Goal: Task Accomplishment & Management: Manage account settings

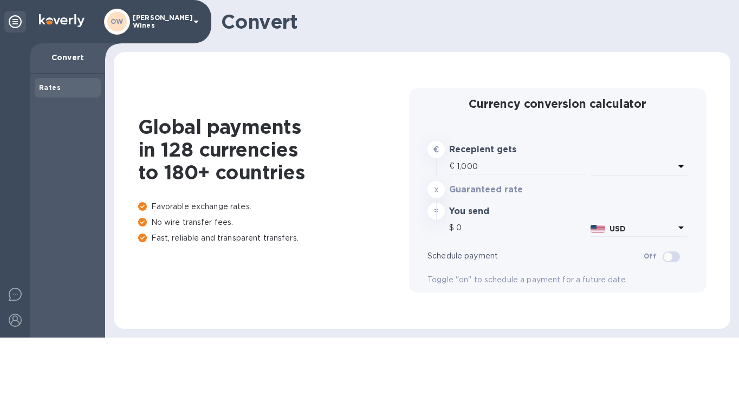
type input "1,164.5"
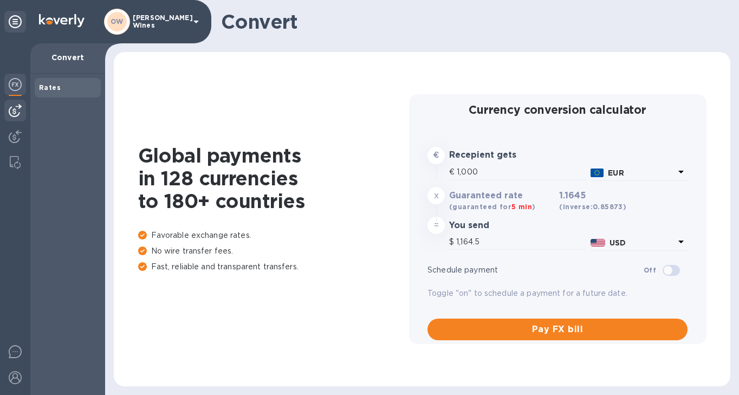
click at [15, 115] on img at bounding box center [15, 110] width 13 height 13
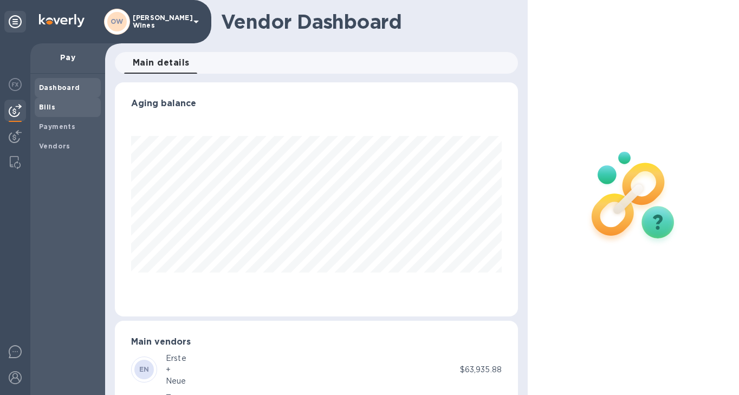
click at [51, 107] on b "Bills" at bounding box center [47, 107] width 16 height 8
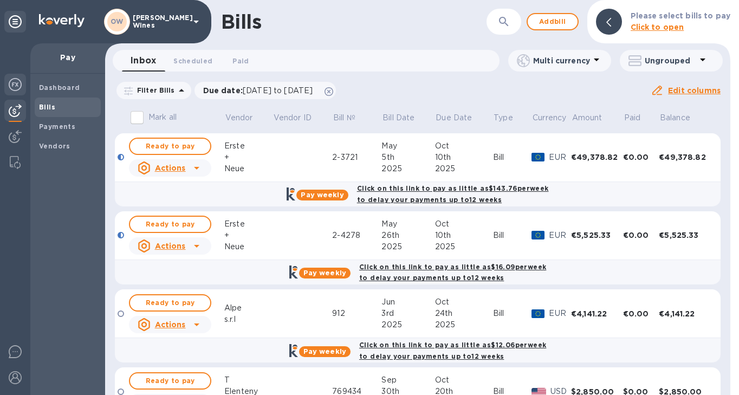
click at [12, 82] on img at bounding box center [15, 84] width 13 height 13
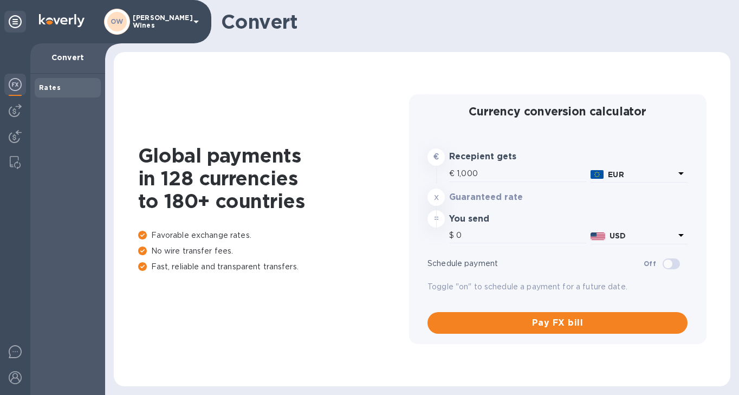
type input "1,164.5"
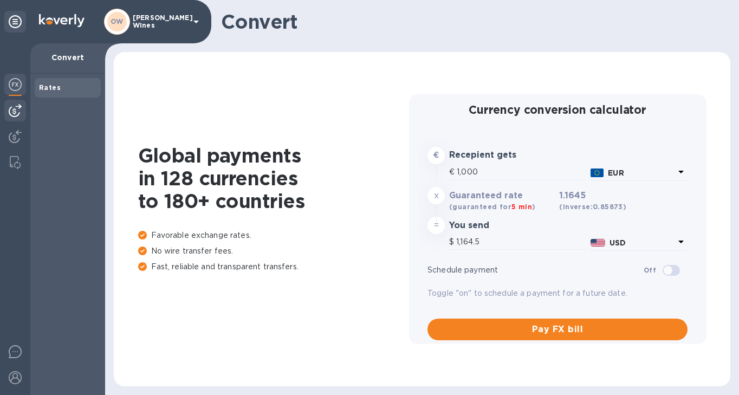
click at [18, 112] on img at bounding box center [15, 110] width 13 height 13
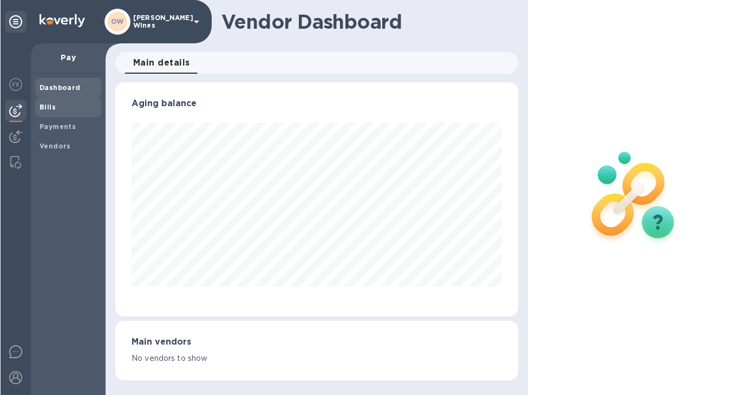
scroll to position [234, 399]
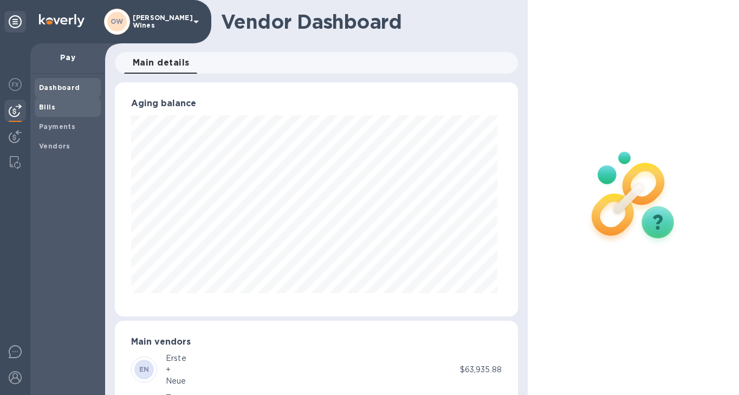
click at [46, 109] on b "Bills" at bounding box center [47, 107] width 16 height 8
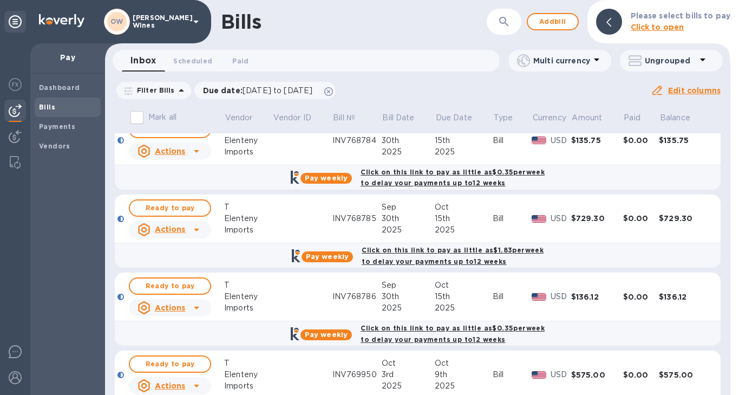
scroll to position [607, 0]
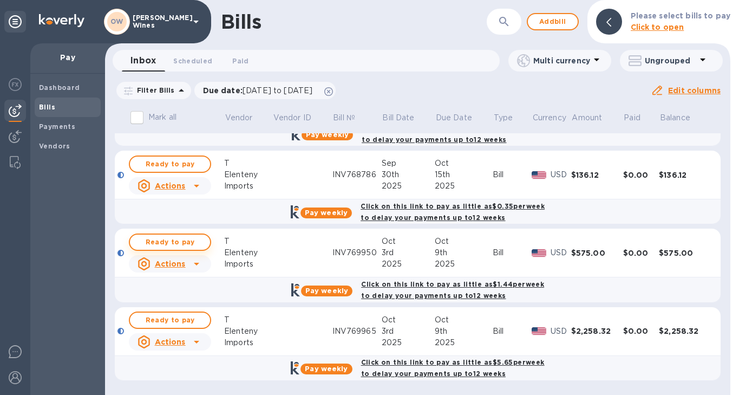
click at [166, 244] on span "Ready to pay" at bounding box center [170, 242] width 63 height 13
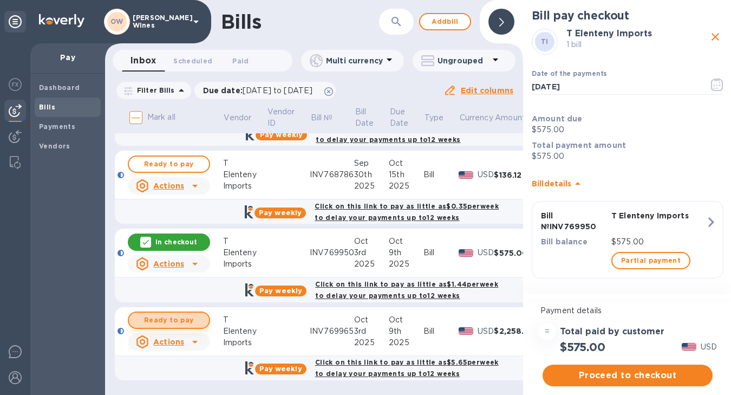
click at [180, 322] on span "Ready to pay" at bounding box center [169, 319] width 63 height 13
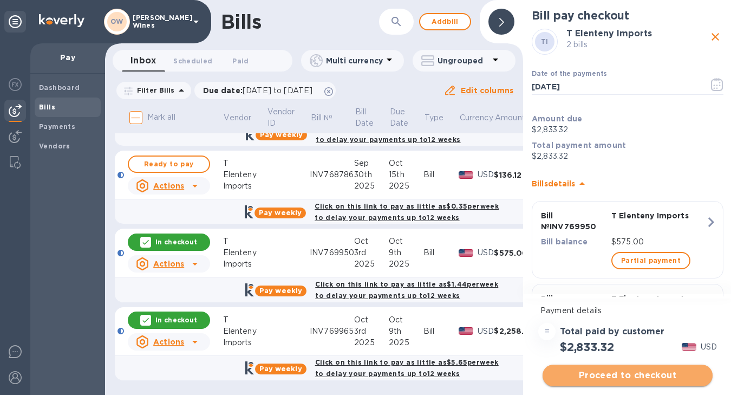
click at [616, 378] on span "Proceed to checkout" at bounding box center [627, 375] width 153 height 13
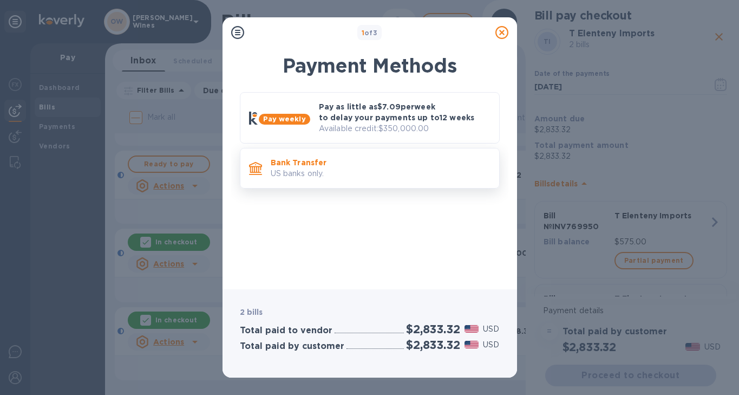
click at [334, 168] on p "US banks only." at bounding box center [381, 173] width 220 height 11
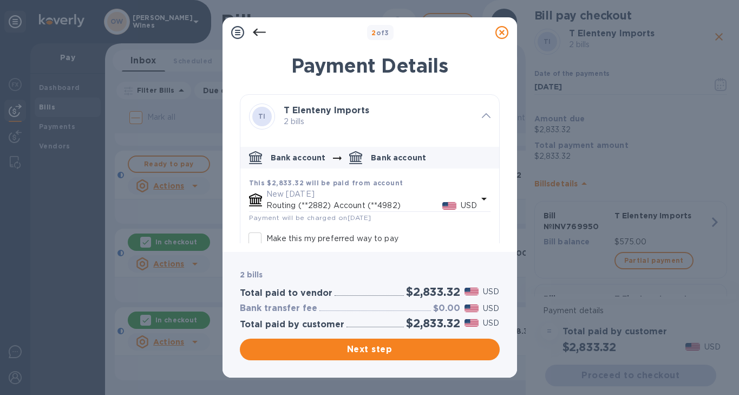
scroll to position [60, 0]
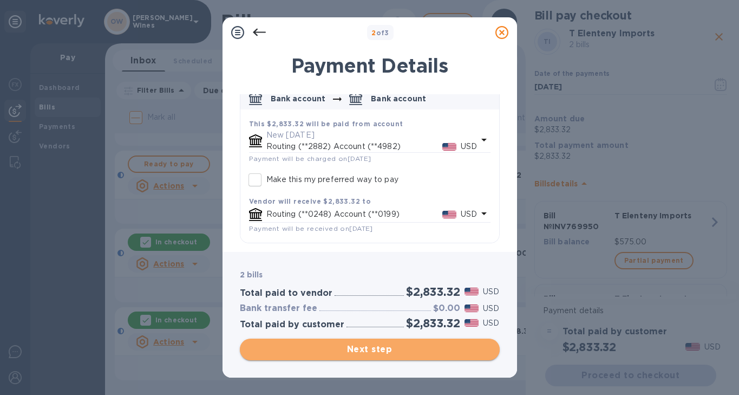
click at [374, 350] on span "Next step" at bounding box center [370, 349] width 243 height 13
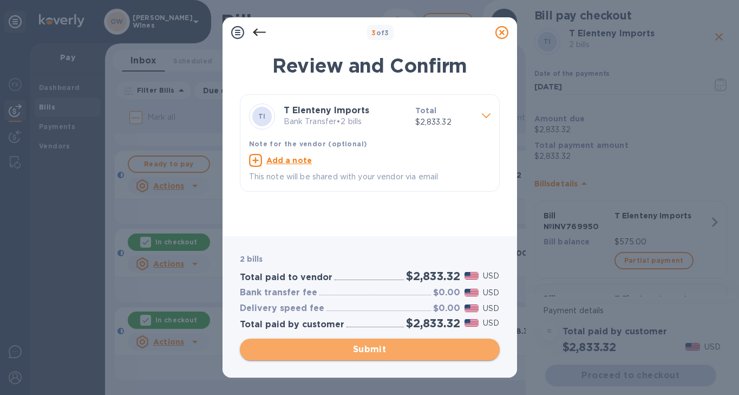
click at [406, 348] on span "Submit" at bounding box center [370, 349] width 243 height 13
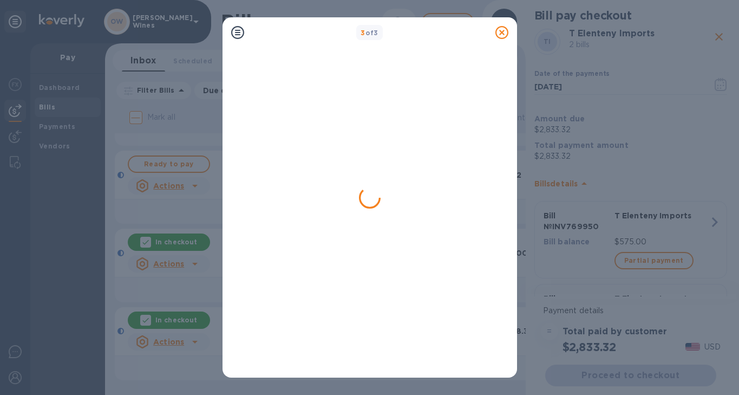
scroll to position [0, 0]
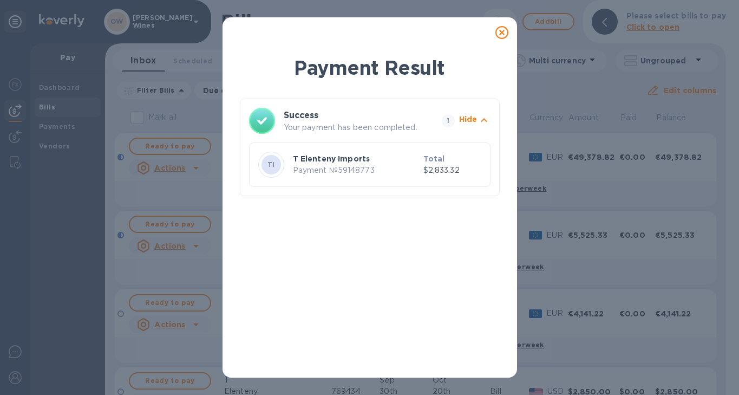
click at [500, 32] on icon at bounding box center [501, 32] width 13 height 13
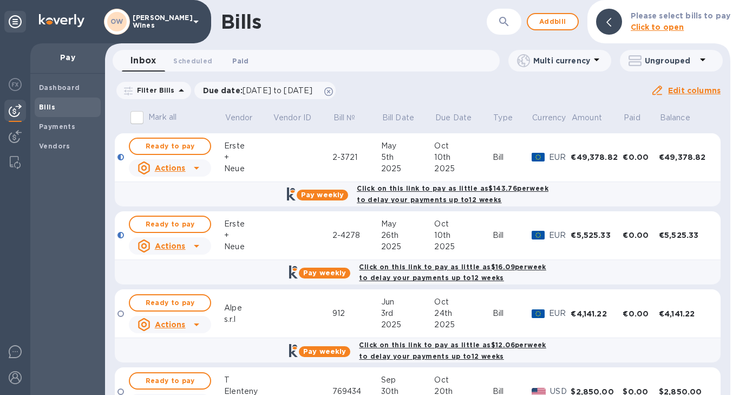
click at [234, 64] on span "Paid 0" at bounding box center [240, 60] width 16 height 11
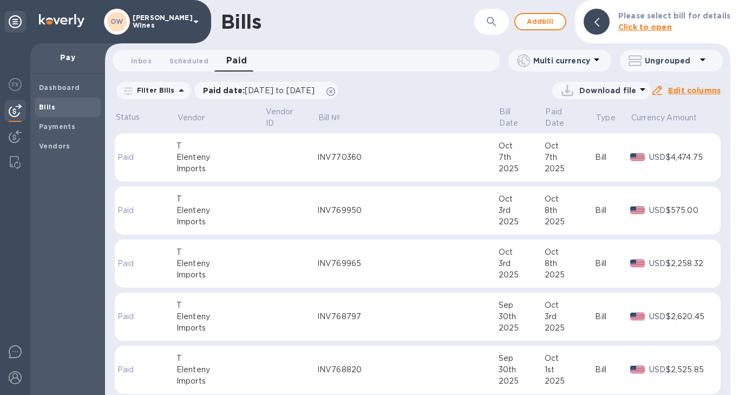
click at [341, 152] on div "INV770360" at bounding box center [407, 157] width 181 height 11
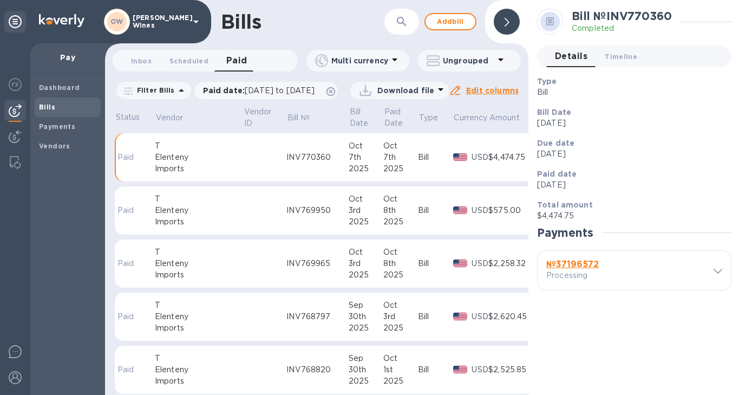
click at [584, 270] on p "Processing" at bounding box center [585, 275] width 79 height 11
click at [580, 264] on b "№ 37196572" at bounding box center [572, 264] width 53 height 10
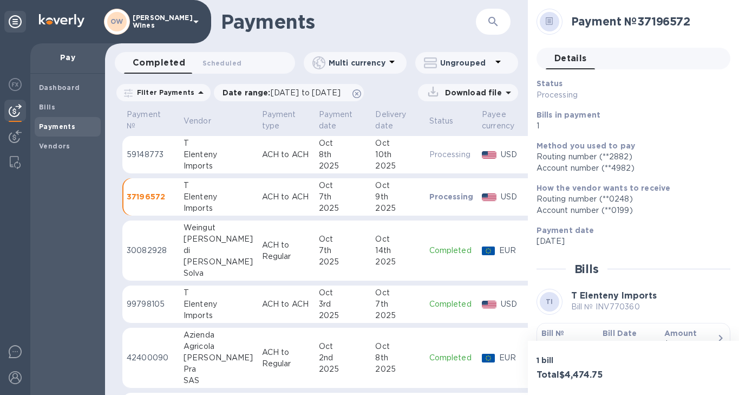
click at [554, 337] on b "Bill №" at bounding box center [552, 333] width 23 height 9
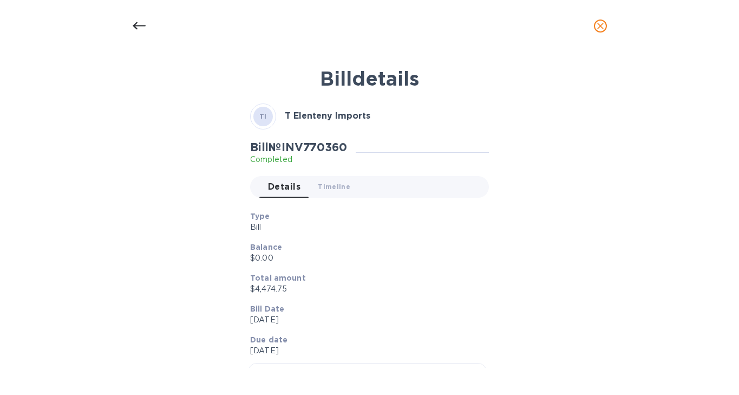
click at [137, 27] on icon at bounding box center [139, 25] width 13 height 13
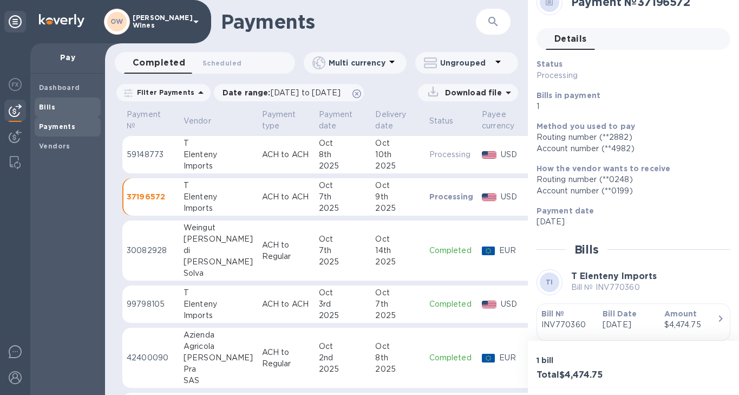
click at [47, 101] on div "Bills" at bounding box center [68, 106] width 66 height 19
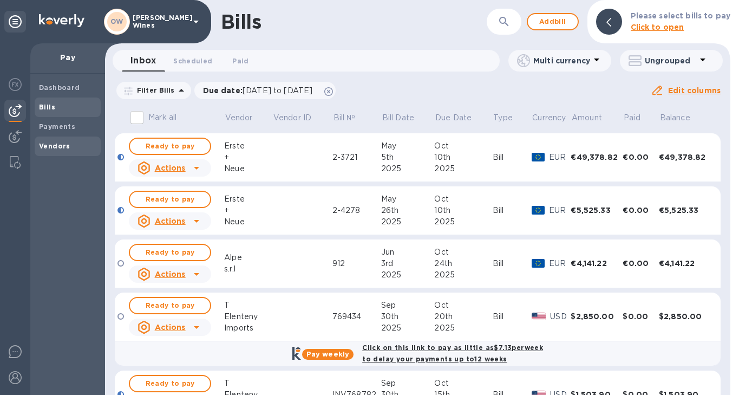
click at [57, 146] on b "Vendors" at bounding box center [54, 146] width 31 height 8
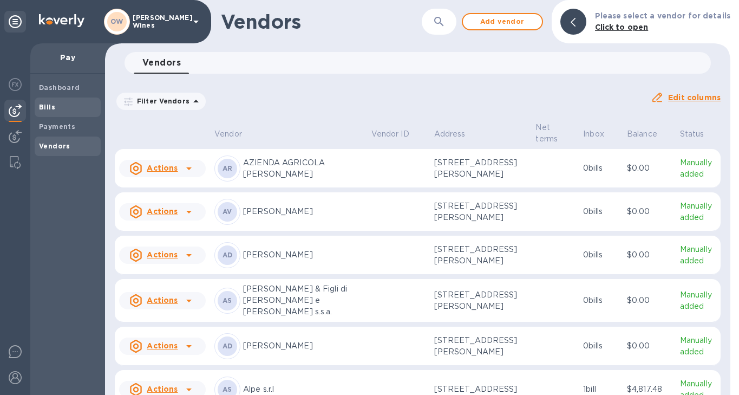
click at [53, 107] on b "Bills" at bounding box center [47, 107] width 16 height 8
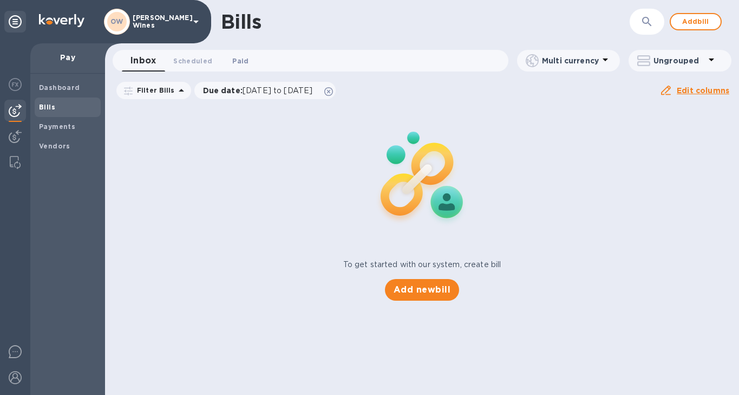
click at [235, 61] on span "Paid 0" at bounding box center [240, 60] width 16 height 11
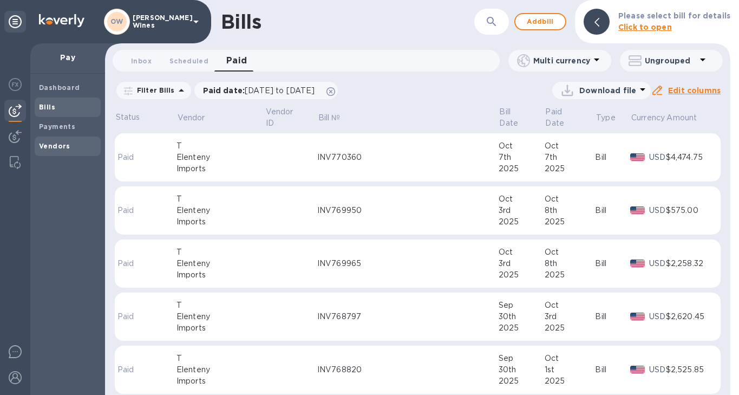
click at [53, 147] on b "Vendors" at bounding box center [54, 146] width 31 height 8
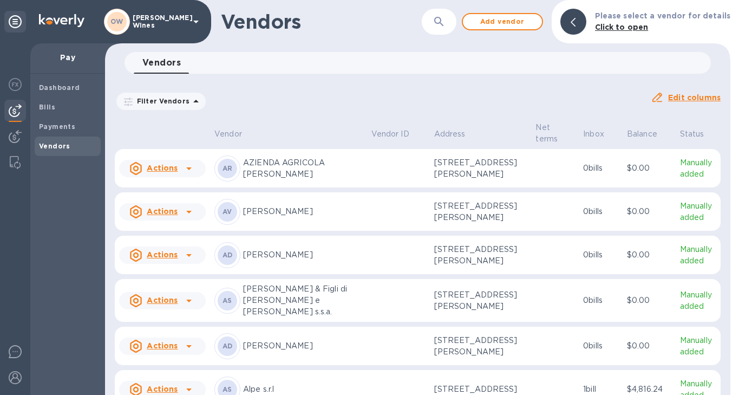
click at [446, 27] on icon "button" at bounding box center [439, 21] width 13 height 13
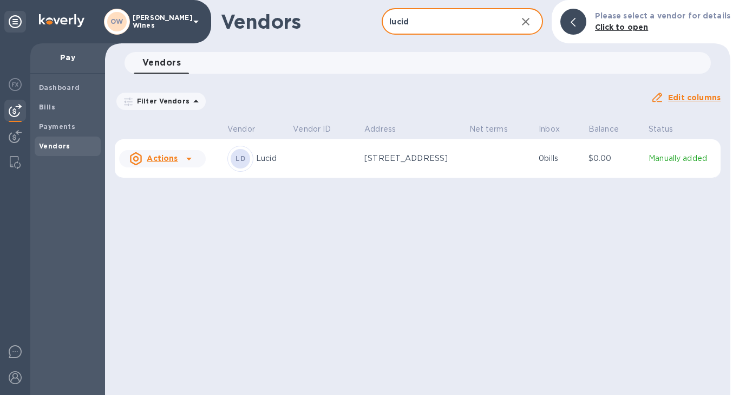
type input "lucid"
click at [189, 158] on icon at bounding box center [188, 158] width 13 height 13
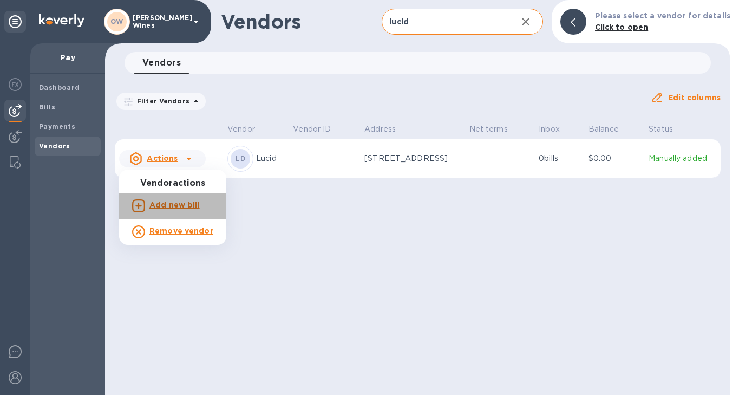
click at [175, 206] on b "Add new bill" at bounding box center [174, 204] width 50 height 9
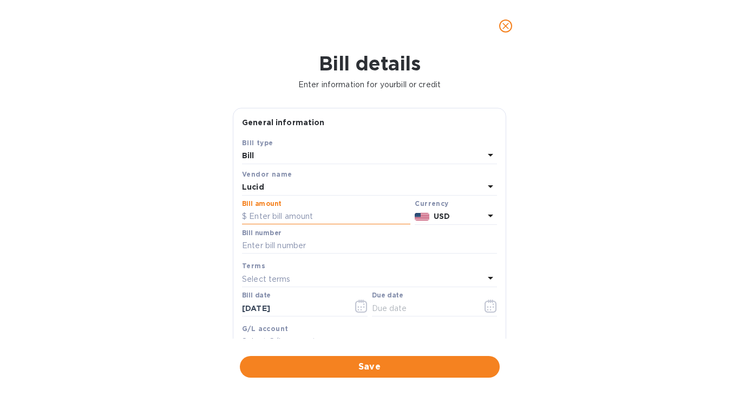
click at [272, 215] on input "text" at bounding box center [326, 216] width 168 height 16
paste input "7,015.48"
type input "7,015.48"
click at [303, 245] on input "text" at bounding box center [369, 246] width 255 height 16
paste input "74AF43D6-0224"
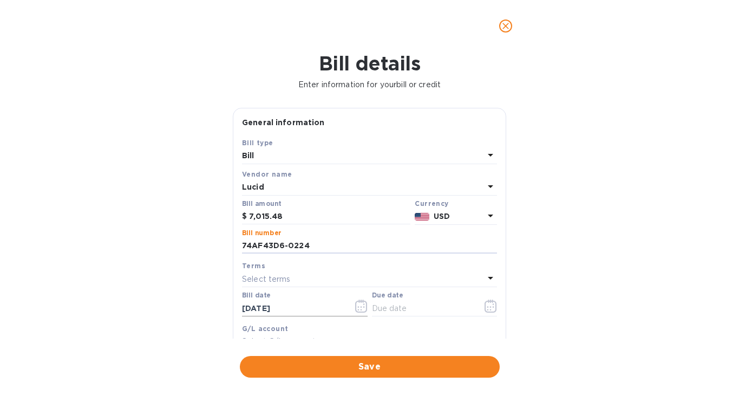
type input "74AF43D6-0224"
click at [363, 308] on icon "button" at bounding box center [361, 305] width 12 height 13
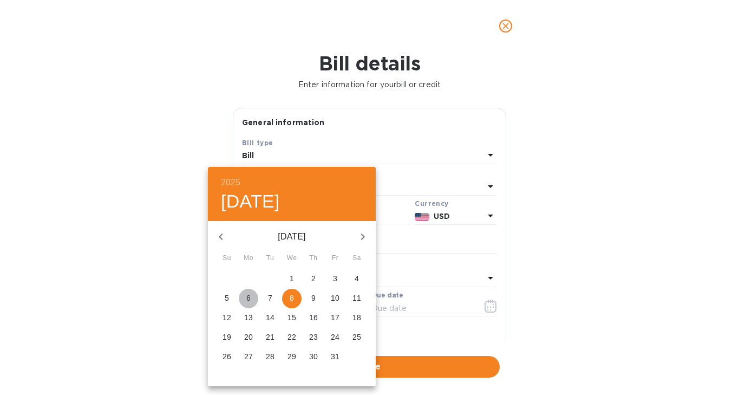
click at [246, 300] on p "6" at bounding box center [248, 297] width 4 height 11
type input "[DATE]"
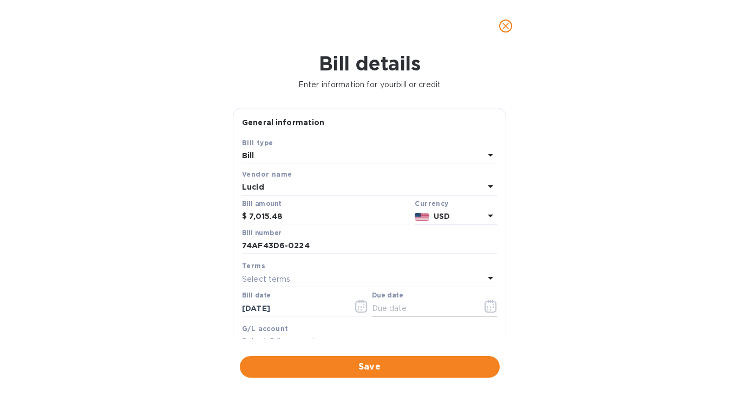
click at [487, 310] on icon "button" at bounding box center [488, 310] width 2 height 2
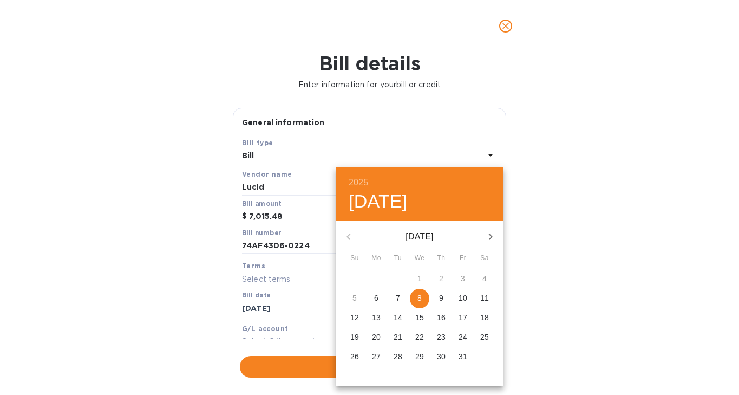
click at [415, 298] on span "8" at bounding box center [419, 297] width 19 height 11
type input "[DATE]"
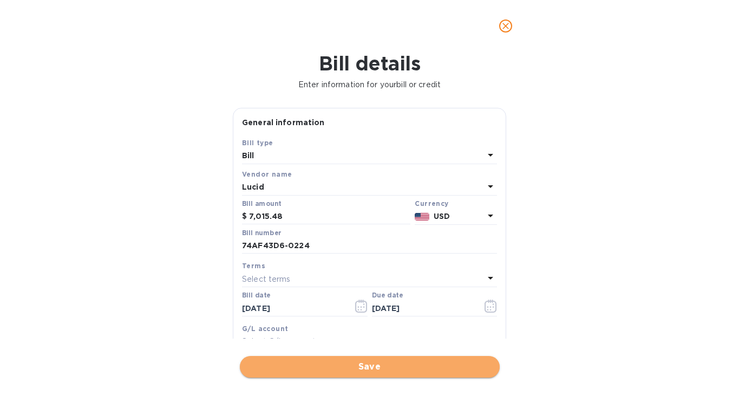
click at [382, 365] on span "Save" at bounding box center [370, 366] width 243 height 13
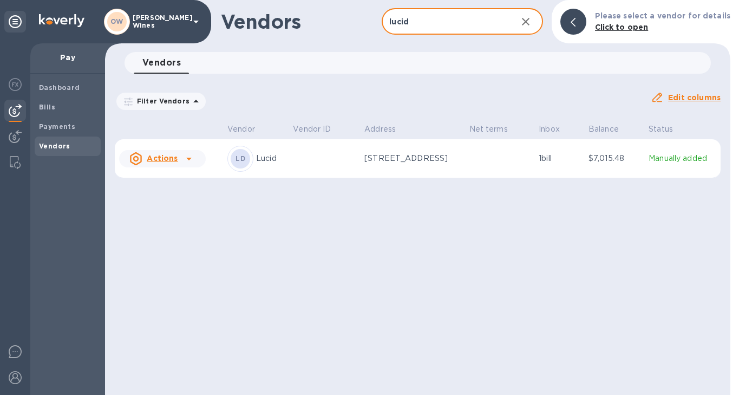
drag, startPoint x: 416, startPoint y: 25, endPoint x: 357, endPoint y: 22, distance: 59.6
click at [357, 22] on div "Vendors lucid ​ Add vendor Please select a vendor for details Click to open" at bounding box center [417, 21] width 625 height 43
type input "cbiz"
click at [187, 160] on icon at bounding box center [188, 158] width 13 height 13
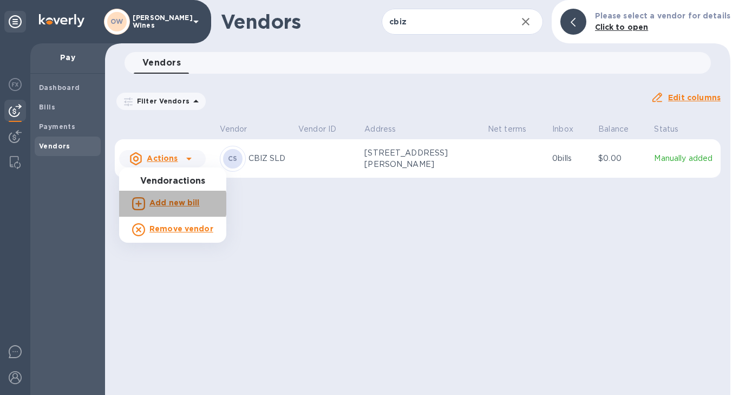
click at [172, 204] on b "Add new bill" at bounding box center [174, 202] width 50 height 9
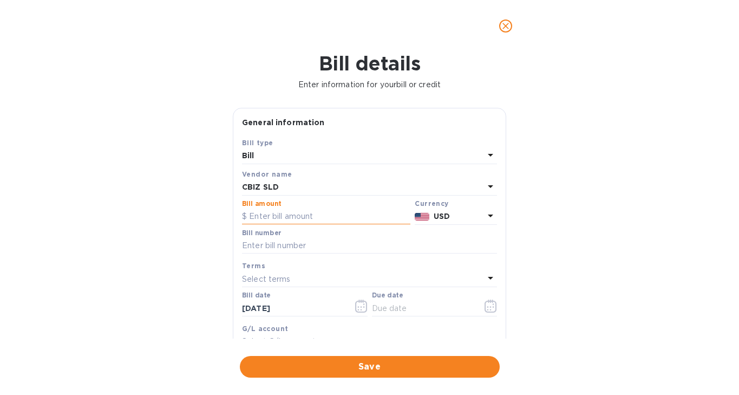
click at [301, 215] on input "text" at bounding box center [326, 216] width 168 height 16
paste input "3,210.00"
type input "3,210.00"
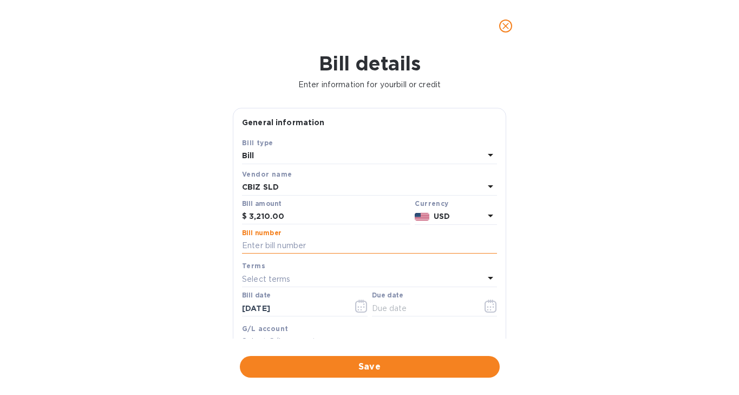
click at [296, 247] on input "text" at bounding box center [369, 246] width 255 height 16
paste input "1112227525"
type input "1112227525"
click at [357, 306] on icon "button" at bounding box center [361, 305] width 12 height 13
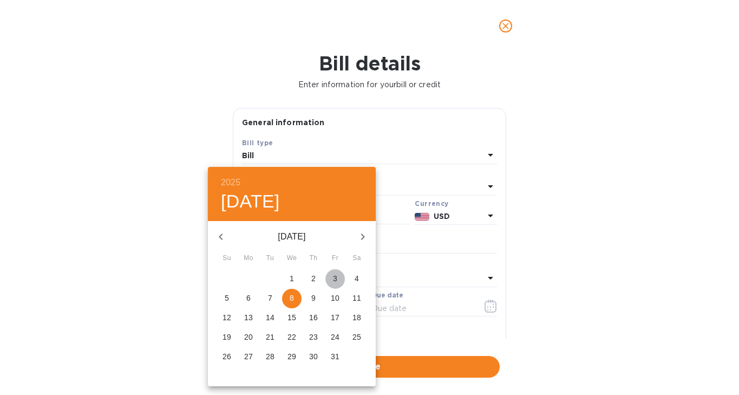
click at [338, 282] on span "3" at bounding box center [334, 278] width 19 height 11
type input "[DATE]"
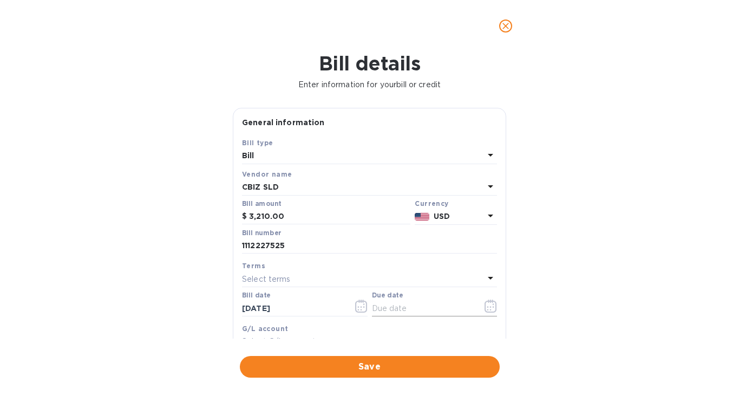
click at [485, 305] on icon "button" at bounding box center [491, 305] width 12 height 13
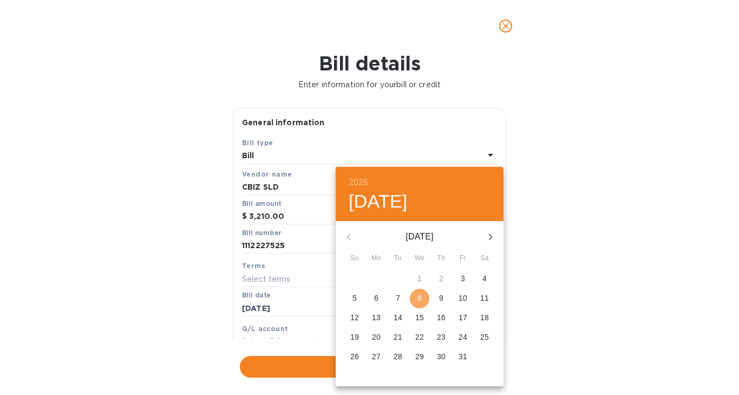
click at [419, 296] on p "8" at bounding box center [419, 297] width 4 height 11
type input "[DATE]"
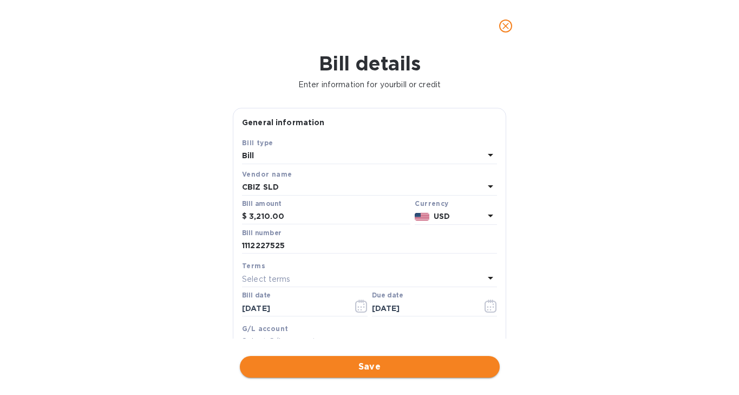
click at [391, 366] on span "Save" at bounding box center [370, 366] width 243 height 13
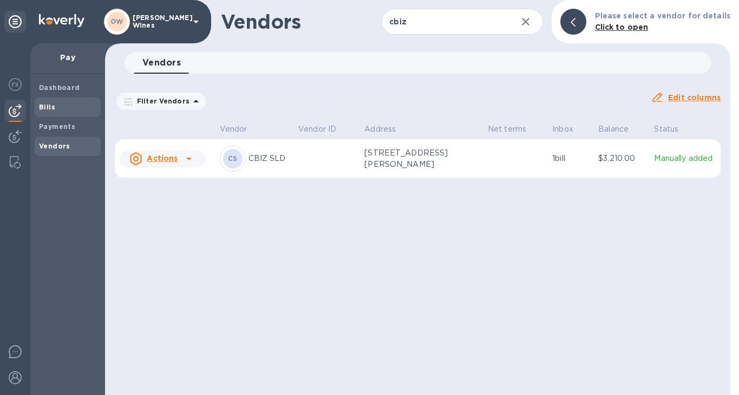
click at [48, 109] on b "Bills" at bounding box center [47, 107] width 16 height 8
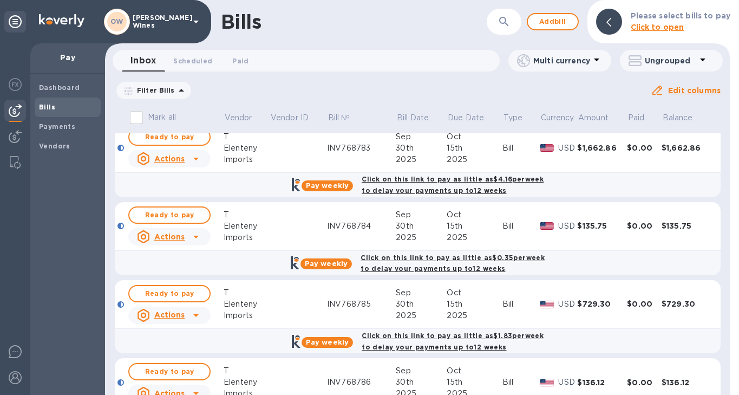
scroll to position [607, 0]
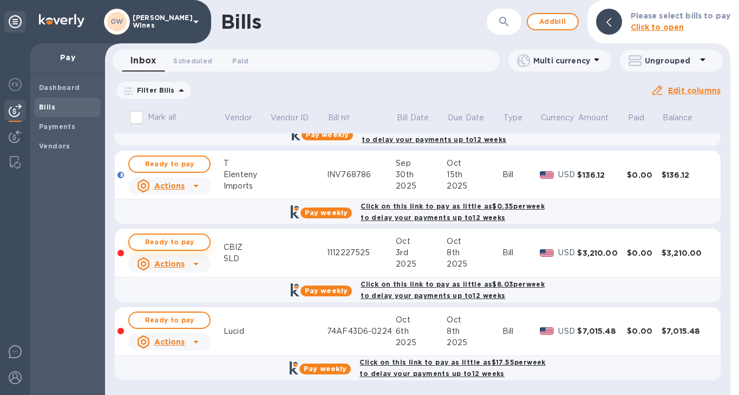
click at [180, 239] on span "Ready to pay" at bounding box center [169, 242] width 63 height 13
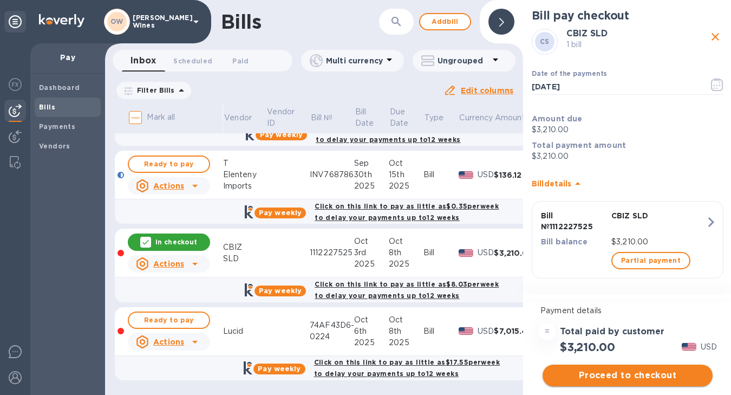
click at [631, 375] on span "Proceed to checkout" at bounding box center [627, 375] width 153 height 13
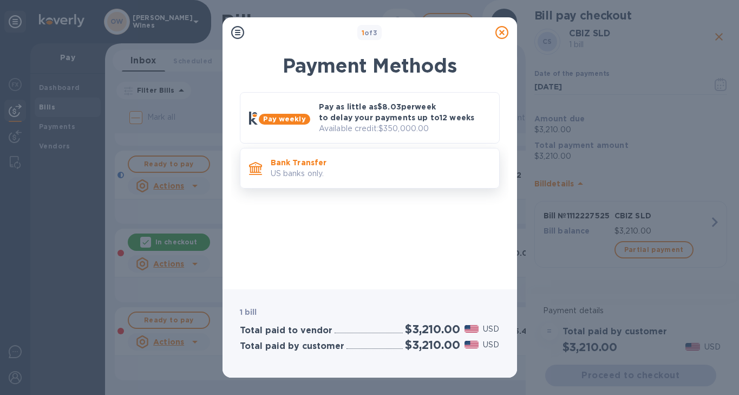
click at [297, 172] on p "US banks only." at bounding box center [381, 173] width 220 height 11
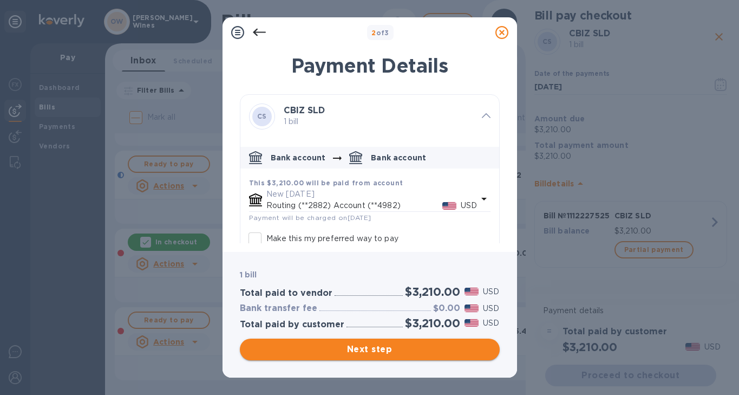
click at [353, 352] on span "Next step" at bounding box center [370, 349] width 243 height 13
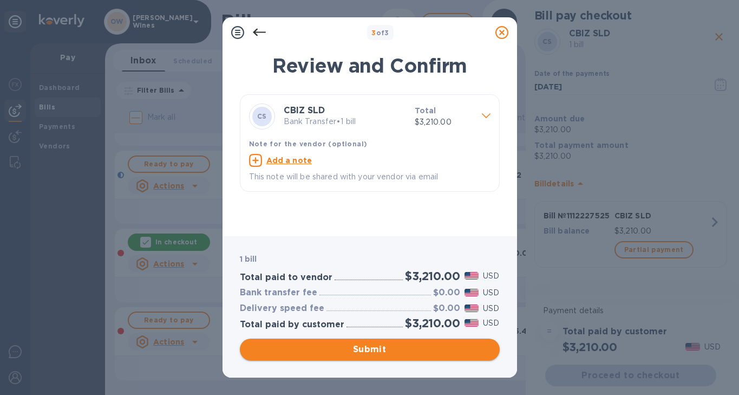
click at [362, 349] on span "Submit" at bounding box center [370, 349] width 243 height 13
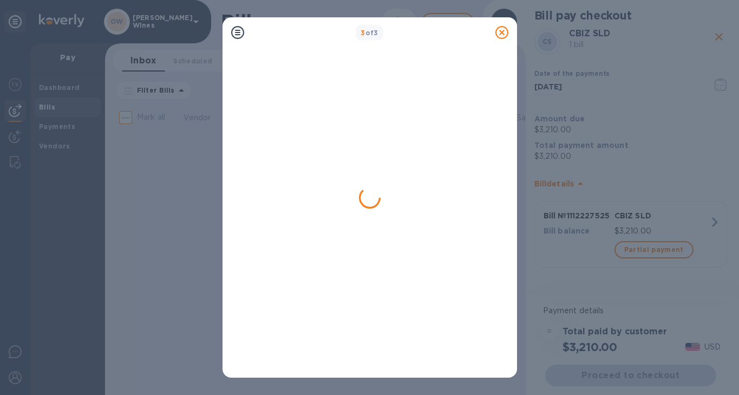
scroll to position [0, 0]
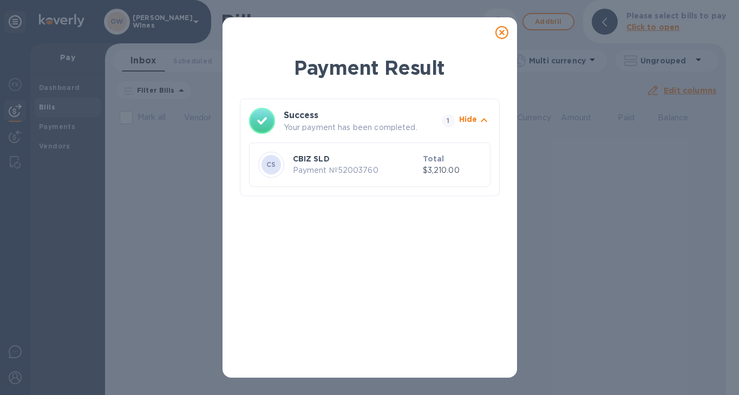
click at [502, 34] on icon at bounding box center [501, 32] width 13 height 13
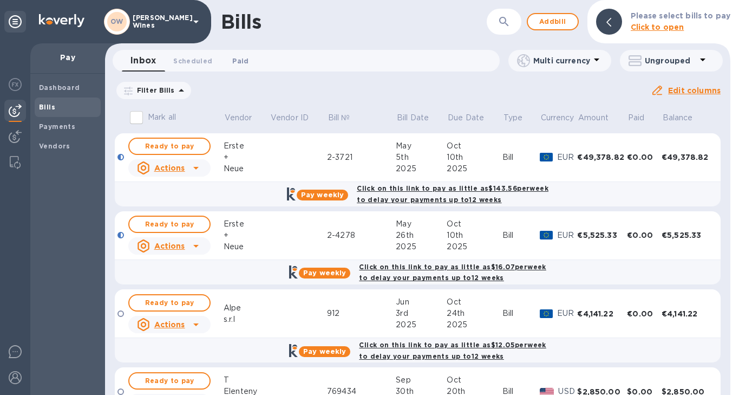
click at [243, 59] on span "Paid 0" at bounding box center [240, 60] width 16 height 11
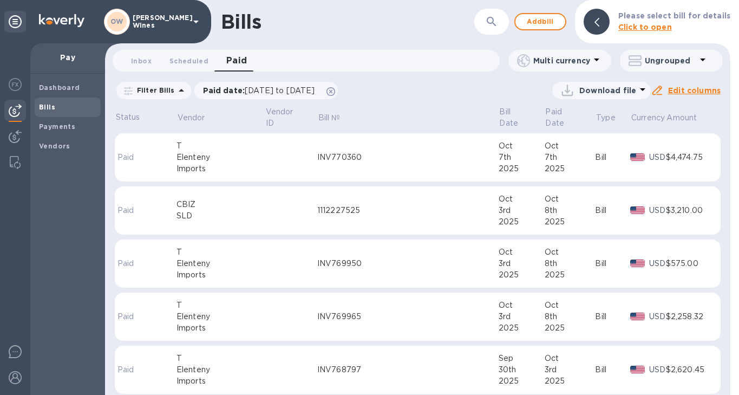
click at [393, 205] on div "1112227525" at bounding box center [407, 210] width 181 height 11
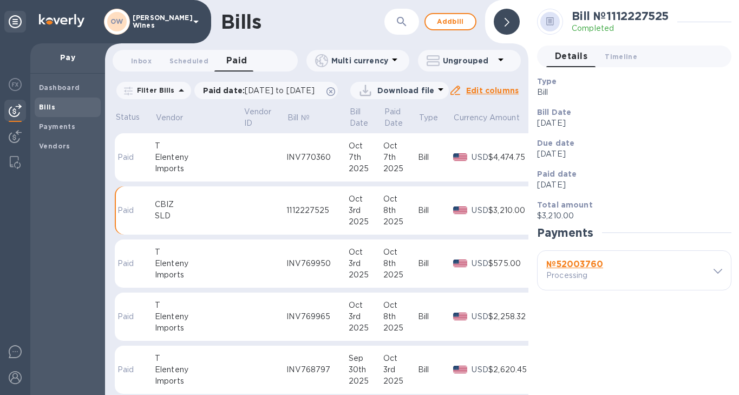
click at [570, 267] on b "№ 52003760" at bounding box center [574, 264] width 57 height 10
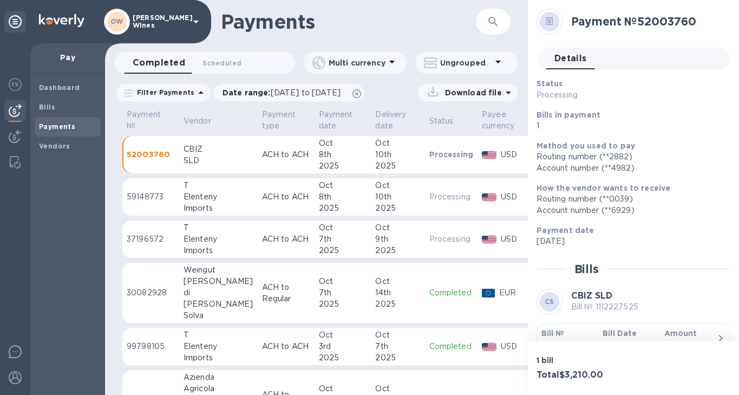
click at [553, 332] on b "Bill №" at bounding box center [552, 333] width 23 height 9
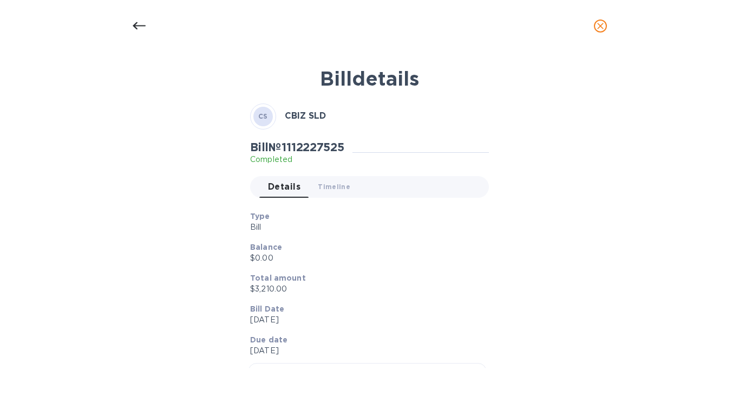
click at [138, 27] on icon at bounding box center [139, 25] width 13 height 13
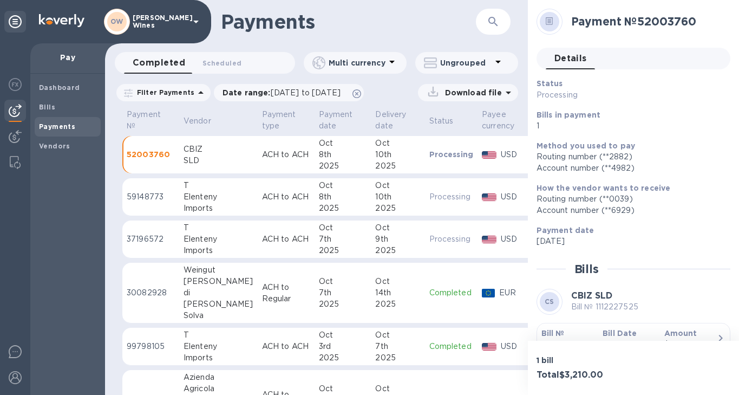
scroll to position [19, 0]
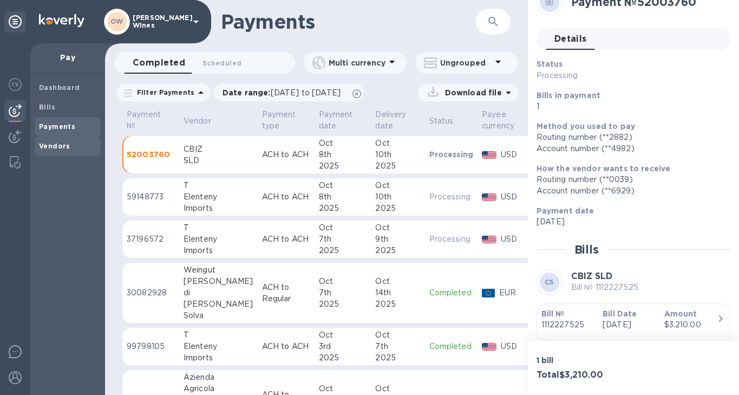
click at [50, 149] on b "Vendors" at bounding box center [54, 146] width 31 height 8
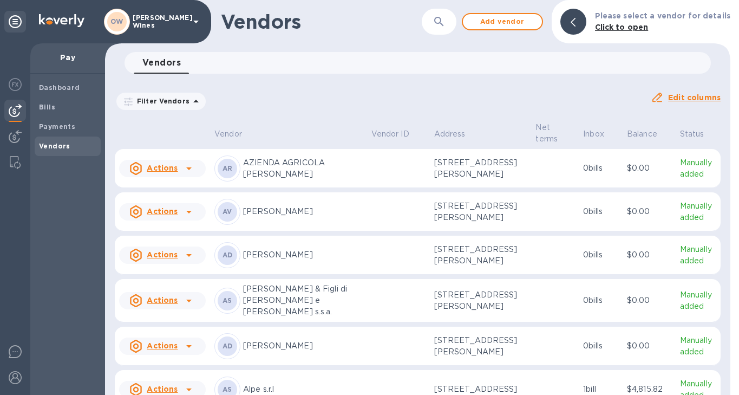
click at [443, 21] on icon "button" at bounding box center [439, 21] width 13 height 13
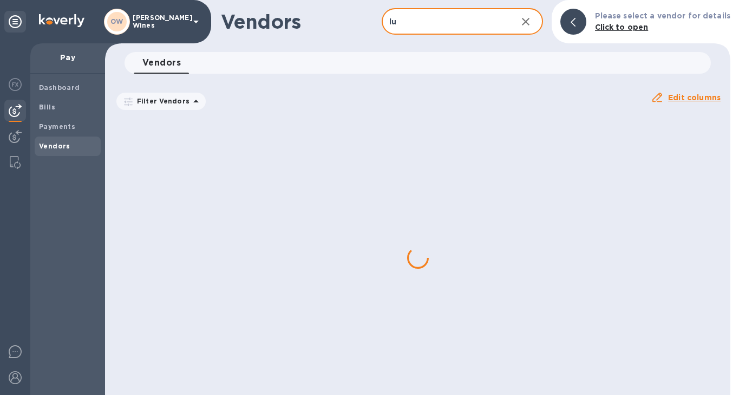
type input "l"
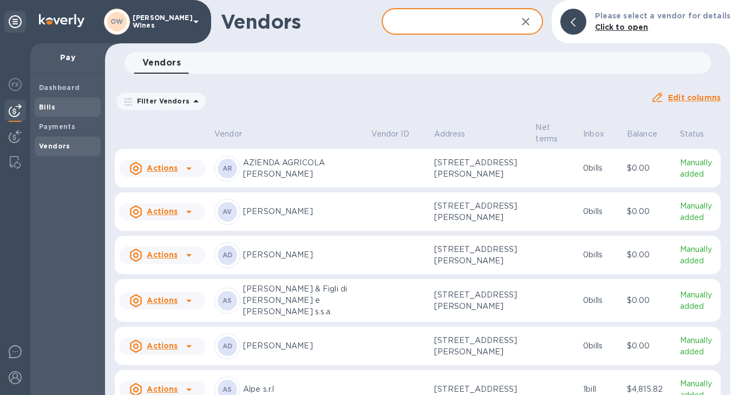
click at [58, 104] on span "Bills" at bounding box center [67, 107] width 57 height 11
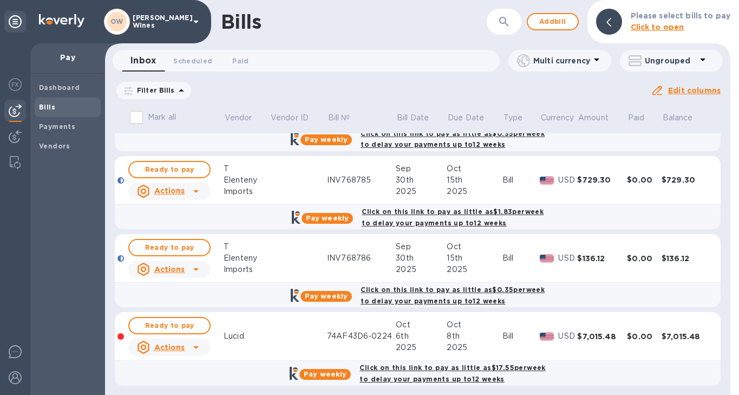
scroll to position [529, 0]
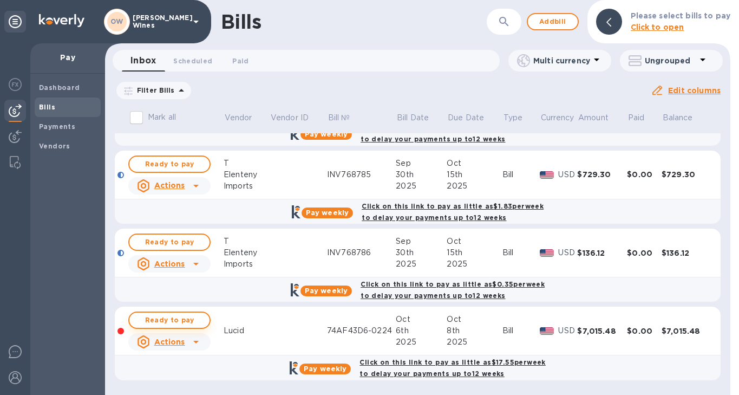
click at [181, 315] on span "Ready to pay" at bounding box center [169, 319] width 63 height 13
click at [168, 317] on span "Ready to pay" at bounding box center [169, 319] width 63 height 13
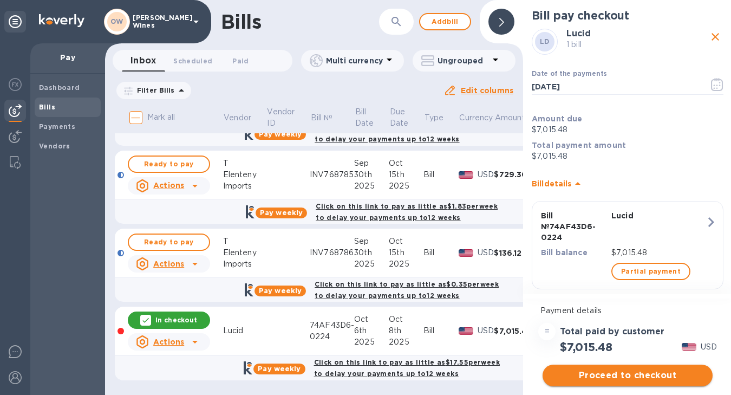
click at [624, 375] on span "Proceed to checkout" at bounding box center [627, 375] width 153 height 13
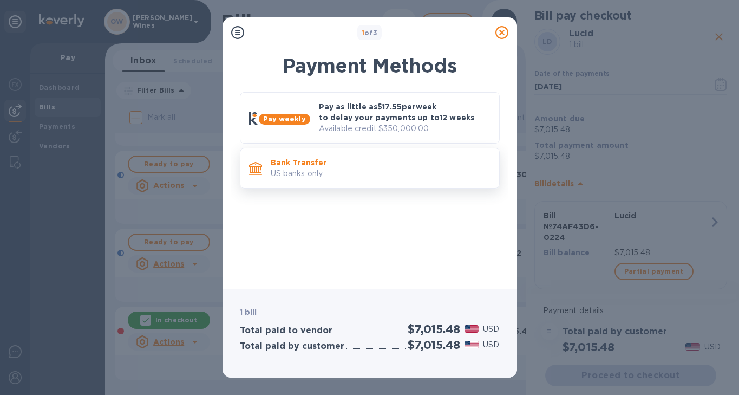
click at [387, 175] on p "US banks only." at bounding box center [381, 173] width 220 height 11
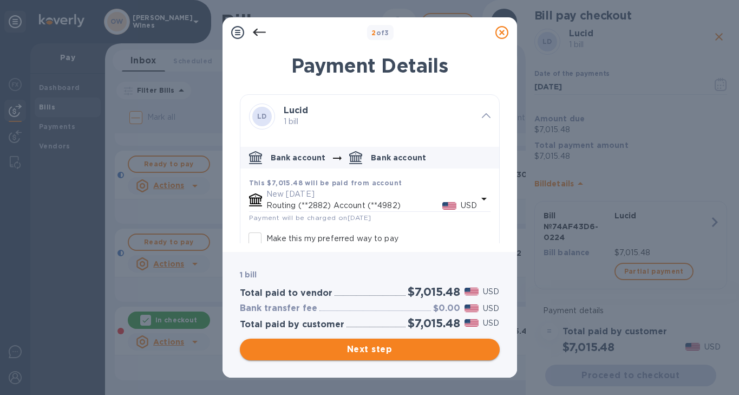
click at [378, 351] on span "Next step" at bounding box center [370, 349] width 243 height 13
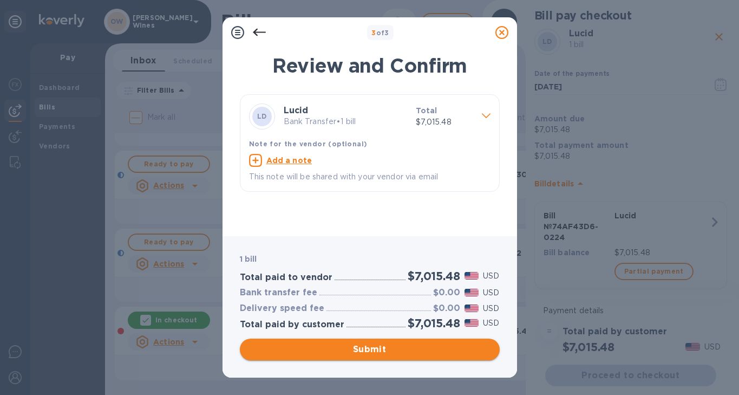
click at [378, 351] on span "Submit" at bounding box center [370, 349] width 243 height 13
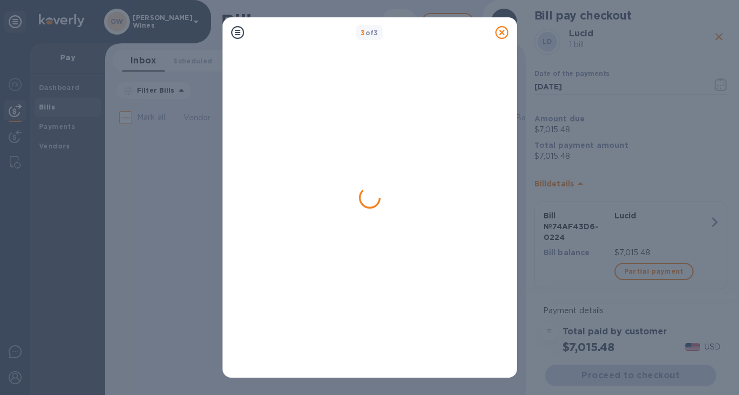
scroll to position [0, 0]
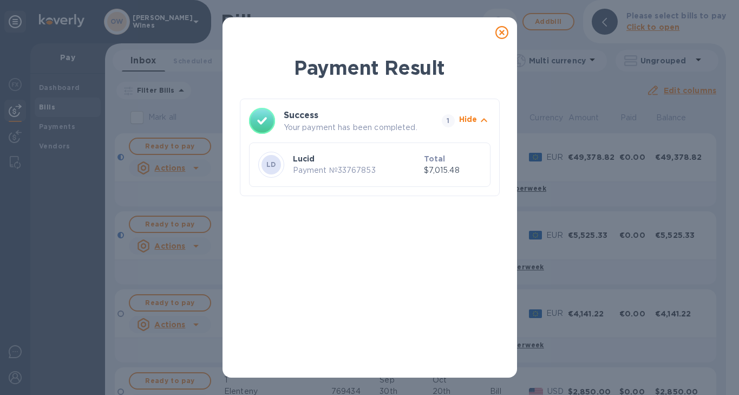
click at [503, 34] on icon at bounding box center [501, 32] width 13 height 13
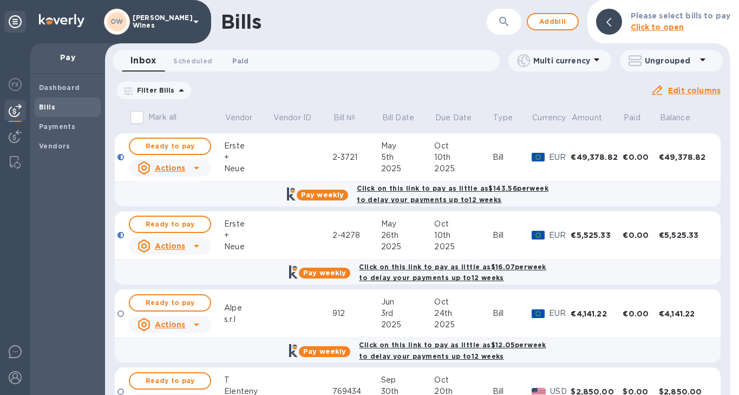
click at [233, 60] on span "Paid 0" at bounding box center [240, 60] width 16 height 11
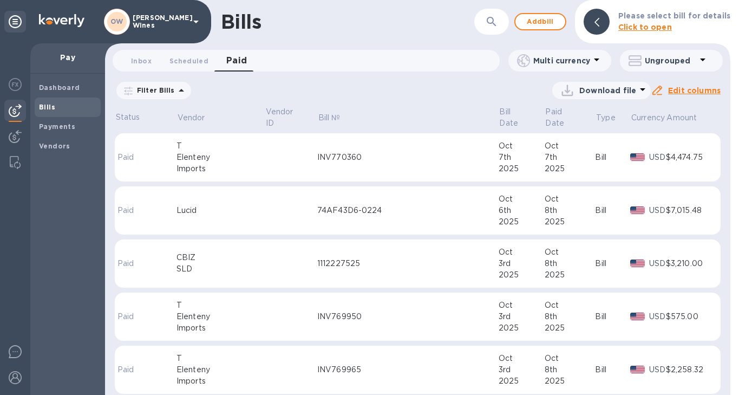
click at [265, 204] on td at bounding box center [291, 210] width 53 height 49
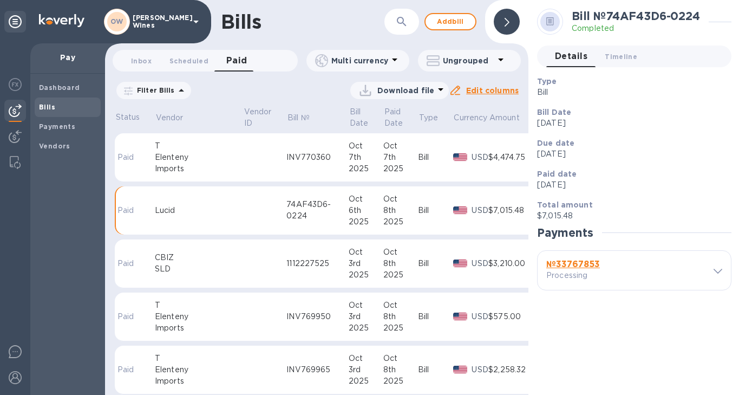
click at [567, 264] on b "№ 33767853" at bounding box center [573, 264] width 54 height 10
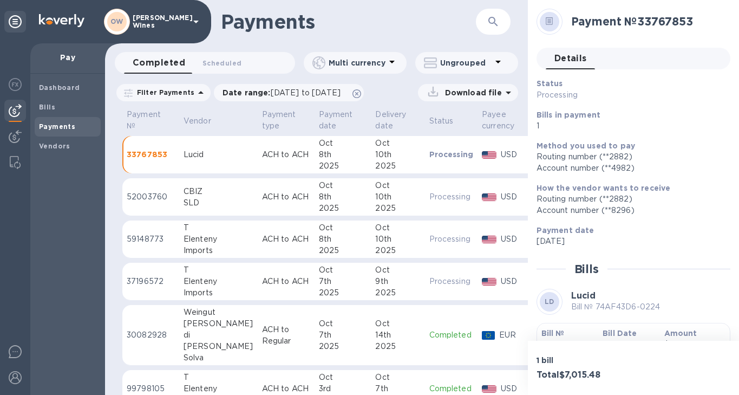
click at [552, 334] on b "Bill №" at bounding box center [552, 333] width 23 height 9
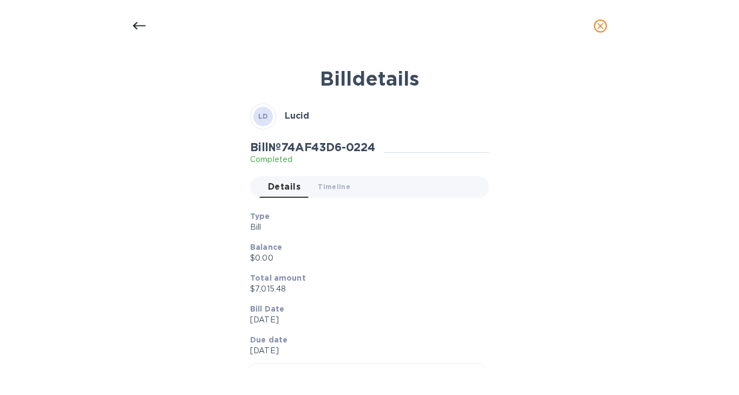
click at [134, 23] on icon at bounding box center [139, 25] width 13 height 13
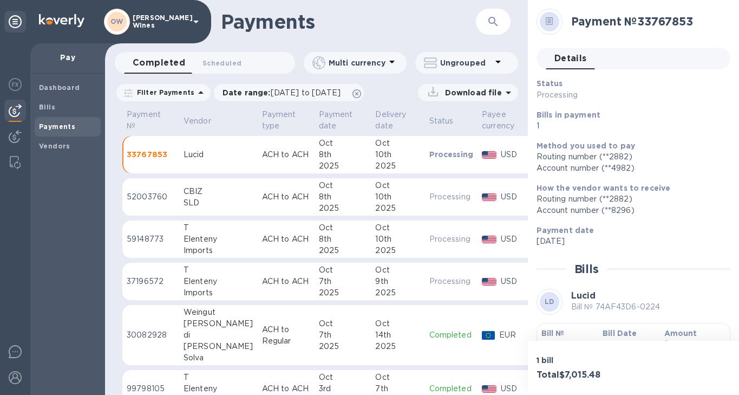
scroll to position [31, 0]
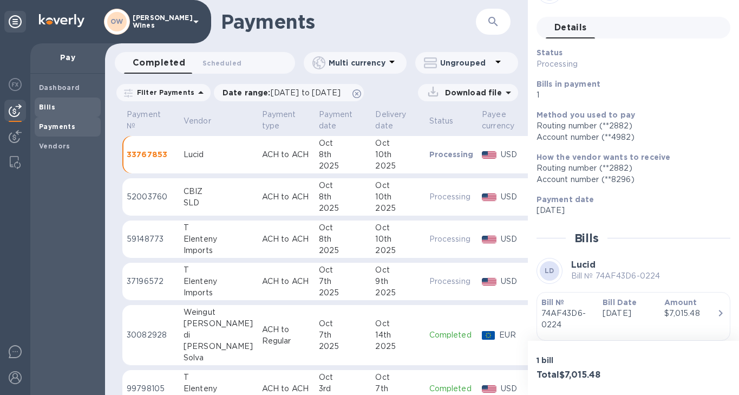
click at [55, 107] on span "Bills" at bounding box center [67, 107] width 57 height 11
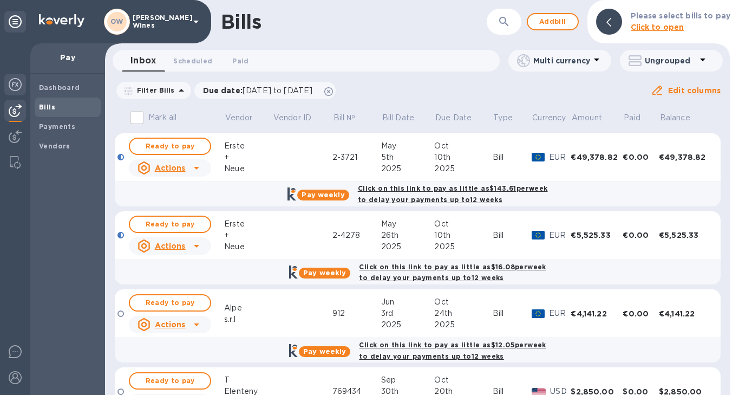
click at [15, 86] on img at bounding box center [15, 84] width 13 height 13
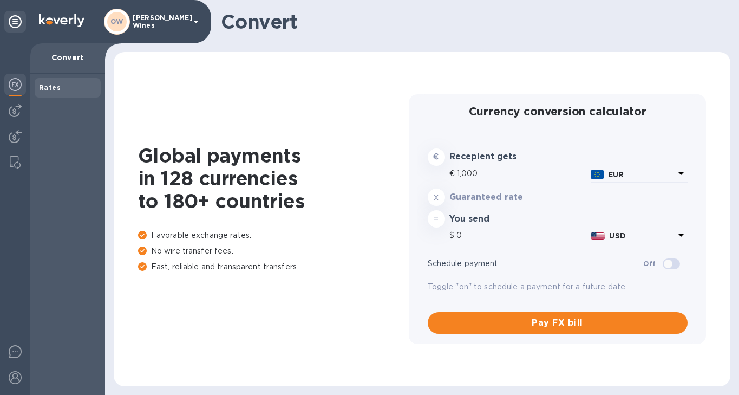
type input "1,163.3"
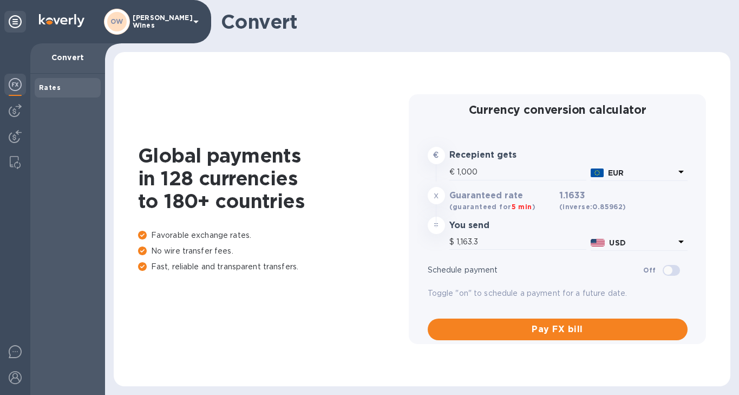
click at [15, 89] on img at bounding box center [15, 84] width 13 height 13
click at [13, 120] on div at bounding box center [15, 111] width 22 height 22
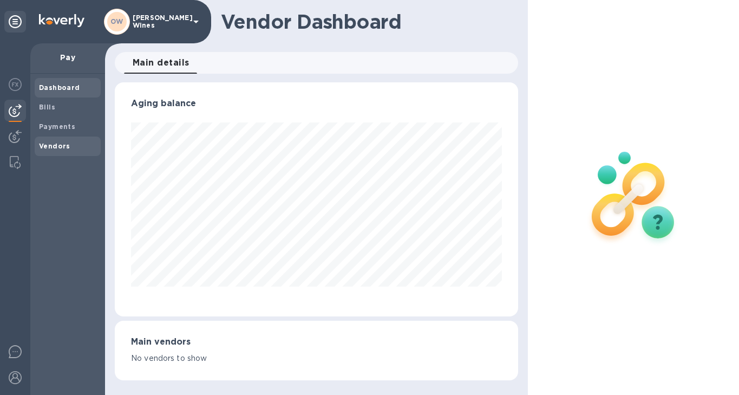
scroll to position [234, 403]
click at [56, 149] on b "Vendors" at bounding box center [54, 146] width 31 height 8
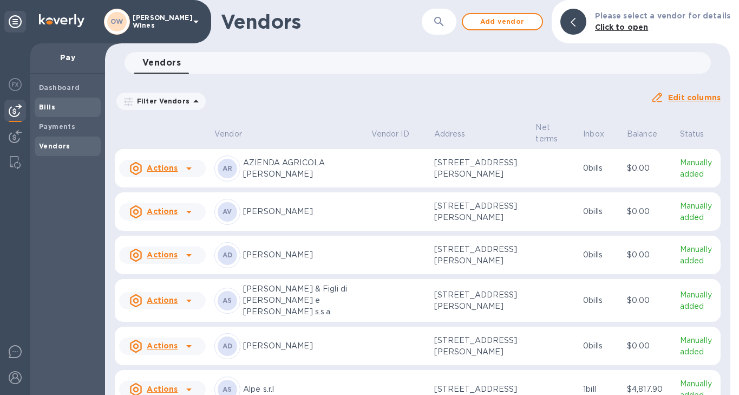
click at [47, 112] on span "Bills" at bounding box center [47, 107] width 16 height 11
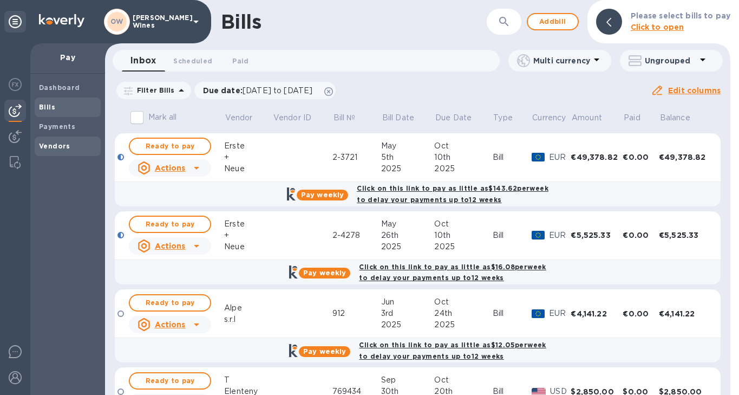
click at [60, 145] on b "Vendors" at bounding box center [54, 146] width 31 height 8
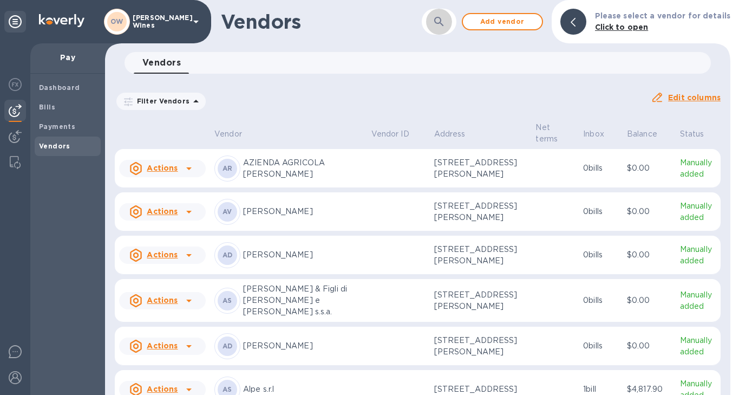
click at [440, 24] on icon "button" at bounding box center [439, 21] width 13 height 13
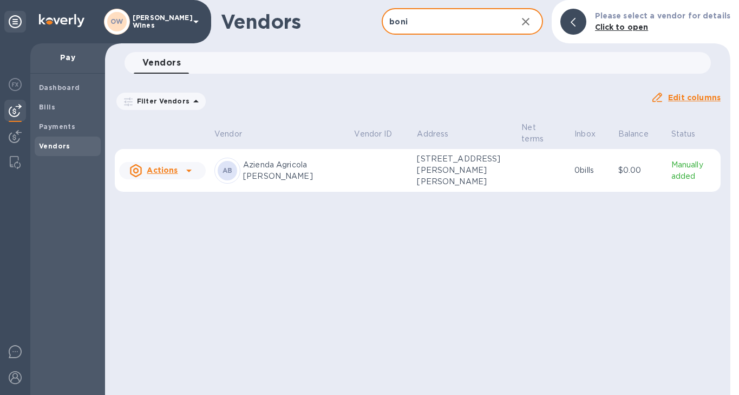
type input "boni"
click at [190, 171] on icon at bounding box center [188, 170] width 13 height 13
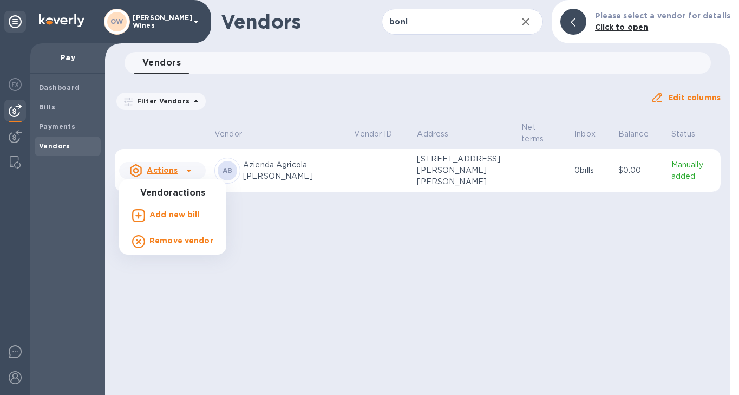
click at [178, 217] on b "Add new bill" at bounding box center [174, 214] width 50 height 9
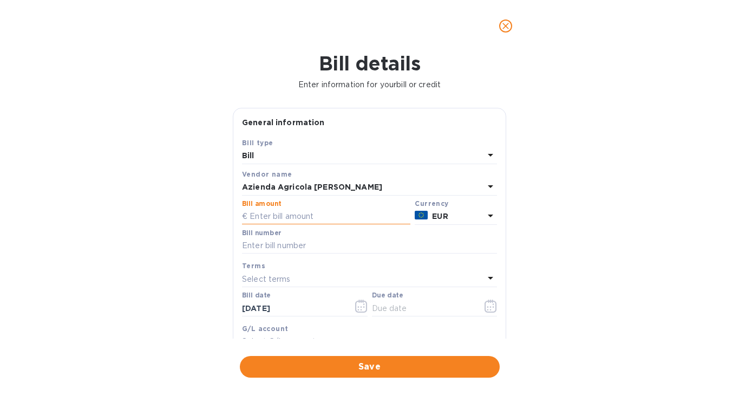
click at [310, 217] on input "text" at bounding box center [326, 216] width 168 height 16
type input "5,640"
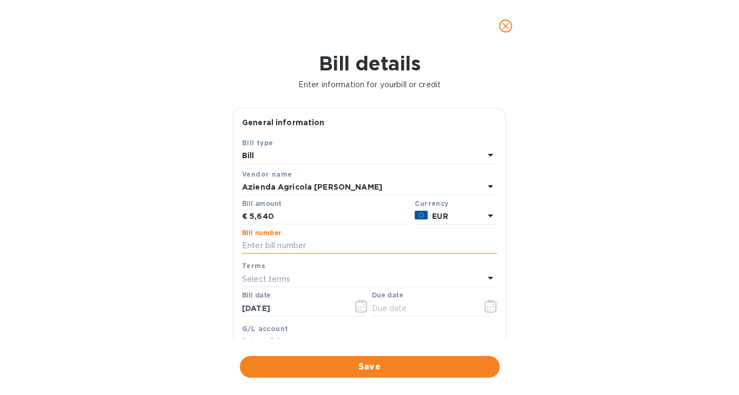
click at [342, 246] on input "text" at bounding box center [369, 246] width 255 height 16
type input "49"
click at [312, 311] on input "[DATE]" at bounding box center [293, 308] width 102 height 16
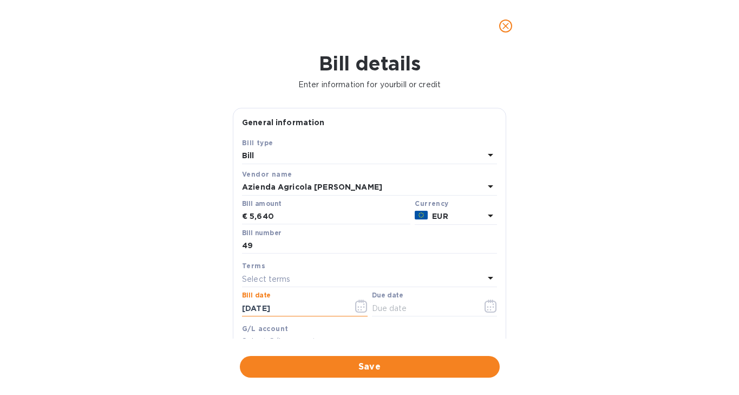
drag, startPoint x: 302, startPoint y: 311, endPoint x: 235, endPoint y: 301, distance: 67.3
click at [230, 308] on div "General information Save Bill type Bill Vendor name Azienda [PERSON_NAME] [PERS…" at bounding box center [369, 223] width 284 height 231
type input "[DATE]"
click at [493, 308] on icon "button" at bounding box center [494, 307] width 2 height 2
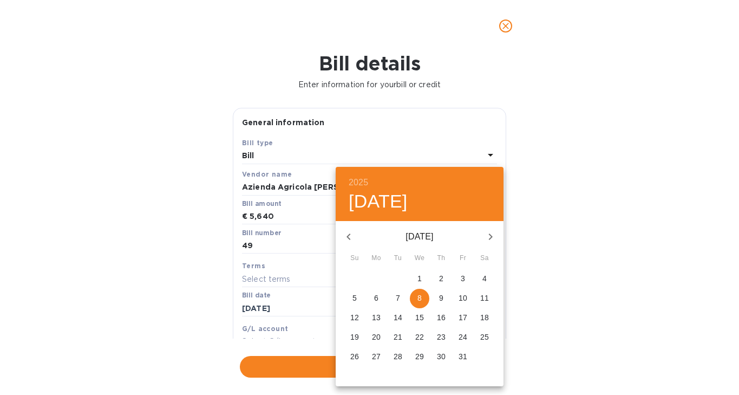
click at [462, 342] on p "24" at bounding box center [463, 336] width 9 height 11
type input "[DATE]"
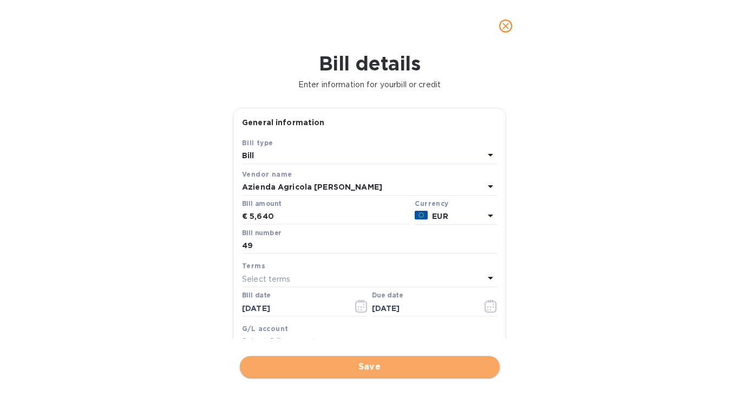
click at [418, 371] on span "Save" at bounding box center [370, 366] width 243 height 13
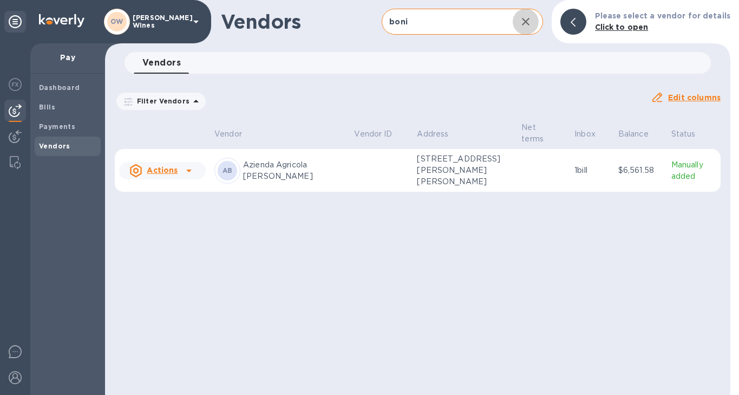
click at [530, 24] on icon "button" at bounding box center [526, 22] width 8 height 8
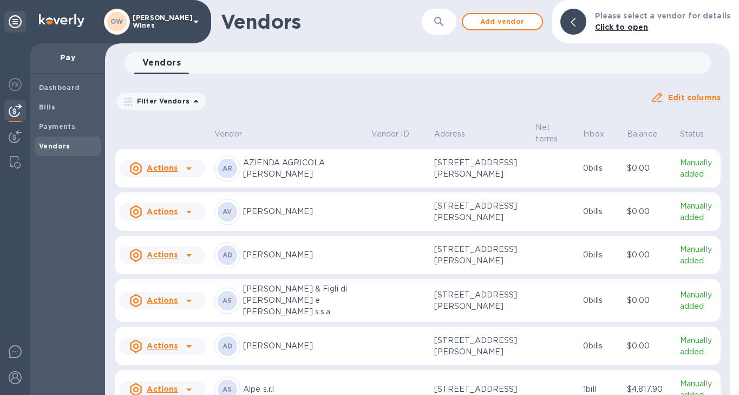
click at [445, 24] on icon "button" at bounding box center [439, 21] width 13 height 13
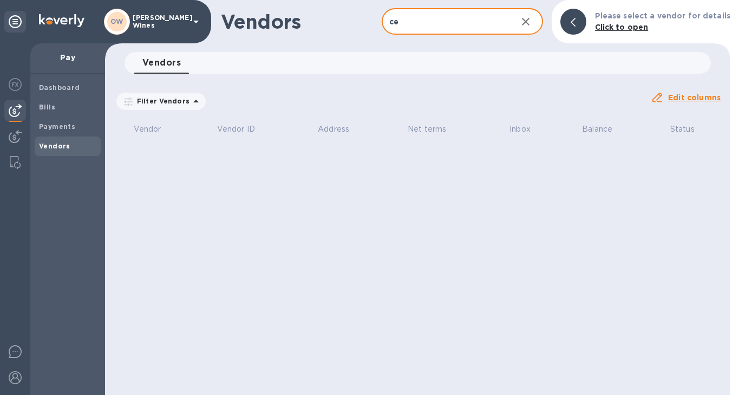
type input "c"
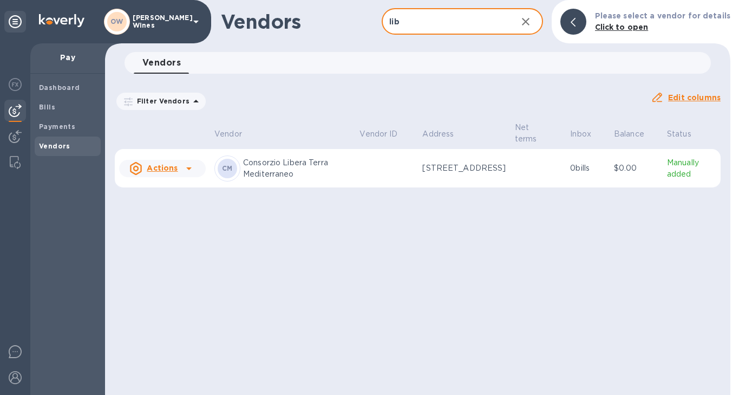
type input "lib"
click at [187, 170] on icon at bounding box center [188, 168] width 5 height 3
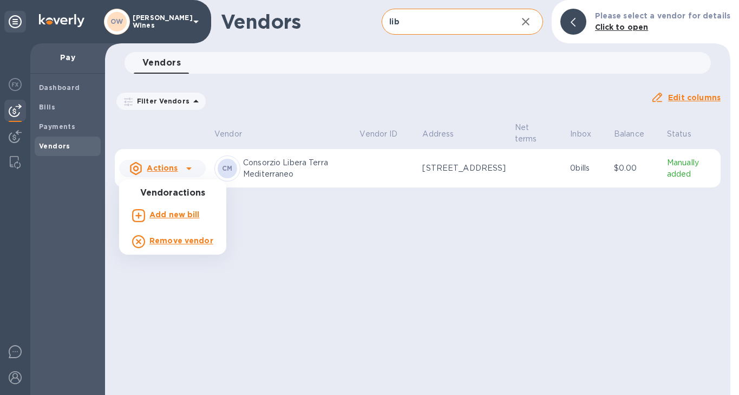
click at [177, 219] on b "Add new bill" at bounding box center [174, 214] width 50 height 9
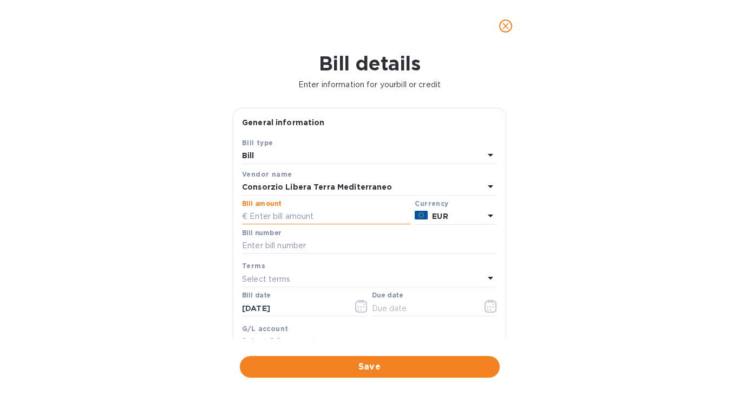
click at [284, 217] on input "text" at bounding box center [326, 216] width 168 height 16
type input "7,397.40"
click at [273, 247] on input "text" at bounding box center [369, 246] width 255 height 16
type input "3607"
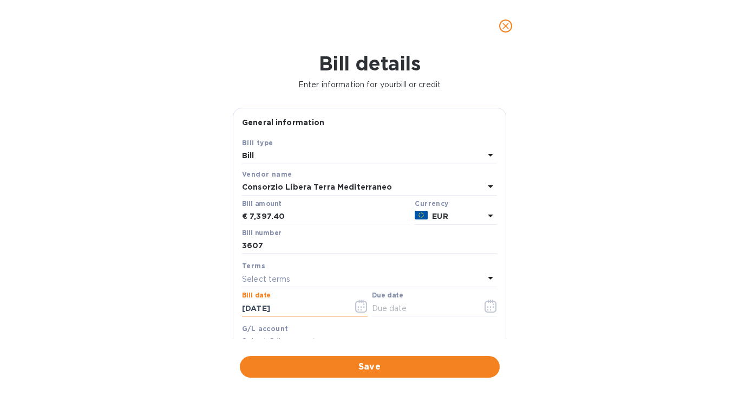
drag, startPoint x: 294, startPoint y: 310, endPoint x: 215, endPoint y: 310, distance: 79.1
click at [215, 310] on div "Bill details Enter information for your bill or credit General information Save…" at bounding box center [369, 223] width 739 height 343
type input "[DATE]"
click at [492, 308] on icon "button" at bounding box center [491, 305] width 12 height 13
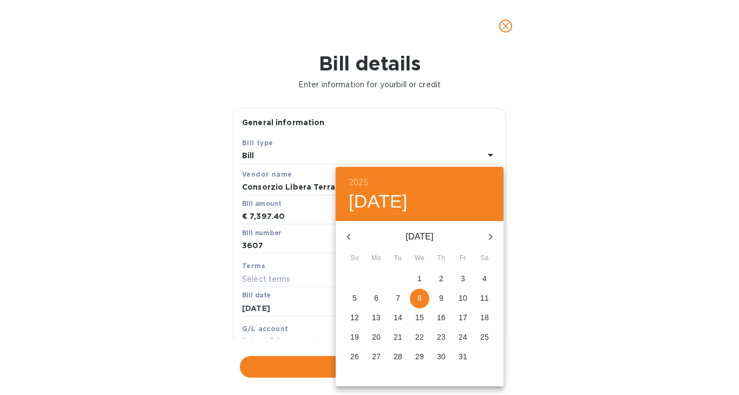
click at [466, 336] on p "24" at bounding box center [463, 336] width 9 height 11
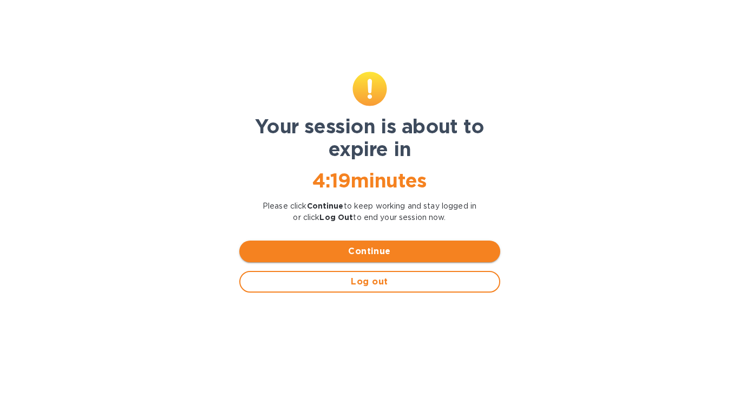
click at [363, 250] on span "Continue" at bounding box center [370, 251] width 244 height 13
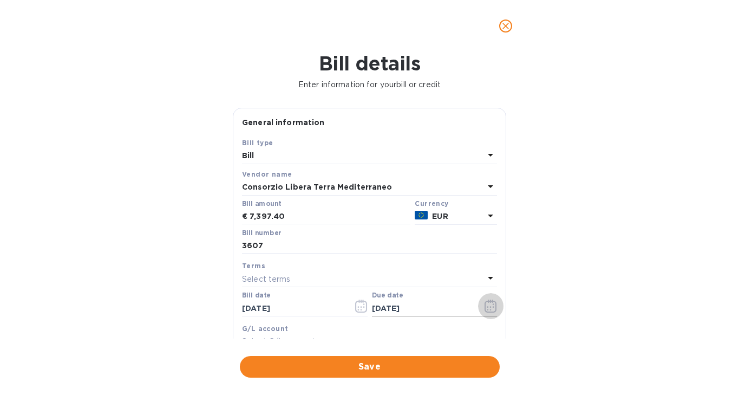
click at [488, 311] on icon "button" at bounding box center [491, 305] width 12 height 13
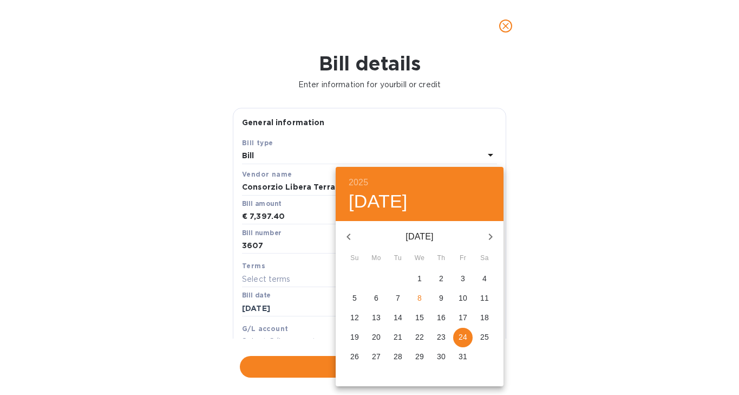
click at [420, 295] on p "8" at bounding box center [419, 297] width 4 height 11
type input "[DATE]"
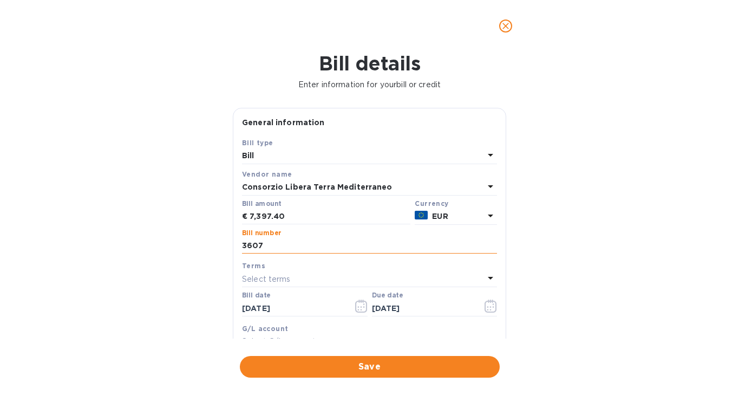
click at [317, 246] on input "3607" at bounding box center [369, 246] width 255 height 16
type input "3607 meno cred"
click at [240, 243] on div "Bill number 3607 meno credito 1893.60" at bounding box center [369, 242] width 259 height 31
click at [244, 249] on input "3607 meno credito 1893.60" at bounding box center [369, 246] width 255 height 16
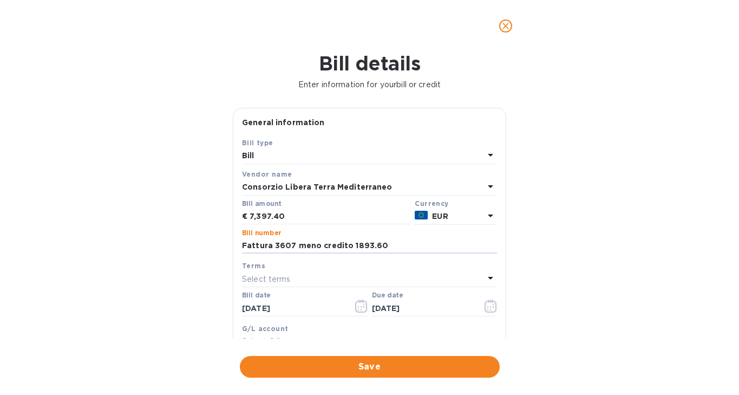
type input "Fattura 3607 meno credito 1893.60"
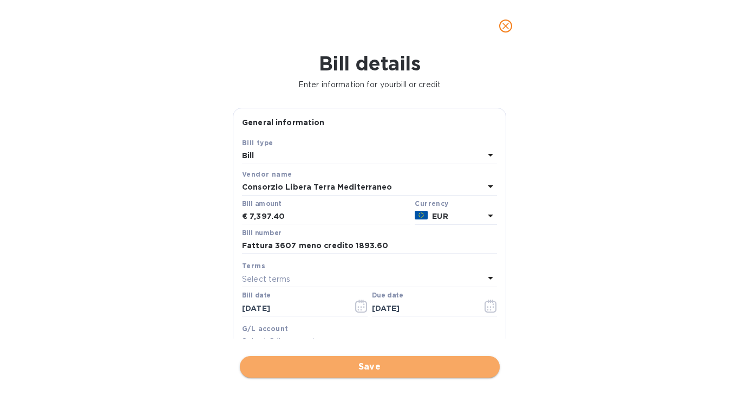
click at [407, 367] on span "Save" at bounding box center [370, 366] width 243 height 13
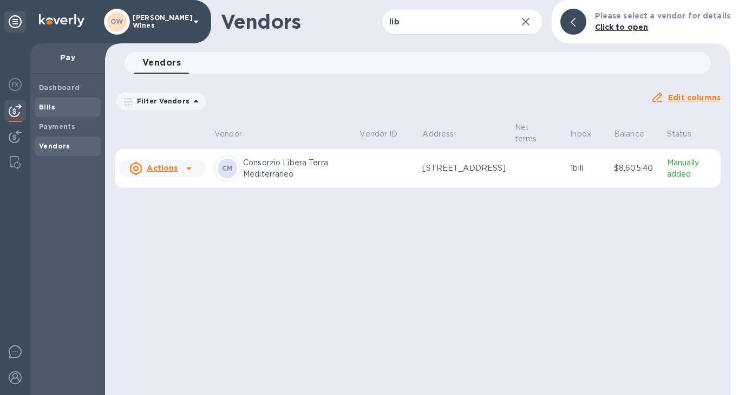
click at [47, 112] on span "Bills" at bounding box center [47, 107] width 16 height 11
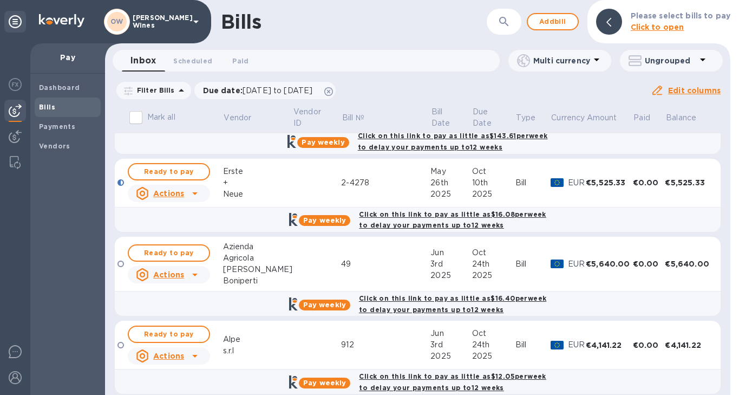
scroll to position [54, 0]
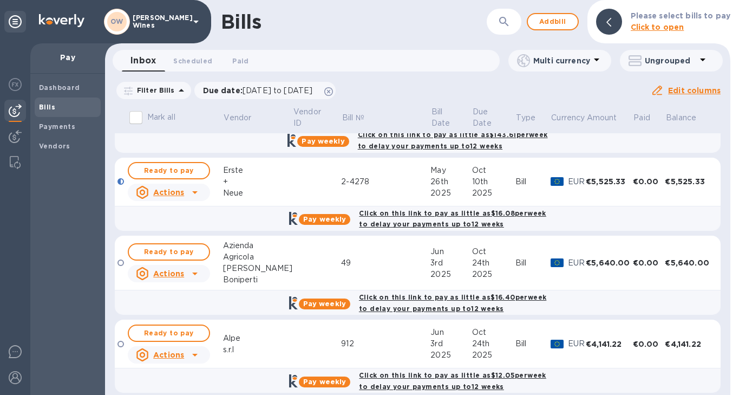
drag, startPoint x: 725, startPoint y: 159, endPoint x: 725, endPoint y: 182, distance: 23.3
click at [725, 182] on div "Mark all Vendor Vendor ID Bill № Bill Date Due Date Type Currency Amount Paid B…" at bounding box center [417, 250] width 625 height 290
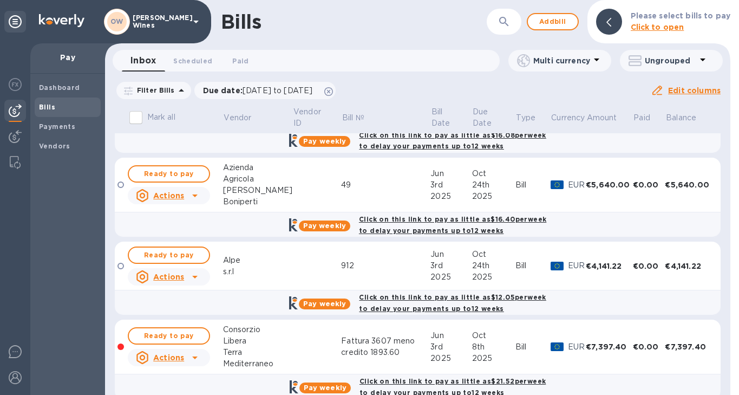
scroll to position [128, 0]
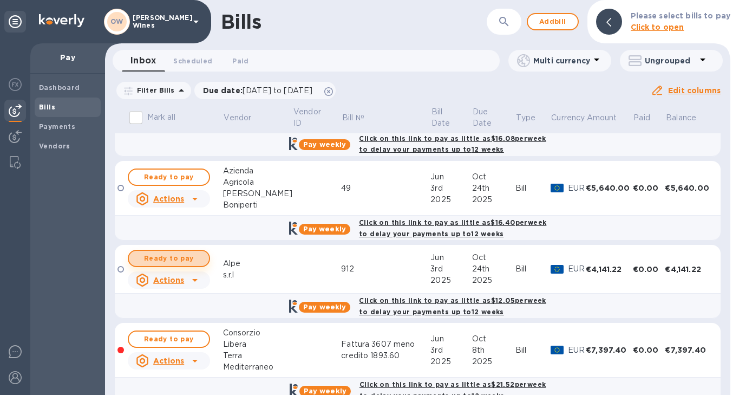
click at [189, 263] on span "Ready to pay" at bounding box center [169, 258] width 63 height 13
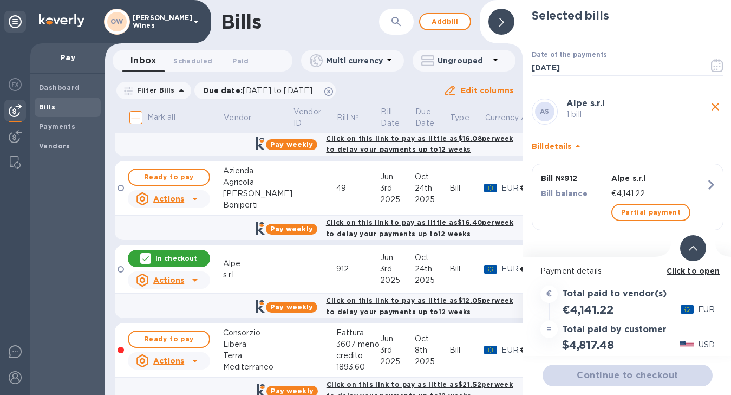
click at [674, 271] on b "Click to open" at bounding box center [694, 270] width 54 height 9
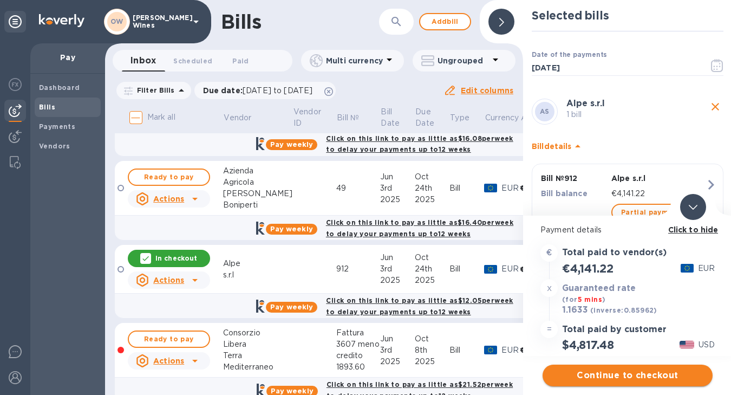
click at [667, 375] on span "Continue to checkout" at bounding box center [627, 375] width 153 height 13
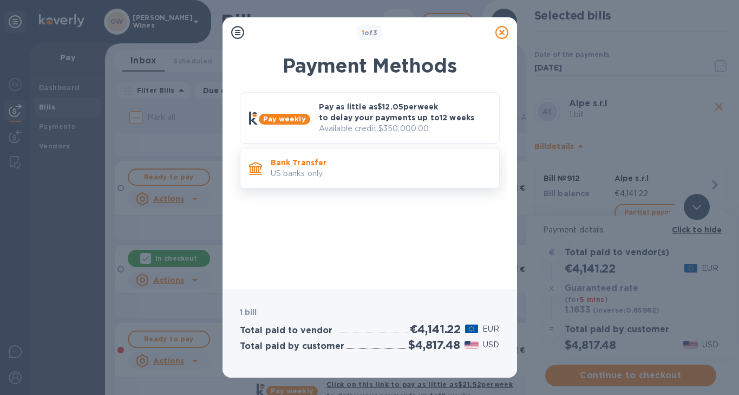
click at [342, 166] on p "Bank Transfer" at bounding box center [381, 162] width 220 height 11
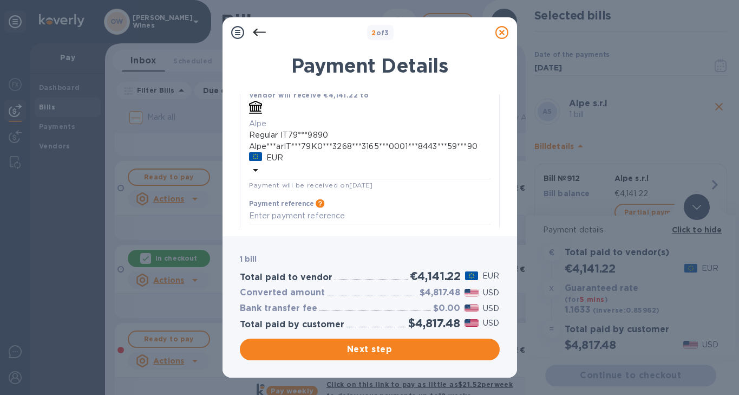
scroll to position [186, 0]
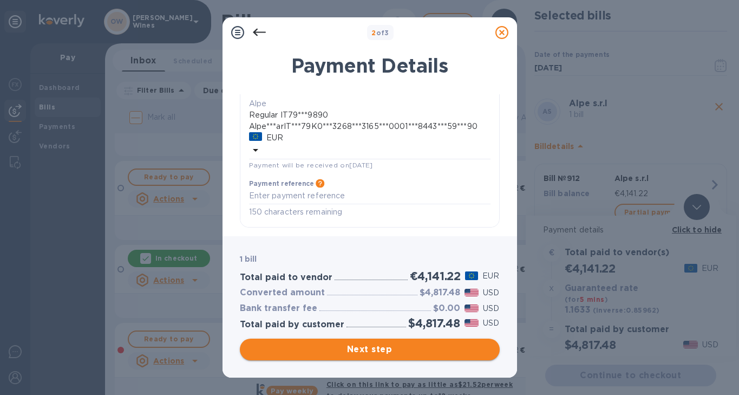
click at [353, 353] on span "Next step" at bounding box center [370, 349] width 243 height 13
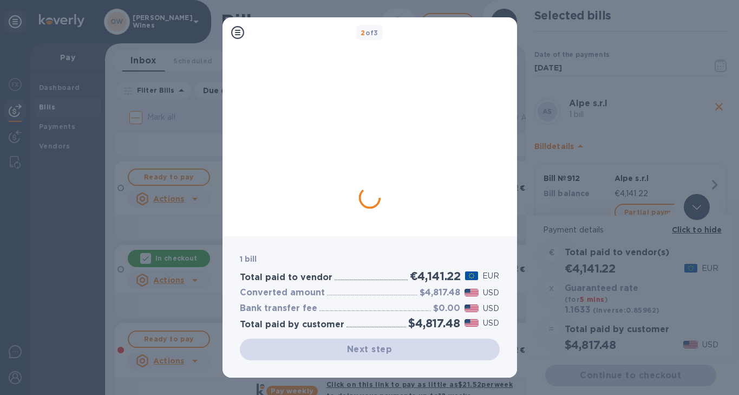
click at [480, 247] on div "1 bill Total paid to vendor €4,141.22 EUR Converted amount $4,817.48 USD Bank t…" at bounding box center [370, 306] width 295 height 141
click at [562, 194] on div "2 of 3 1 bill Total paid to vendor €4,141.22 EUR Converted amount $4,817.48 USD…" at bounding box center [369, 197] width 739 height 395
click at [283, 41] on div "2 of 3" at bounding box center [370, 33] width 286 height 22
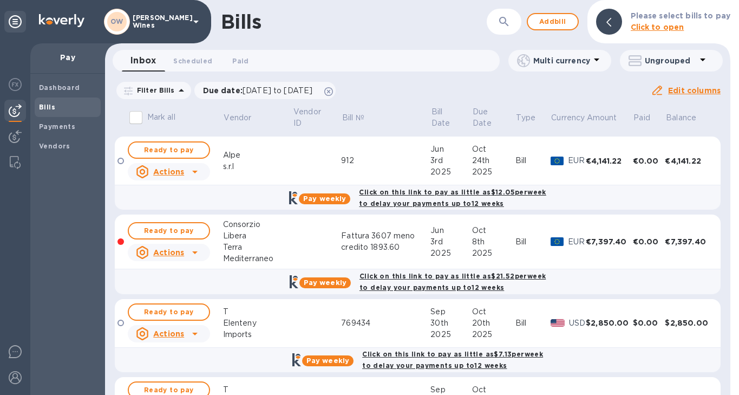
scroll to position [238, 0]
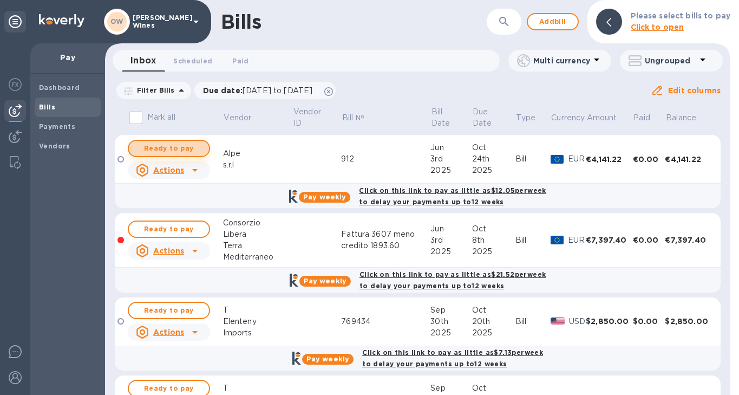
click at [185, 149] on span "Ready to pay" at bounding box center [169, 148] width 63 height 13
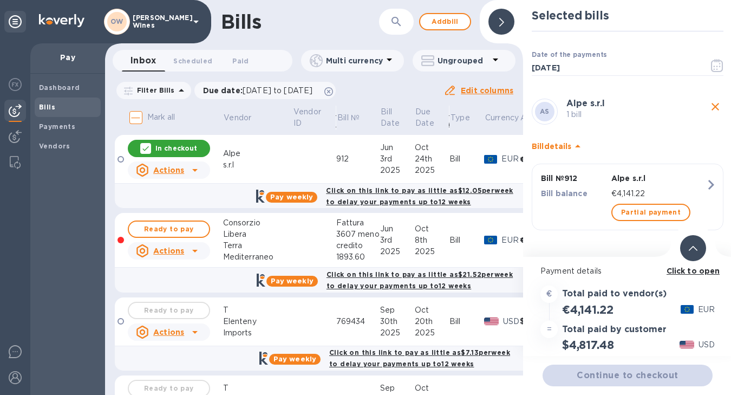
click at [691, 267] on b "Click to open" at bounding box center [694, 270] width 54 height 9
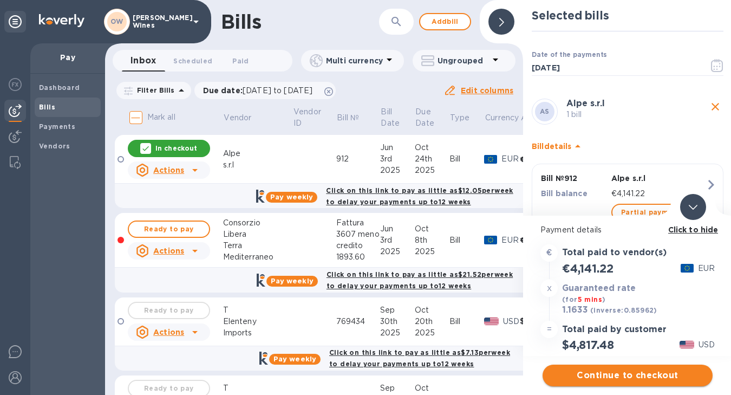
click at [641, 376] on span "Continue to checkout" at bounding box center [627, 375] width 153 height 13
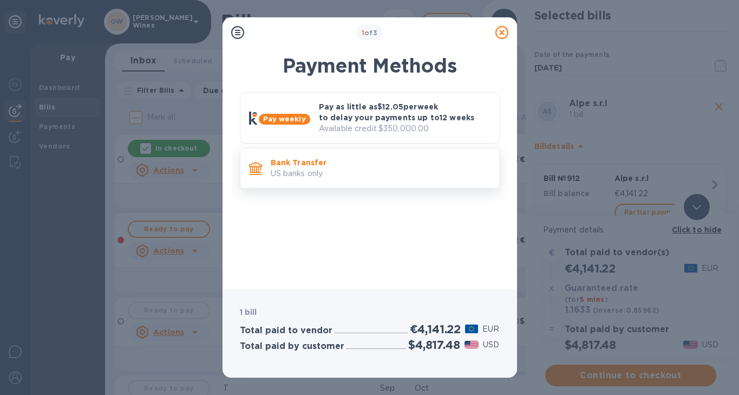
click at [345, 166] on p "Bank Transfer" at bounding box center [381, 162] width 220 height 11
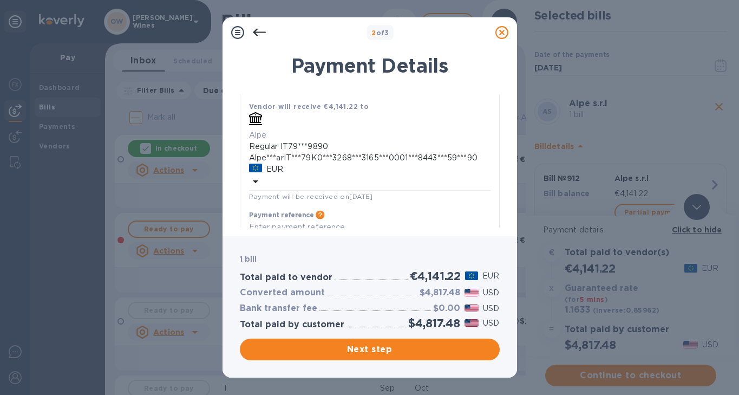
scroll to position [186, 0]
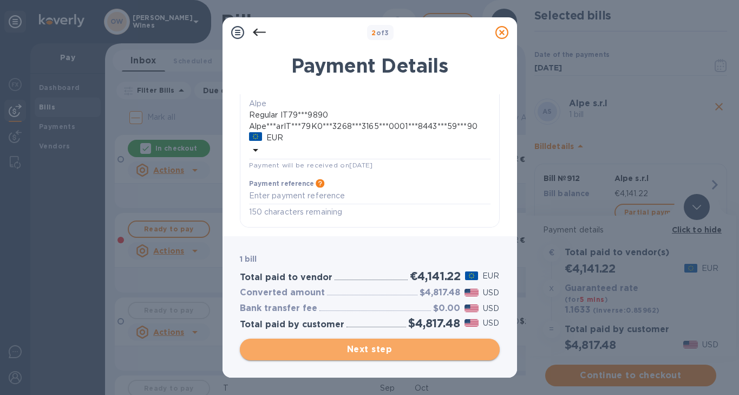
click at [409, 351] on span "Next step" at bounding box center [370, 349] width 243 height 13
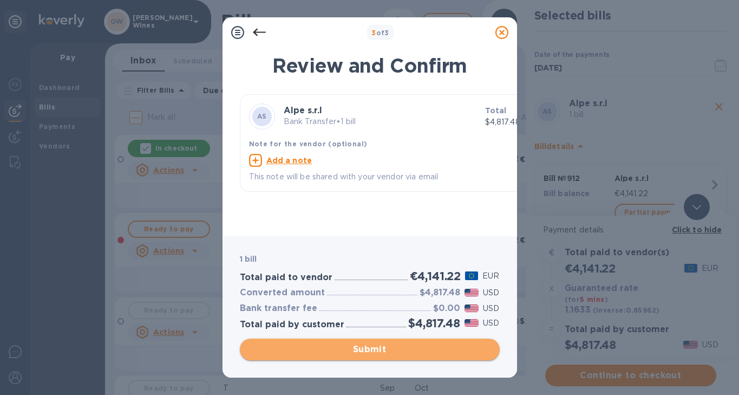
click at [409, 351] on span "Submit" at bounding box center [370, 349] width 243 height 13
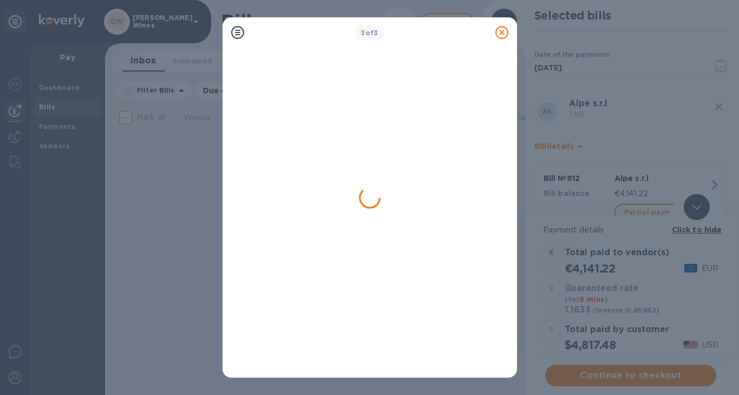
scroll to position [0, 0]
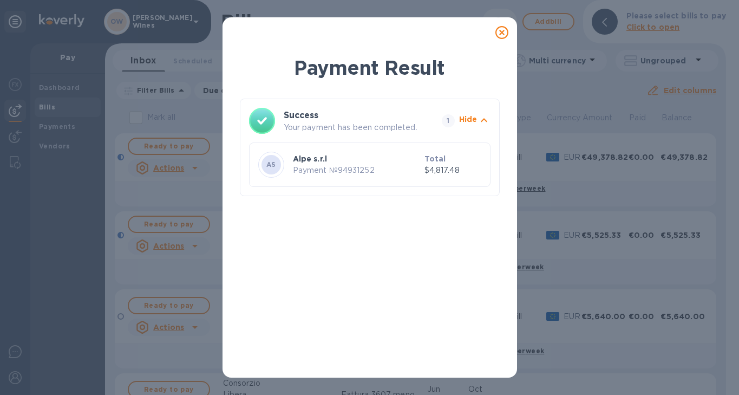
click at [498, 31] on icon at bounding box center [501, 32] width 13 height 13
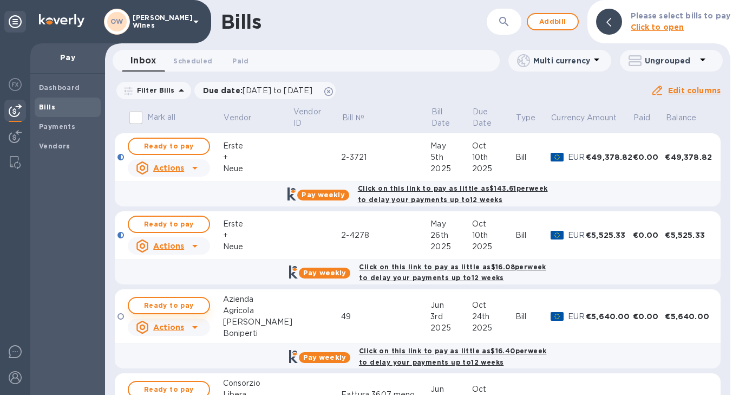
click at [161, 305] on span "Ready to pay" at bounding box center [169, 305] width 63 height 13
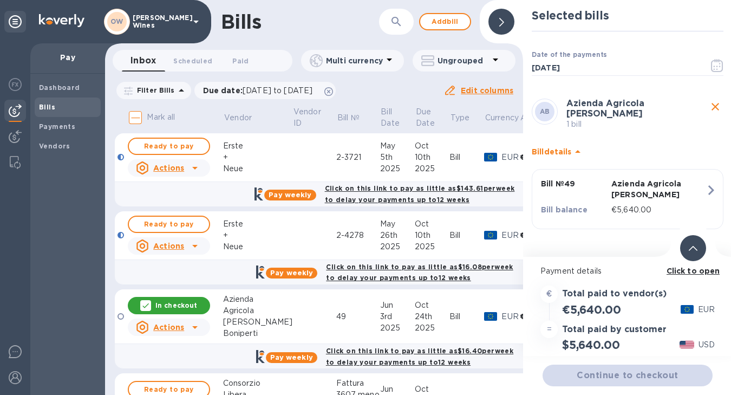
click at [679, 269] on b "Click to open" at bounding box center [694, 270] width 54 height 9
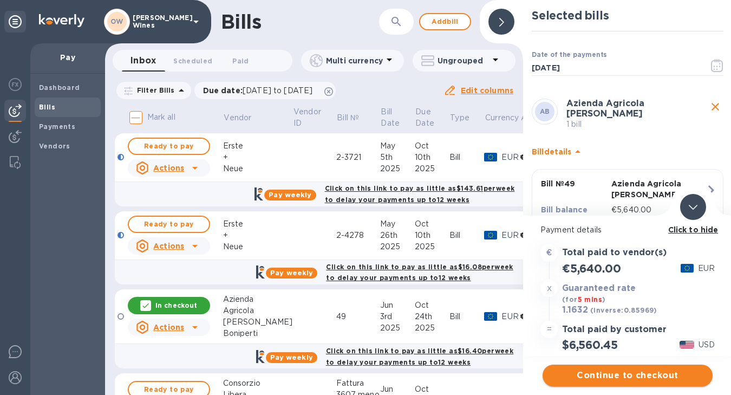
click at [638, 374] on span "Continue to checkout" at bounding box center [627, 375] width 153 height 13
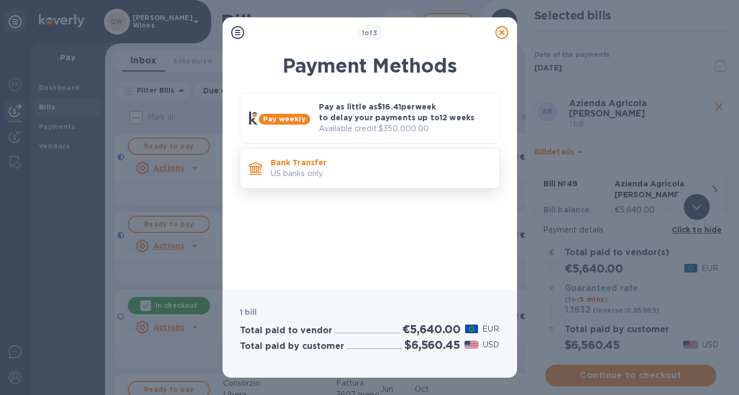
click at [314, 161] on p "Bank Transfer" at bounding box center [381, 162] width 220 height 11
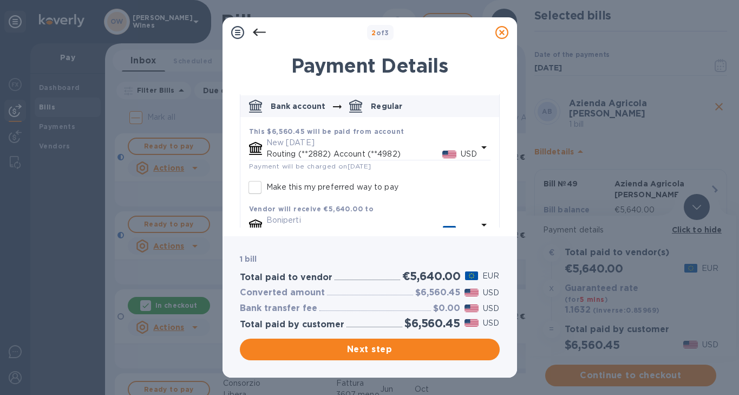
scroll to position [131, 0]
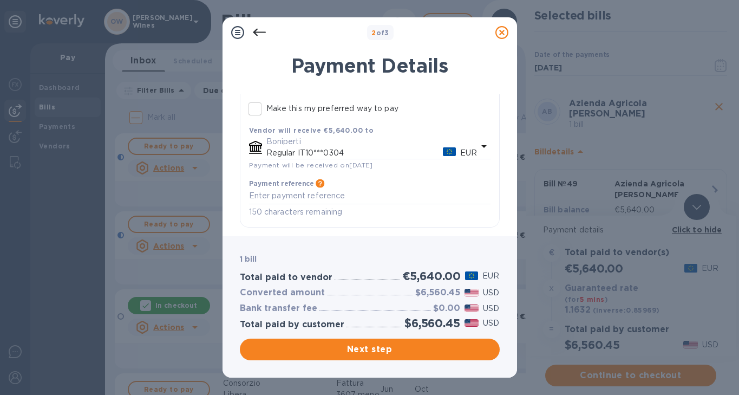
click at [501, 35] on icon at bounding box center [501, 32] width 13 height 13
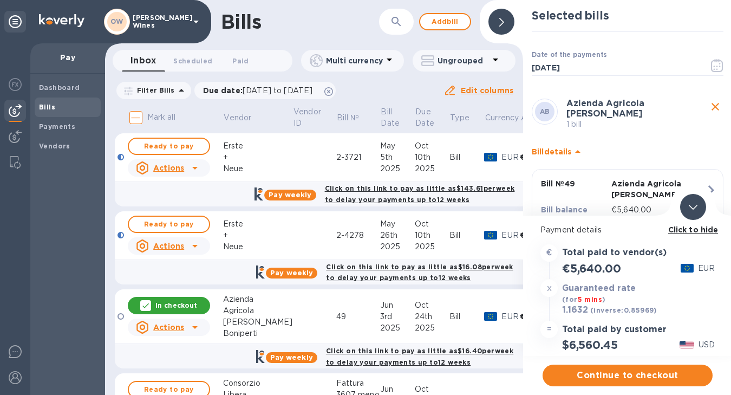
click at [710, 96] on div "AB Azienda Agricola Gilberto Boniperti 1 bill" at bounding box center [628, 114] width 196 height 36
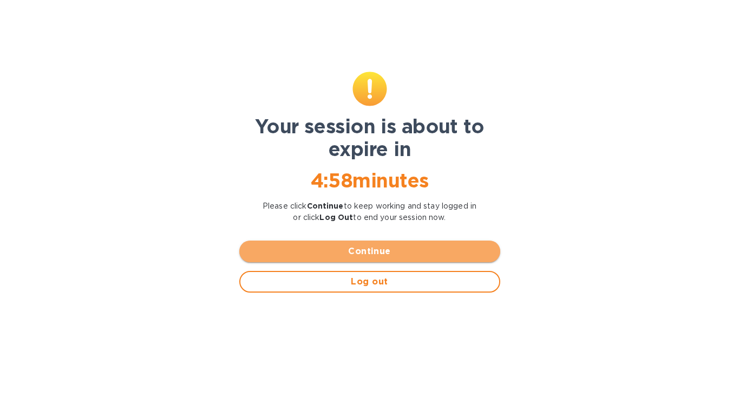
click at [389, 251] on span "Continue" at bounding box center [370, 251] width 244 height 13
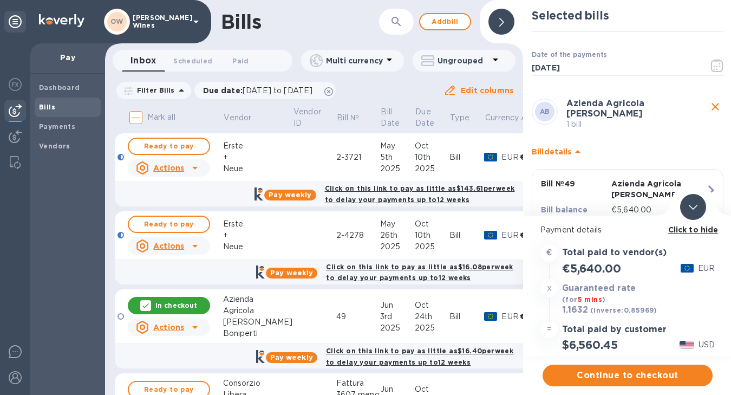
click at [710, 113] on icon "close" at bounding box center [715, 106] width 13 height 13
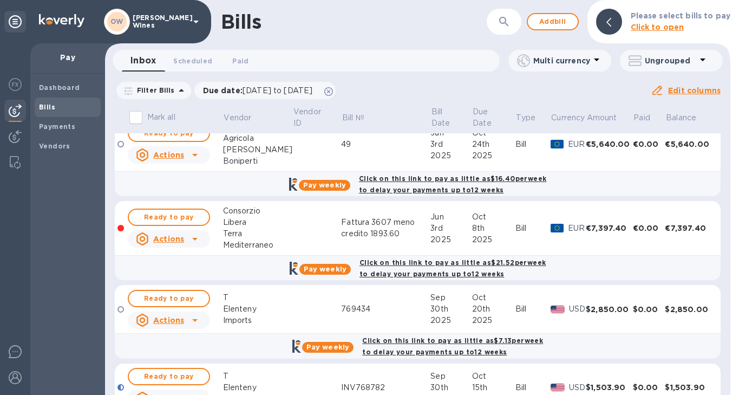
scroll to position [174, 0]
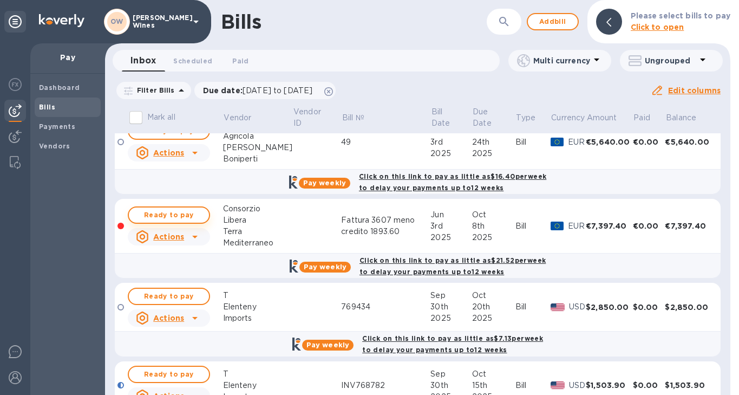
click at [177, 215] on span "Ready to pay" at bounding box center [169, 214] width 63 height 13
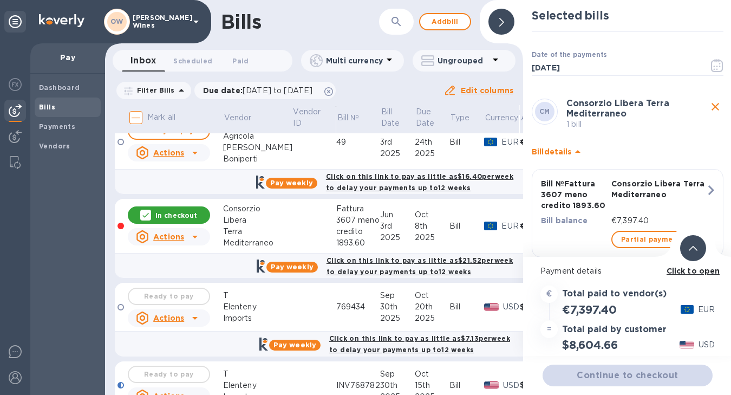
click at [677, 270] on b "Click to open" at bounding box center [694, 270] width 54 height 9
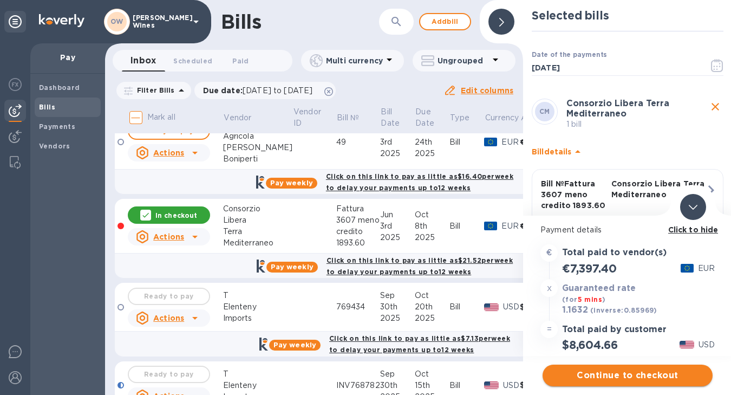
click at [630, 372] on span "Continue to checkout" at bounding box center [627, 375] width 153 height 13
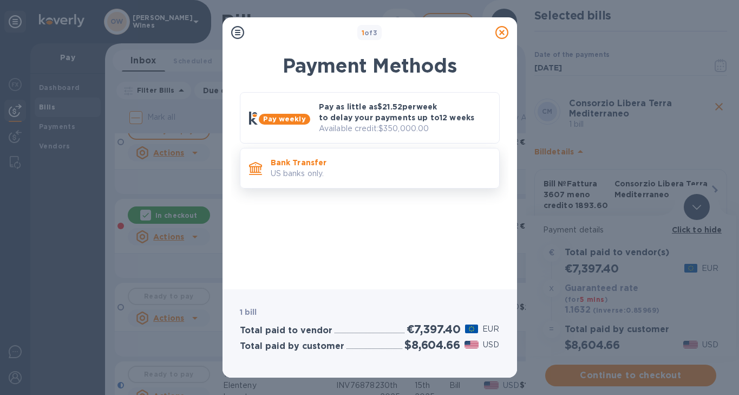
click at [356, 172] on p "US banks only." at bounding box center [381, 173] width 220 height 11
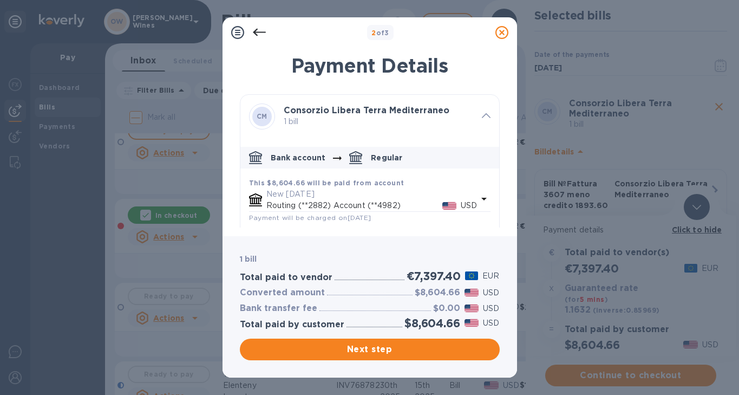
scroll to position [131, 0]
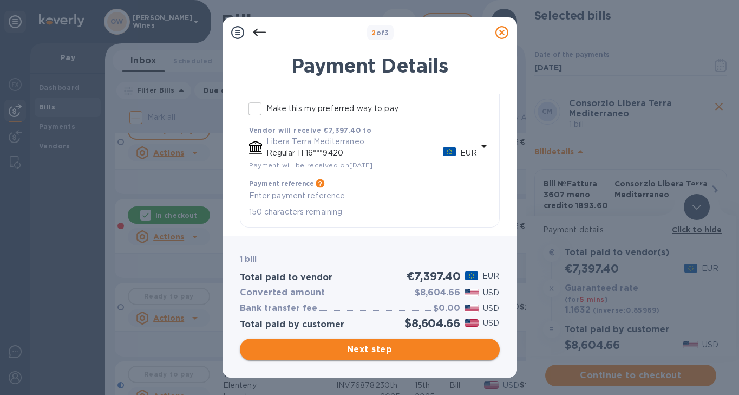
click at [392, 347] on span "Next step" at bounding box center [370, 349] width 243 height 13
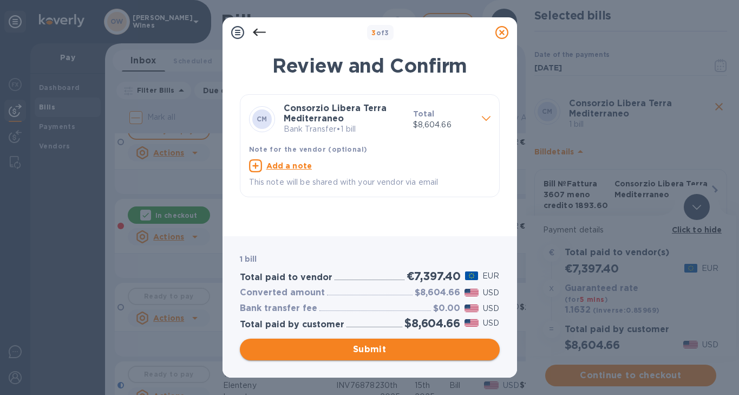
click at [392, 347] on span "Submit" at bounding box center [370, 349] width 243 height 13
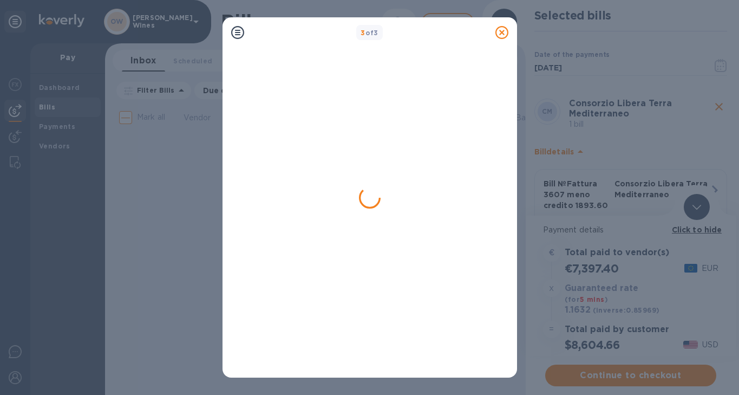
scroll to position [0, 0]
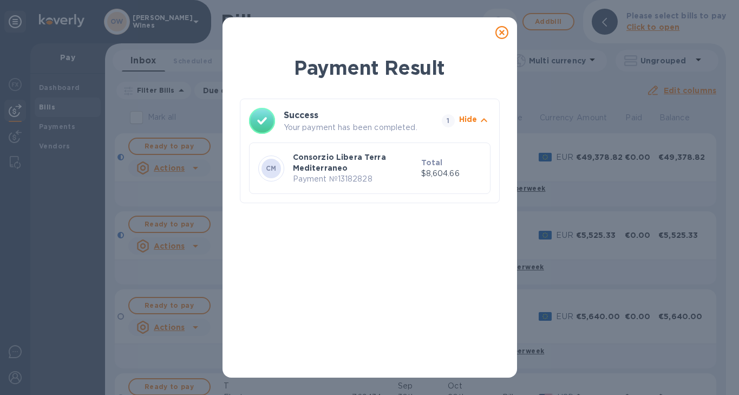
click at [505, 30] on icon at bounding box center [501, 32] width 13 height 13
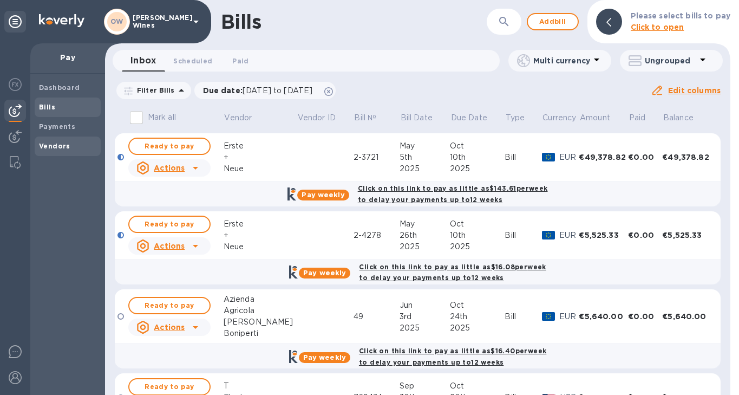
click at [64, 149] on b "Vendors" at bounding box center [54, 146] width 31 height 8
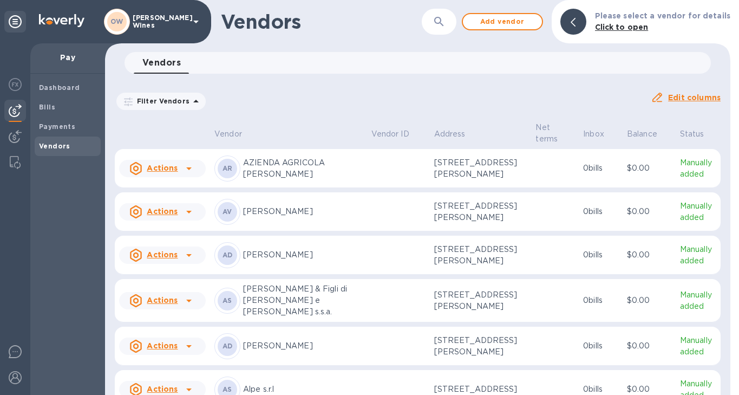
click at [443, 24] on icon "button" at bounding box center [438, 21] width 9 height 9
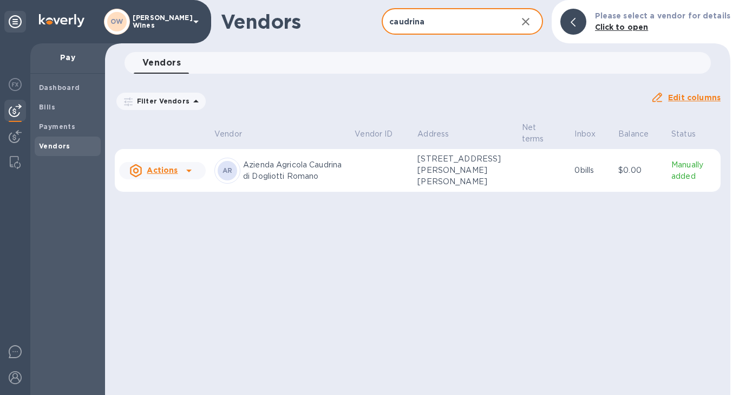
type input "caudrina"
click at [192, 170] on icon at bounding box center [188, 170] width 13 height 13
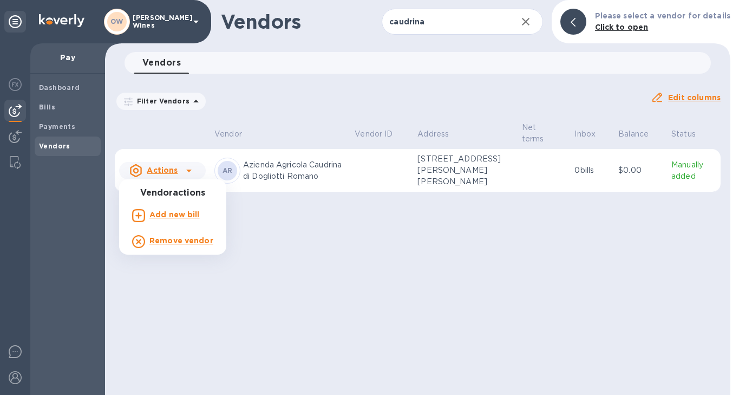
click at [181, 217] on b "Add new bill" at bounding box center [174, 214] width 50 height 9
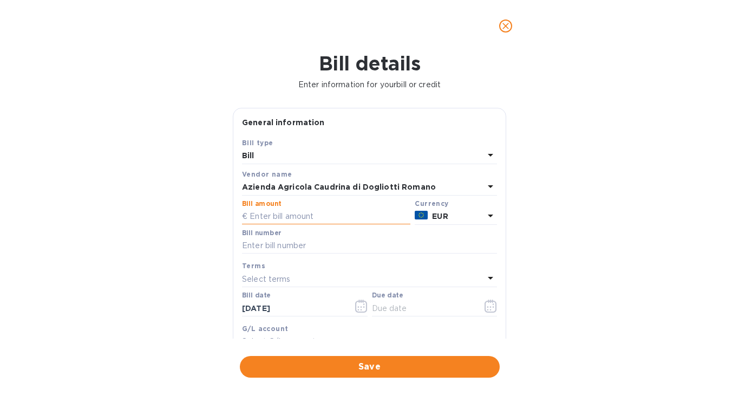
click at [280, 217] on input "text" at bounding box center [326, 216] width 168 height 16
type input "9,547.50"
click at [301, 246] on input "text" at bounding box center [369, 246] width 255 height 16
type input "303"
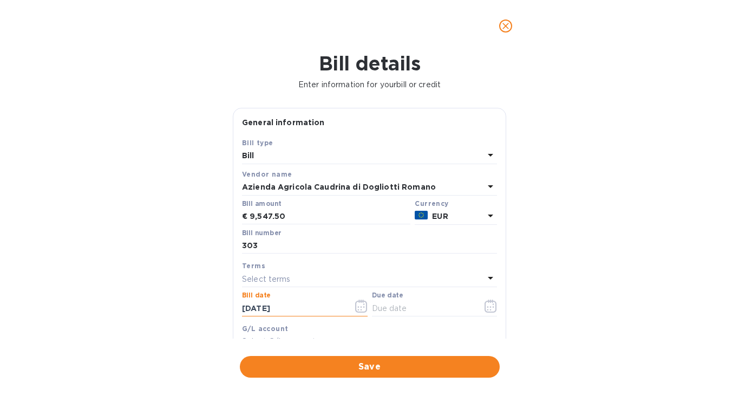
drag, startPoint x: 291, startPoint y: 308, endPoint x: 180, endPoint y: 307, distance: 111.0
click at [180, 307] on div "Bill details Enter information for your bill or credit General information Save…" at bounding box center [369, 223] width 739 height 343
type input "06/04/2025"
click at [489, 306] on icon "button" at bounding box center [491, 305] width 12 height 13
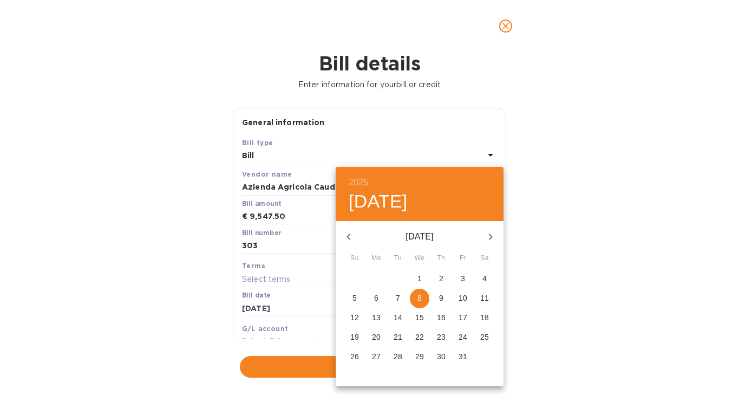
click at [420, 302] on p "8" at bounding box center [419, 297] width 4 height 11
type input "[DATE]"
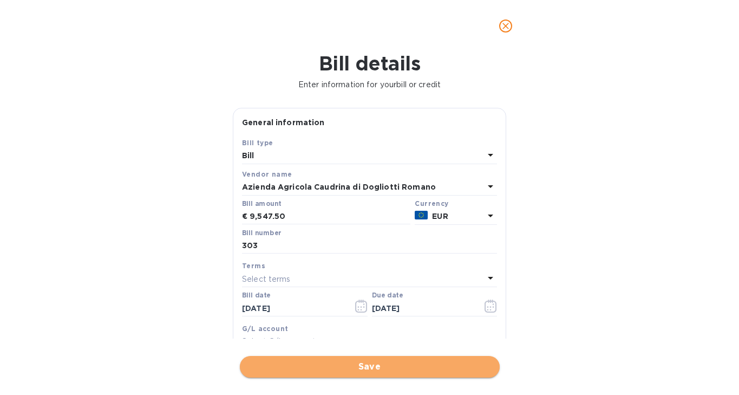
click at [420, 366] on span "Save" at bounding box center [370, 366] width 243 height 13
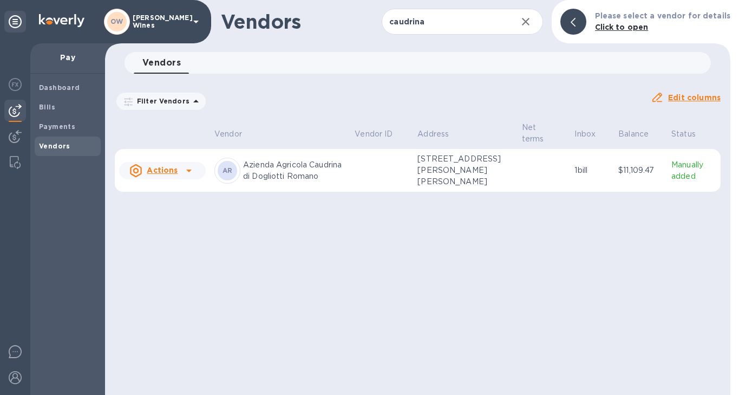
click at [187, 170] on icon at bounding box center [188, 170] width 5 height 3
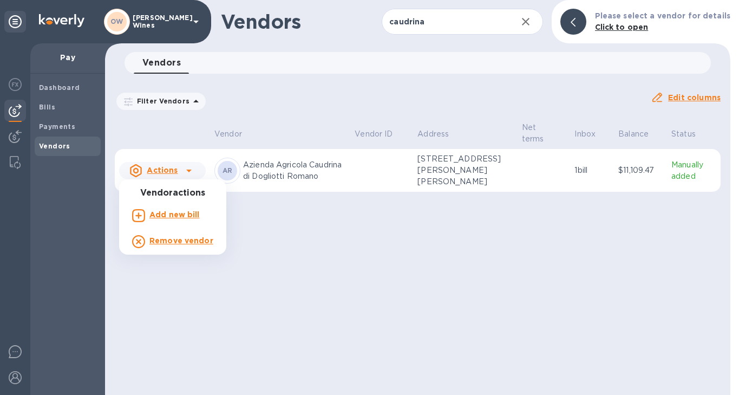
click at [175, 214] on b "Add new bill" at bounding box center [174, 214] width 50 height 9
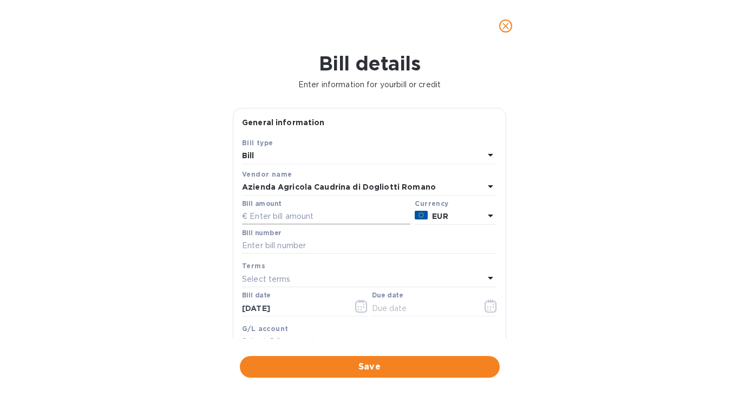
click at [267, 219] on input "text" at bounding box center [326, 216] width 168 height 16
type input "2,622"
click at [282, 245] on input "text" at bounding box center [369, 246] width 255 height 16
type input "304"
drag, startPoint x: 291, startPoint y: 312, endPoint x: 193, endPoint y: 312, distance: 98.0
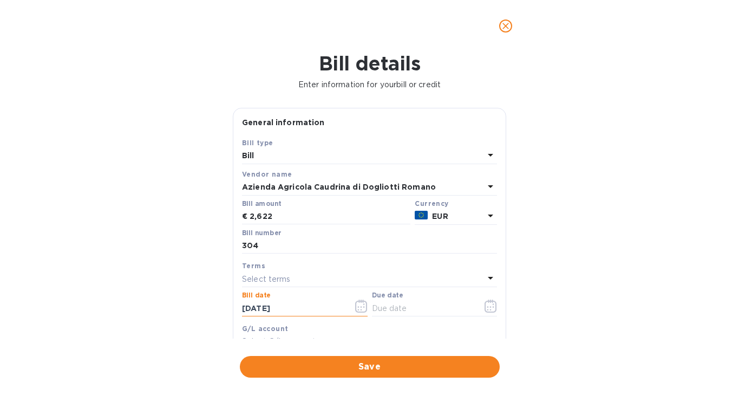
click at [193, 312] on div "Bill details Enter information for your bill or credit General information Save…" at bounding box center [369, 223] width 739 height 343
type input "06/04/2025"
click at [485, 306] on icon "button" at bounding box center [491, 305] width 12 height 13
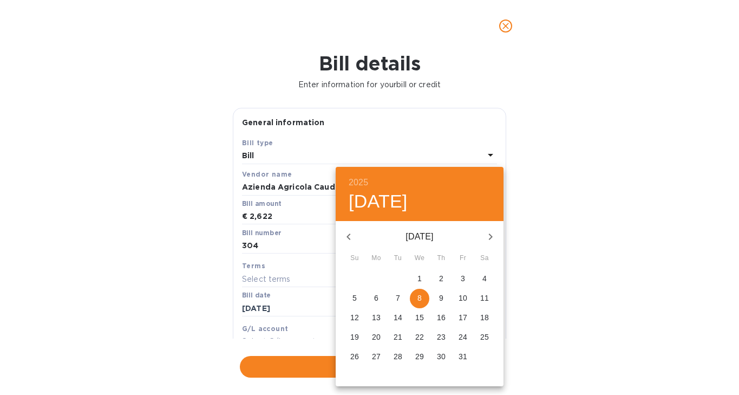
click at [417, 296] on span "8" at bounding box center [419, 297] width 19 height 11
type input "[DATE]"
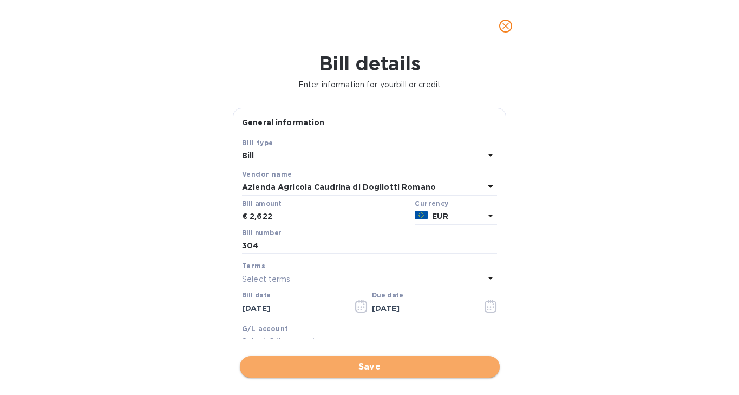
click at [383, 364] on span "Save" at bounding box center [370, 366] width 243 height 13
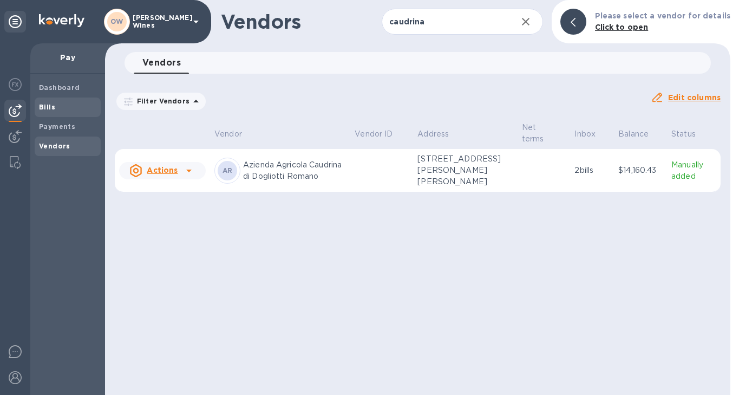
click at [53, 112] on span "Bills" at bounding box center [47, 107] width 16 height 11
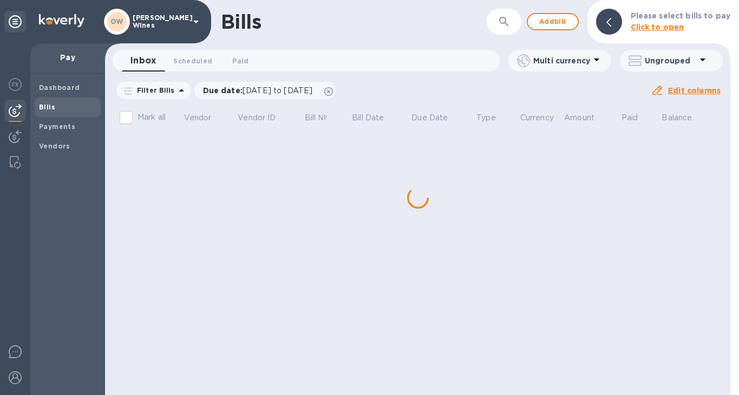
drag, startPoint x: 728, startPoint y: 116, endPoint x: 728, endPoint y: 172, distance: 55.8
click at [728, 172] on div "Bills ​ Add bill Please select bills to pay Click to open Inbox 0 Scheduled 0 P…" at bounding box center [417, 197] width 625 height 395
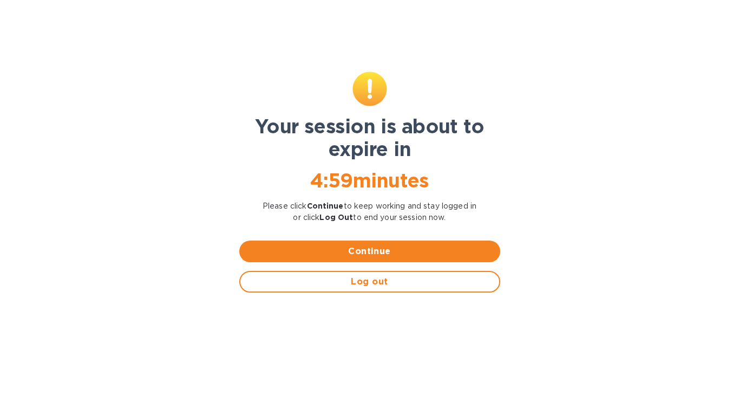
scroll to position [482, 0]
click at [450, 255] on span "Continue" at bounding box center [370, 251] width 244 height 13
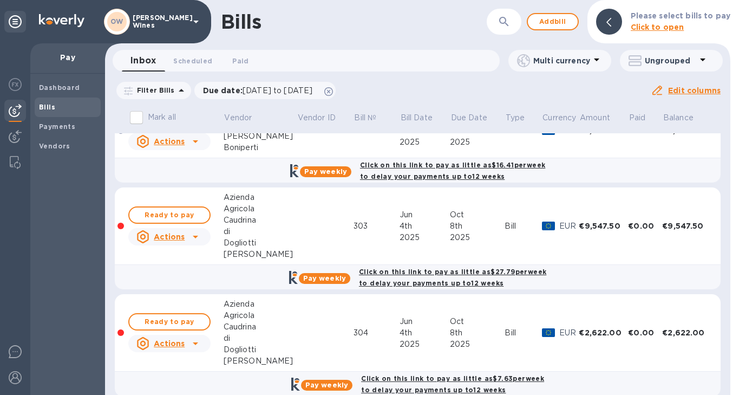
scroll to position [180, 0]
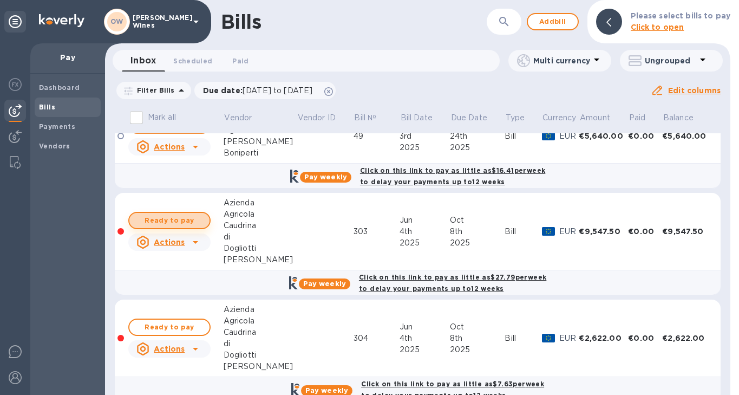
click at [178, 217] on span "Ready to pay" at bounding box center [169, 220] width 63 height 13
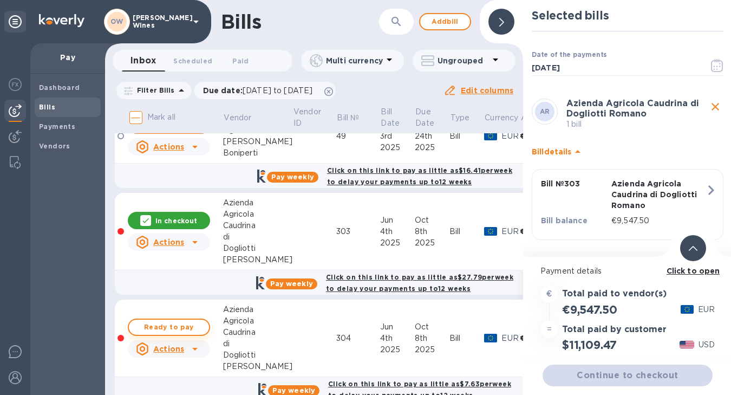
click at [177, 328] on span "Ready to pay" at bounding box center [169, 327] width 63 height 13
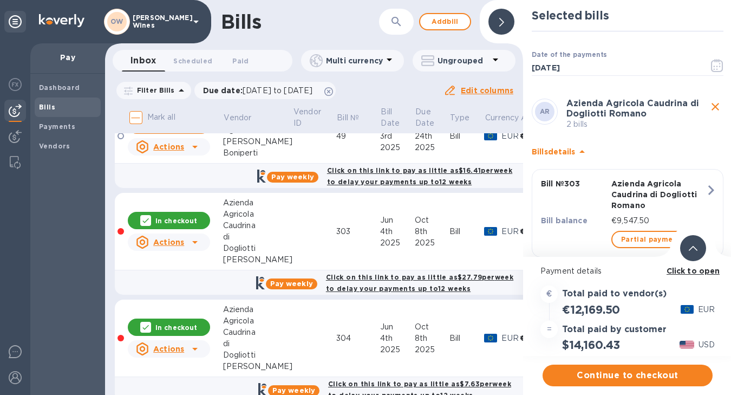
click at [682, 269] on b "Click to open" at bounding box center [694, 270] width 54 height 9
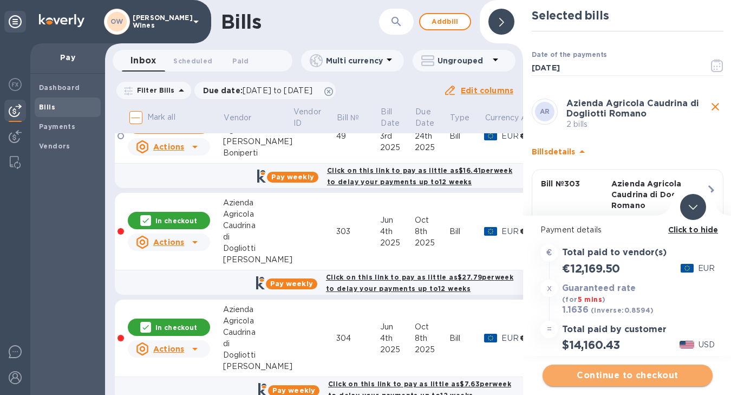
click at [596, 375] on span "Continue to checkout" at bounding box center [627, 375] width 153 height 13
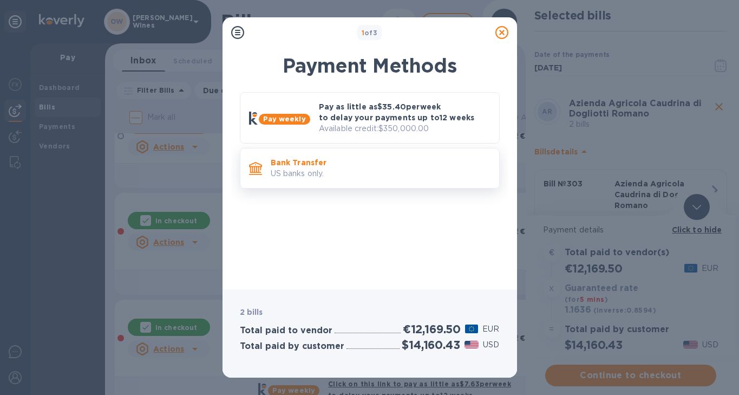
click at [385, 167] on div "Bank Transfer US banks only." at bounding box center [380, 168] width 228 height 31
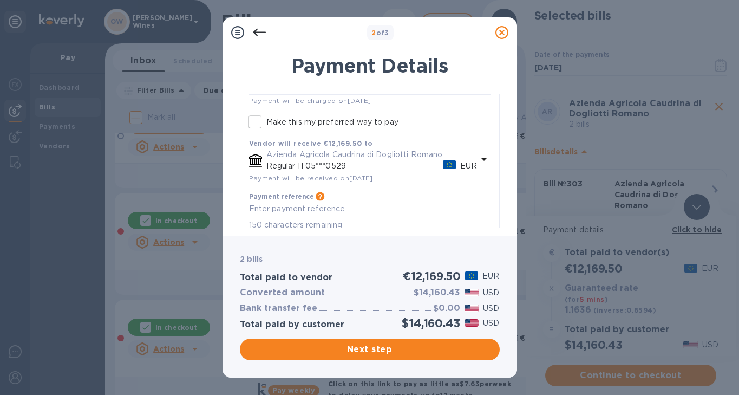
scroll to position [136, 0]
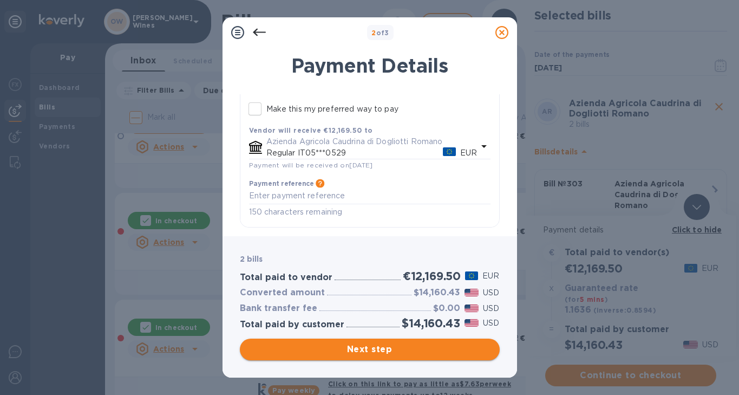
click at [407, 352] on span "Next step" at bounding box center [370, 349] width 243 height 13
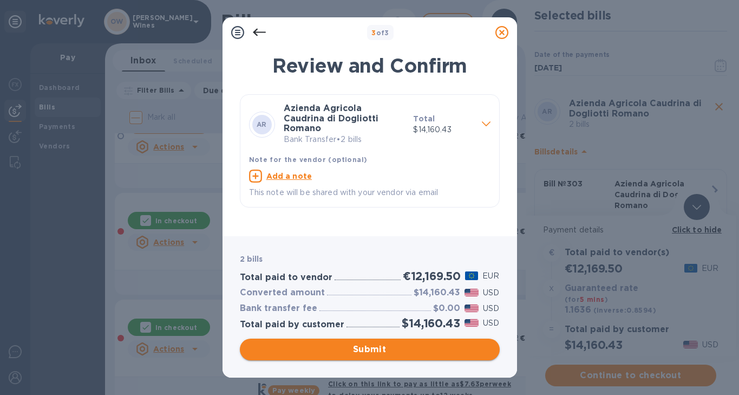
click at [407, 352] on span "Submit" at bounding box center [370, 349] width 243 height 13
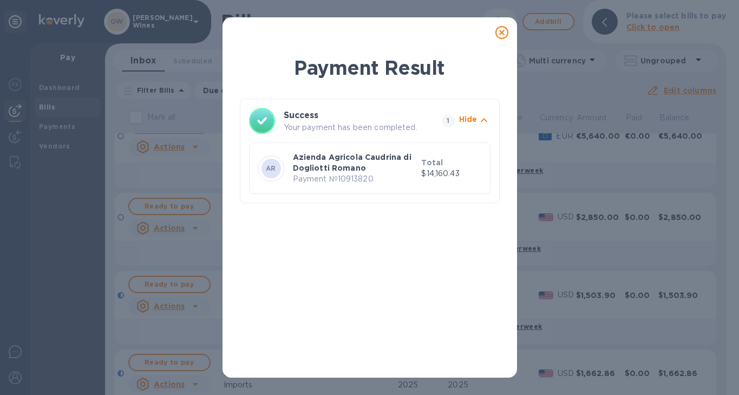
scroll to position [0, 0]
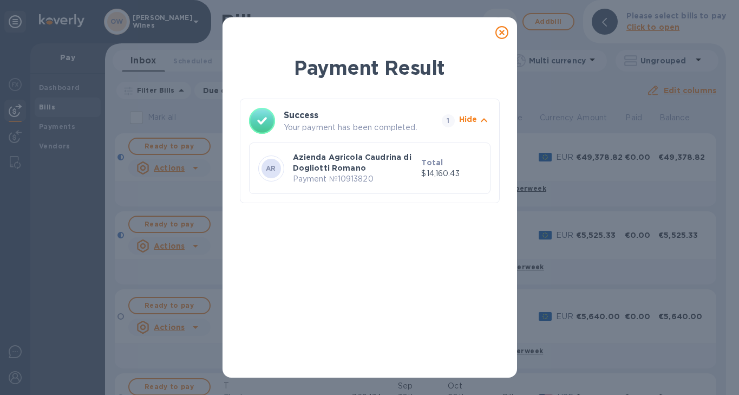
click at [499, 31] on icon at bounding box center [501, 32] width 13 height 13
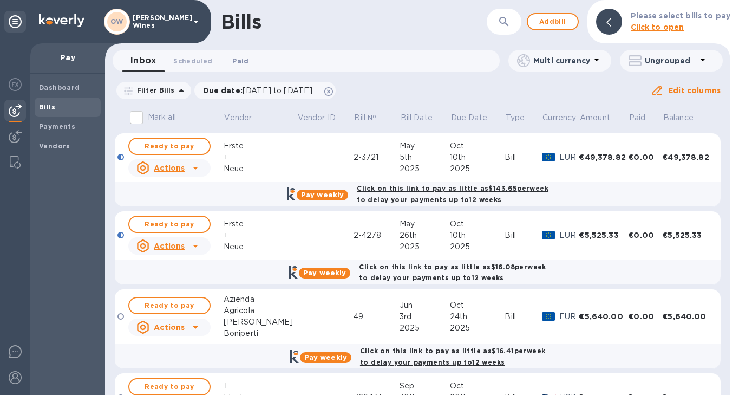
click at [236, 66] on span "Paid 0" at bounding box center [240, 60] width 16 height 11
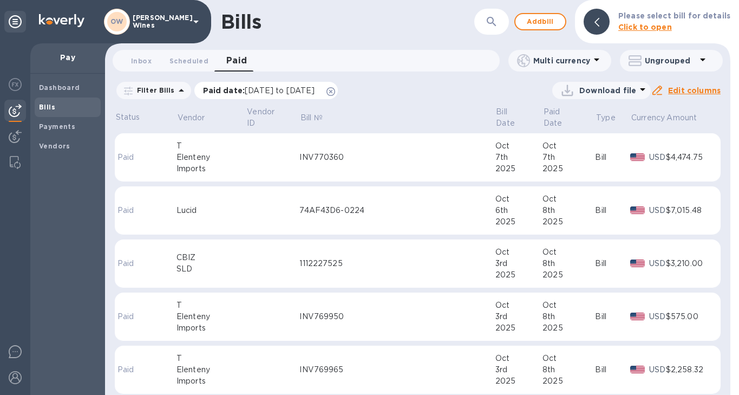
click at [315, 90] on span "[DATE] to [DATE]" at bounding box center [280, 90] width 70 height 9
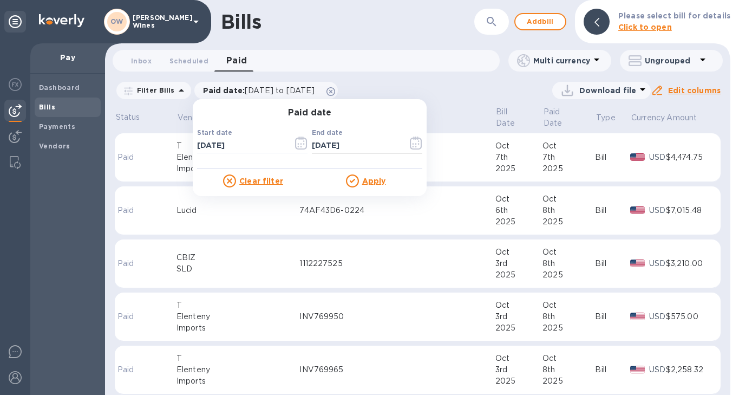
click at [413, 146] on icon "button" at bounding box center [416, 142] width 12 height 13
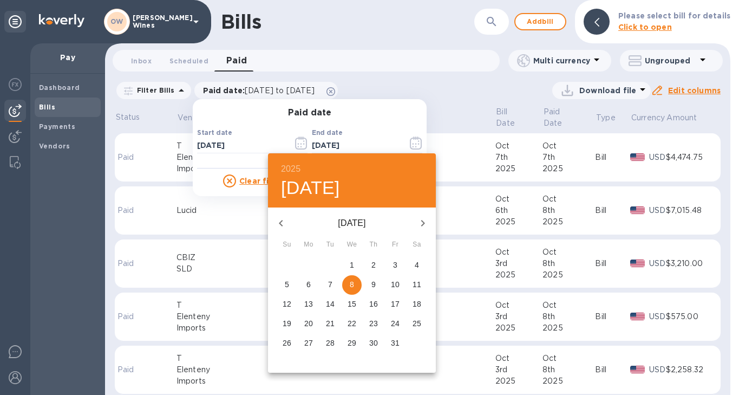
click at [374, 283] on p "9" at bounding box center [373, 284] width 4 height 11
type input "10/09/2025"
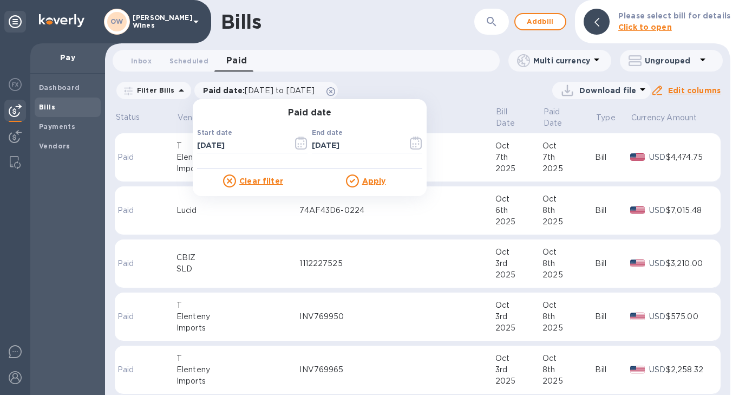
click at [598, 55] on icon at bounding box center [596, 59] width 13 height 13
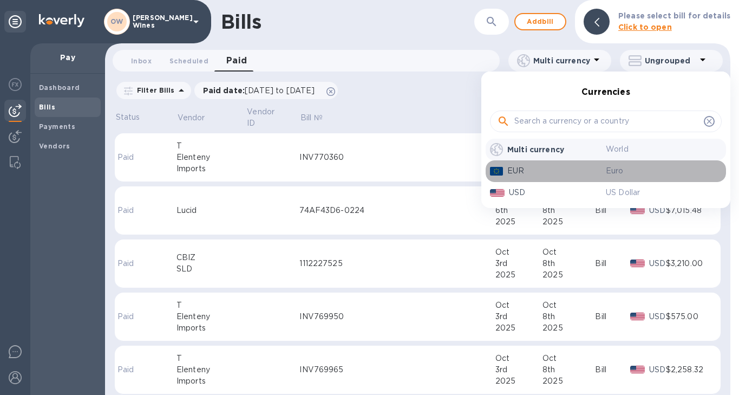
click at [529, 172] on p "EUR" at bounding box center [556, 170] width 99 height 11
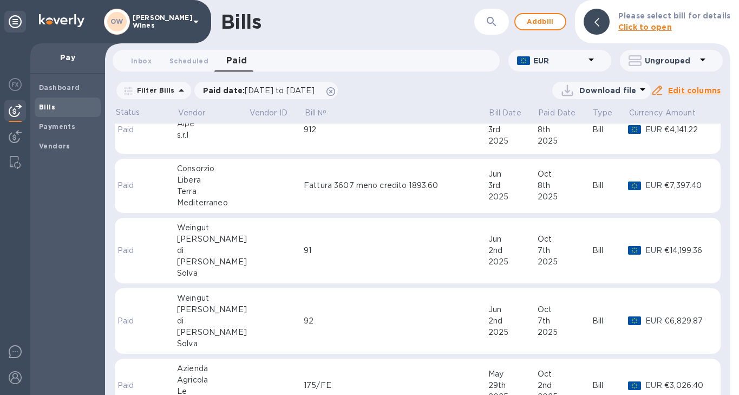
scroll to position [525, 0]
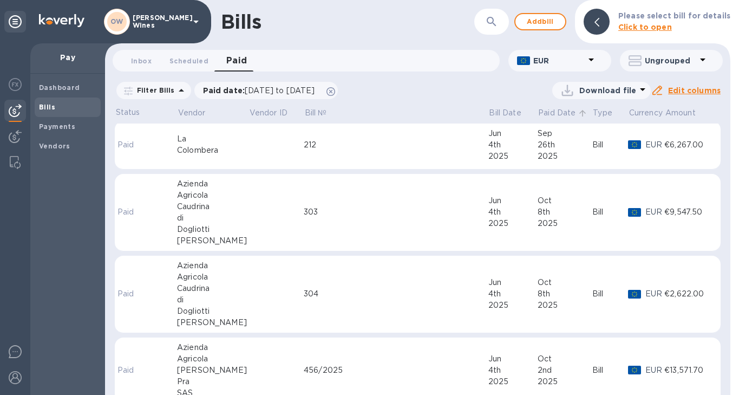
click at [544, 110] on p "Paid Date" at bounding box center [556, 112] width 37 height 11
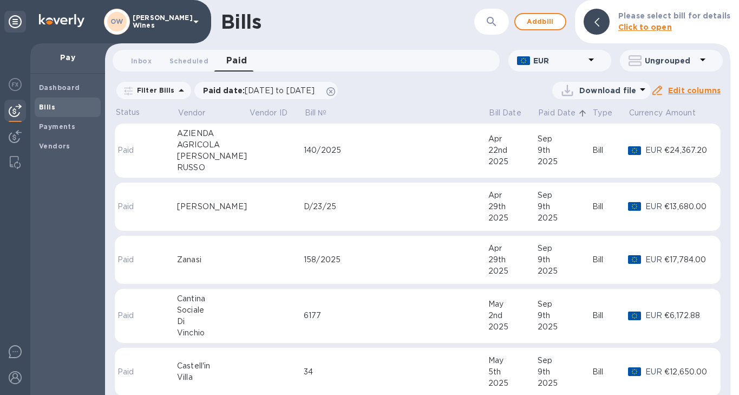
click at [562, 115] on p "Paid Date" at bounding box center [556, 112] width 37 height 11
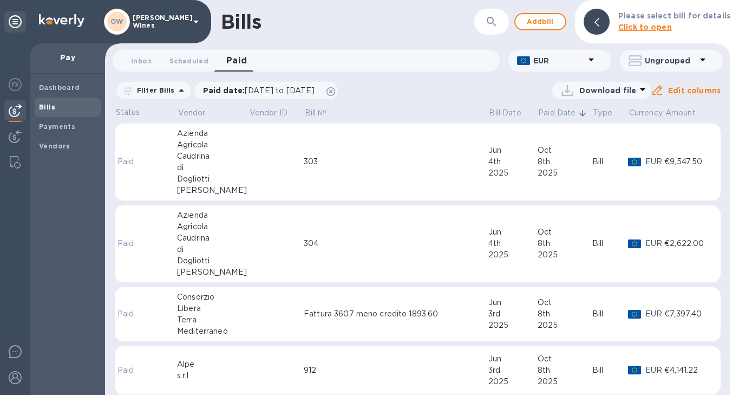
click at [258, 371] on td at bounding box center [276, 370] width 55 height 49
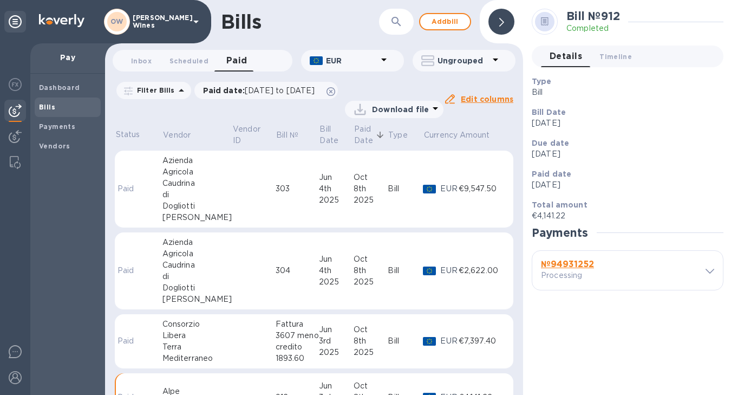
click at [570, 264] on b "№ 94931252" at bounding box center [567, 264] width 53 height 10
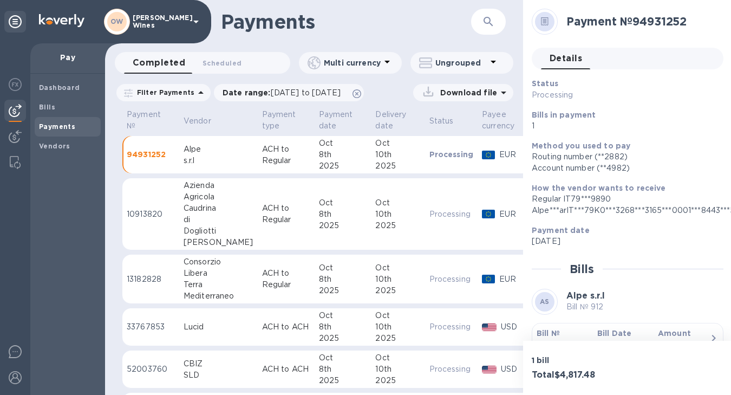
click at [550, 332] on b "Bill №" at bounding box center [548, 333] width 23 height 9
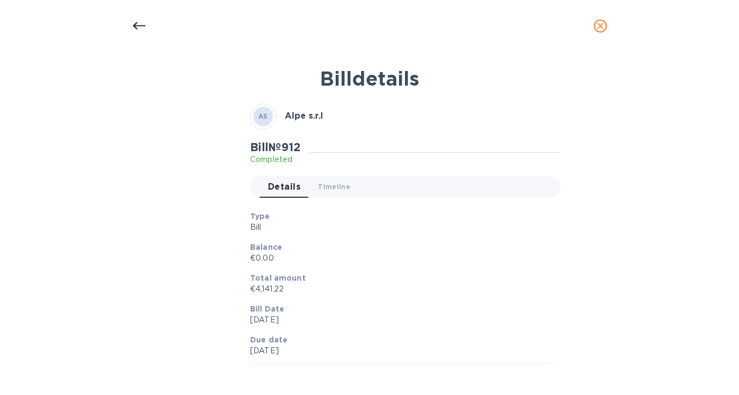
click at [139, 23] on icon at bounding box center [139, 25] width 13 height 13
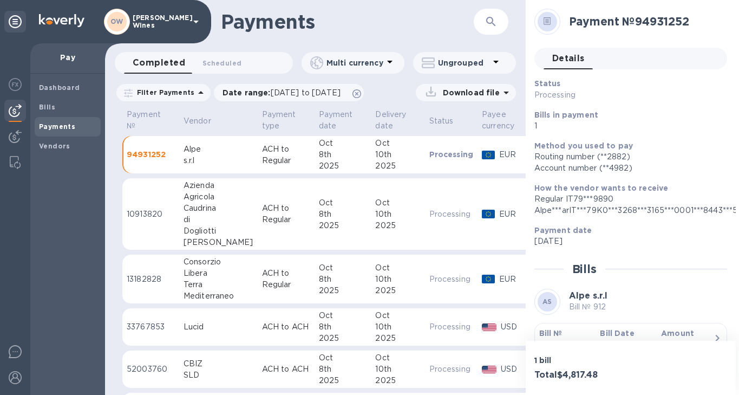
scroll to position [19, 0]
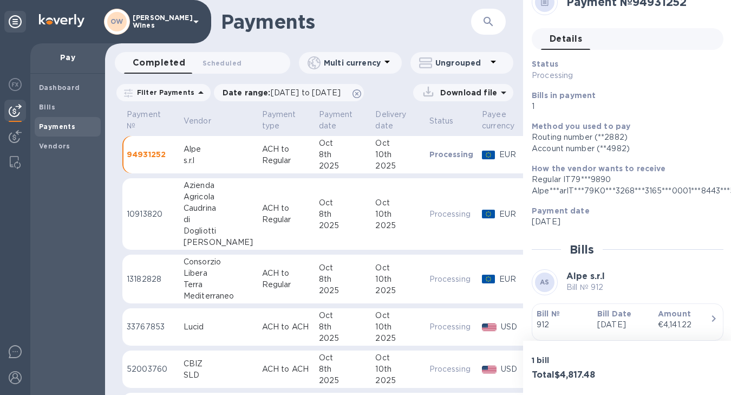
click at [207, 269] on div "Libera" at bounding box center [219, 272] width 70 height 11
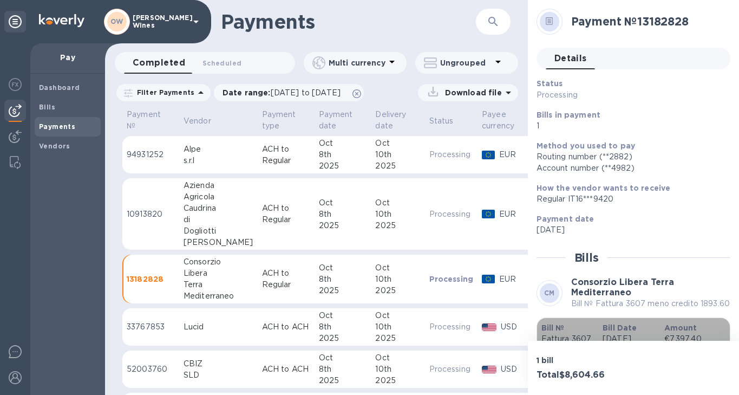
click at [553, 332] on b "Bill №" at bounding box center [552, 327] width 23 height 9
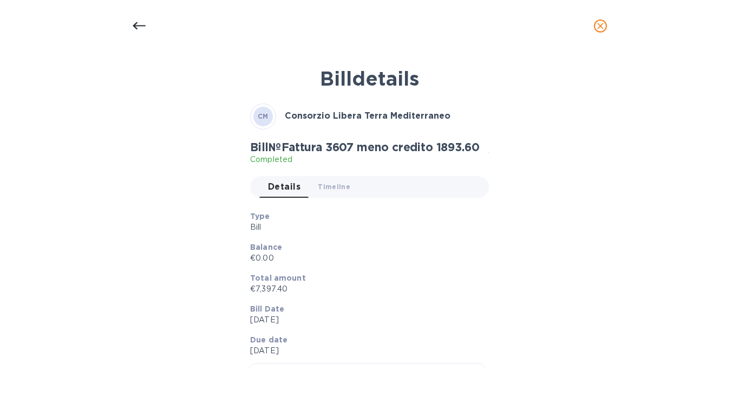
click at [136, 27] on icon at bounding box center [139, 25] width 13 height 13
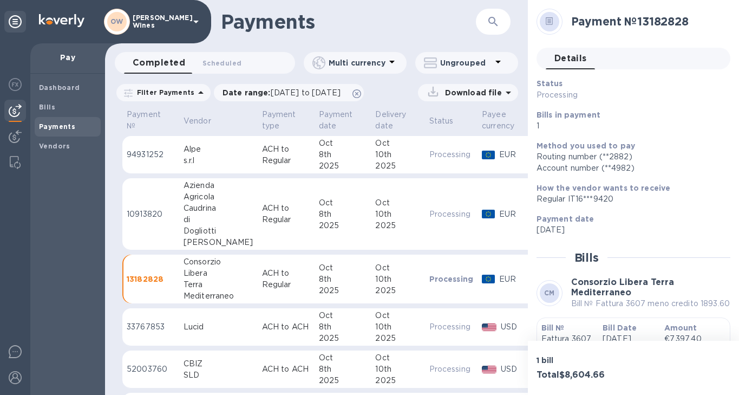
scroll to position [48, 0]
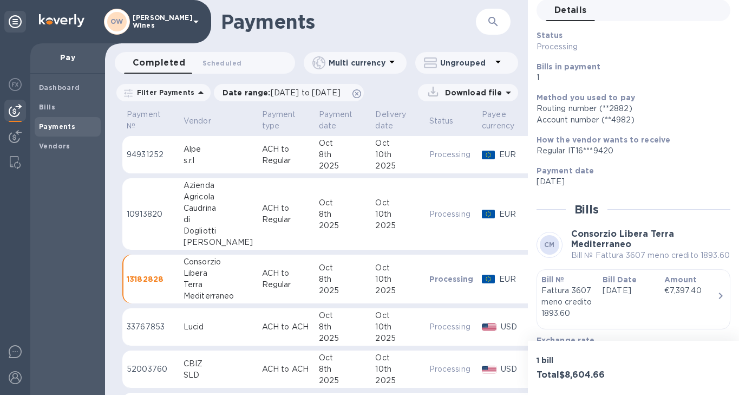
click at [200, 204] on div "Caudrina" at bounding box center [219, 207] width 70 height 11
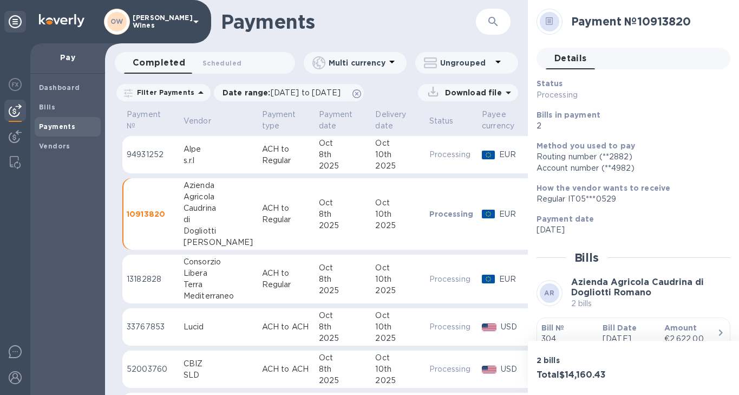
click at [561, 329] on b "Bill №" at bounding box center [552, 327] width 23 height 9
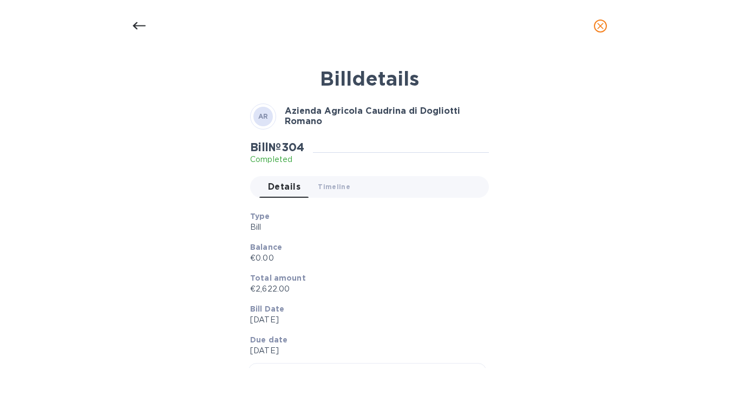
click at [133, 26] on icon at bounding box center [138, 26] width 13 height 8
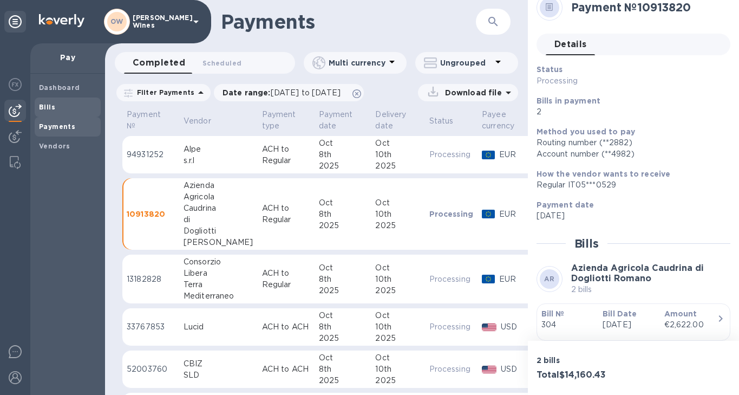
click at [50, 106] on b "Bills" at bounding box center [47, 107] width 16 height 8
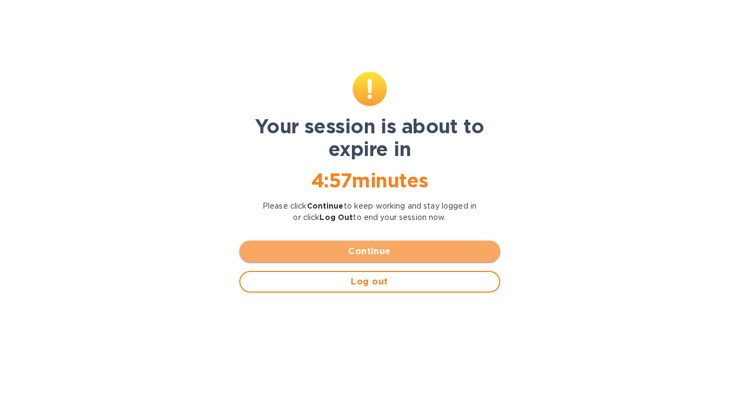
click at [434, 241] on button "Continue" at bounding box center [369, 251] width 261 height 22
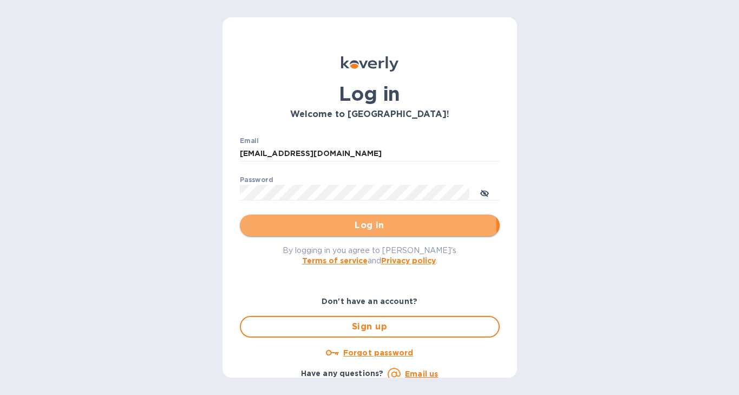
click at [324, 228] on span "Log in" at bounding box center [370, 225] width 243 height 13
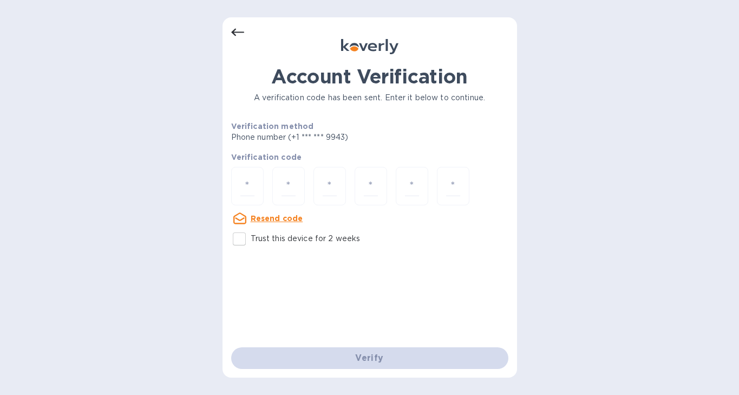
click at [242, 240] on input "Trust this device for 2 weeks" at bounding box center [239, 238] width 23 height 23
checkbox input "true"
click at [251, 180] on input "number" at bounding box center [247, 186] width 14 height 20
type input "9"
type input "2"
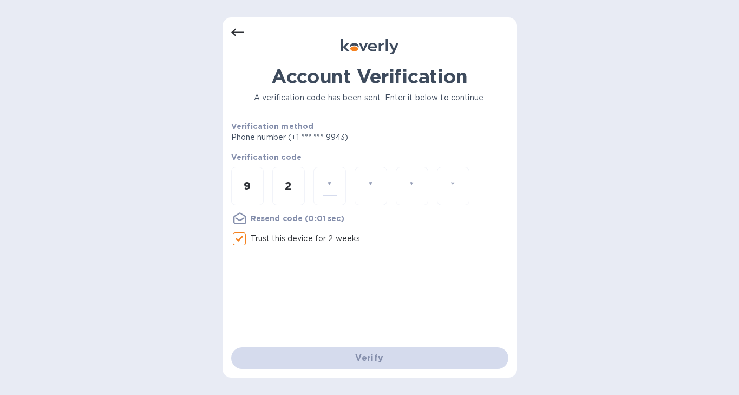
type input "1"
type input "5"
type input "8"
type input "6"
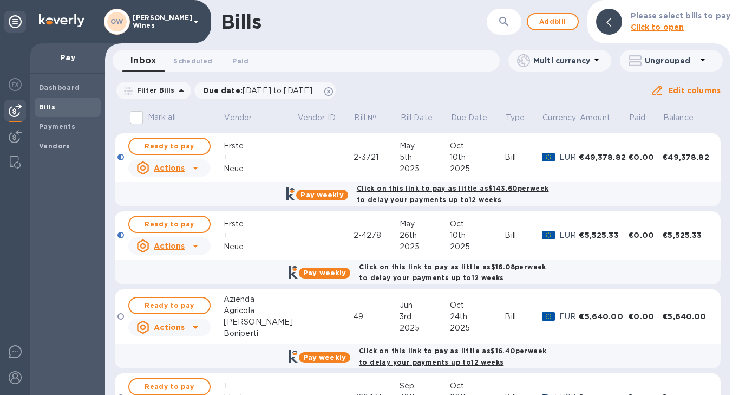
click at [241, 301] on div "Azienda" at bounding box center [260, 298] width 73 height 11
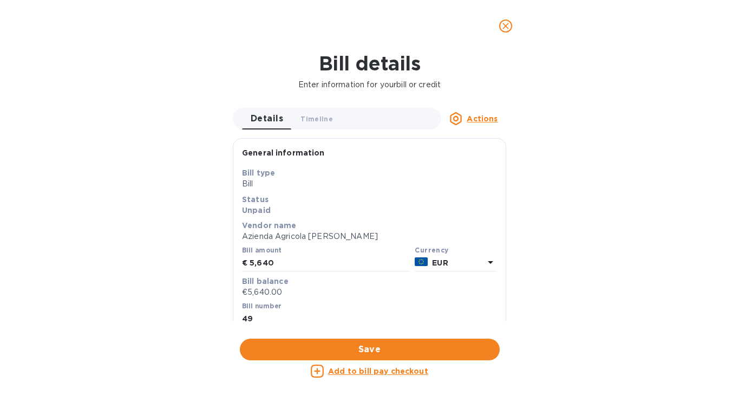
click at [506, 30] on icon "close" at bounding box center [505, 26] width 11 height 11
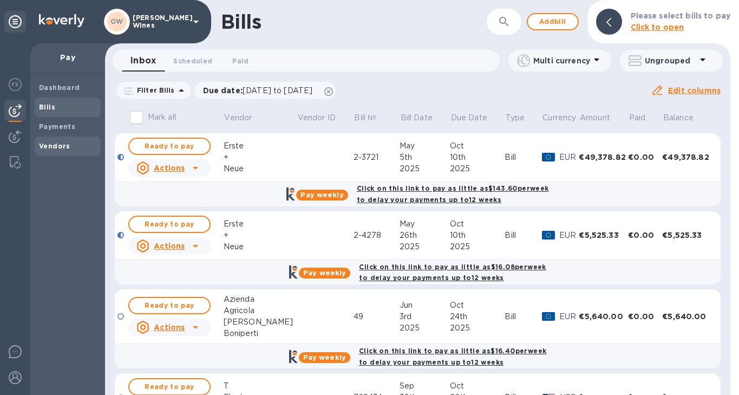
click at [45, 148] on b "Vendors" at bounding box center [54, 146] width 31 height 8
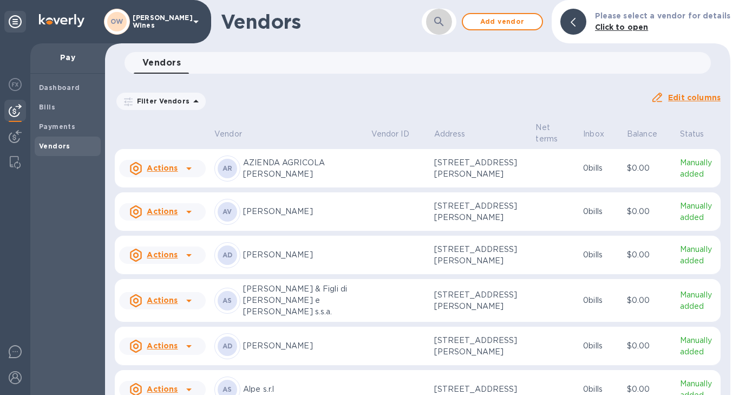
click at [437, 27] on icon "button" at bounding box center [439, 21] width 13 height 13
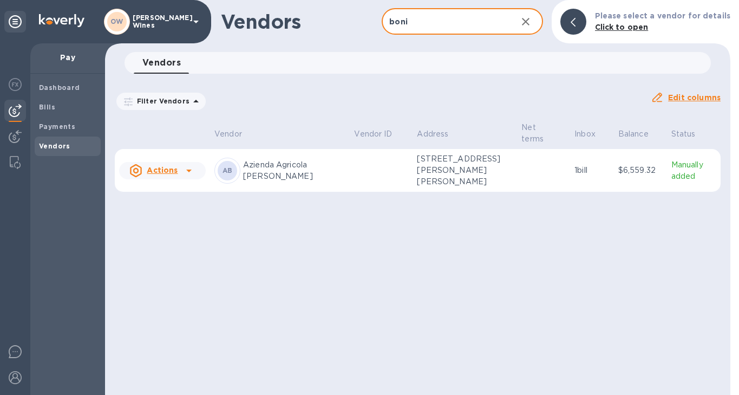
type input "boni"
click at [284, 169] on p "Azienda Agricola [PERSON_NAME]" at bounding box center [294, 170] width 102 height 23
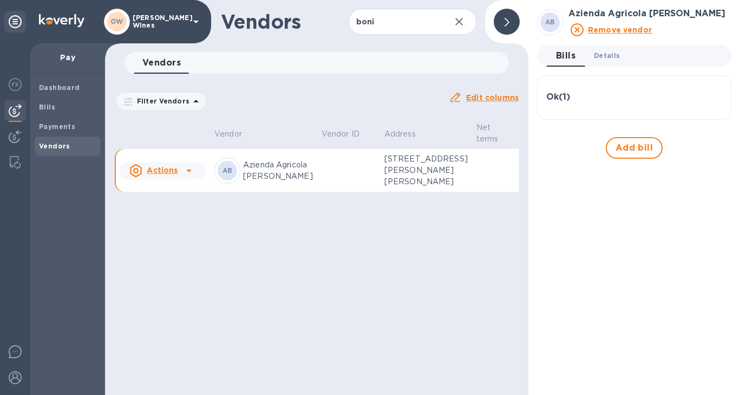
click at [607, 57] on span "Details 0" at bounding box center [607, 55] width 26 height 11
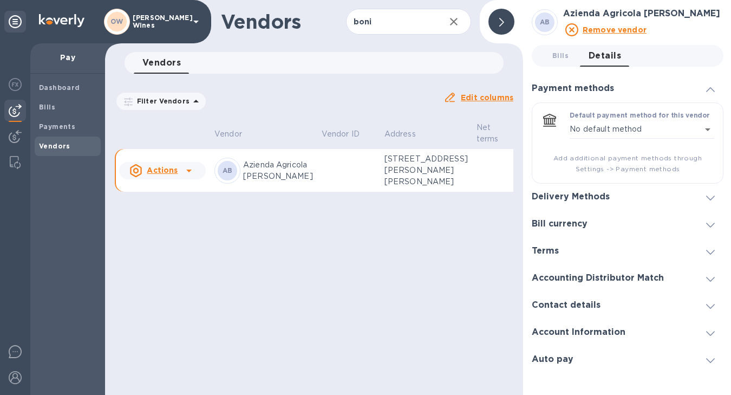
click at [709, 202] on span at bounding box center [710, 197] width 9 height 10
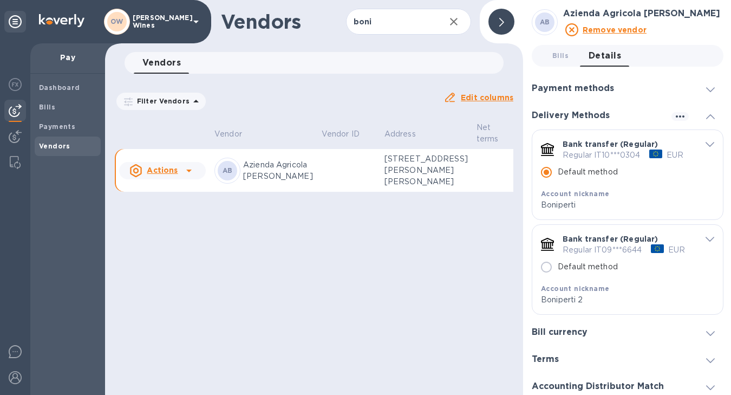
click at [546, 278] on input "Default method" at bounding box center [546, 267] width 23 height 23
radio input "false"
radio input "true"
click at [50, 107] on b "Bills" at bounding box center [47, 107] width 16 height 8
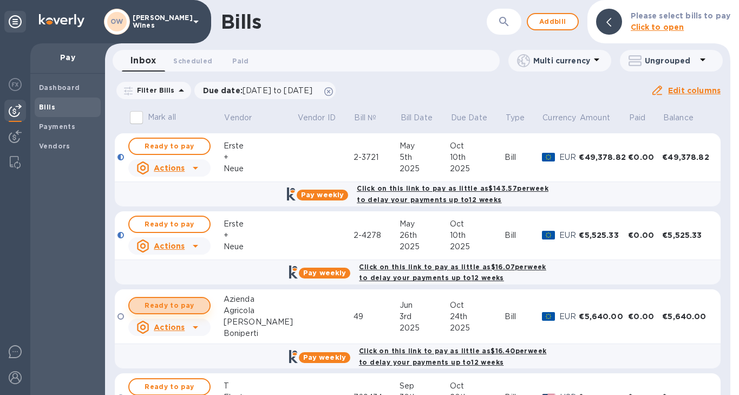
click at [181, 304] on span "Ready to pay" at bounding box center [169, 305] width 63 height 13
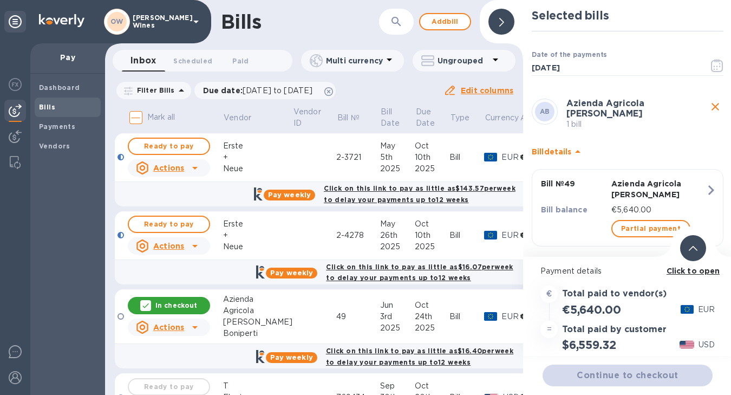
click at [677, 271] on b "Click to open" at bounding box center [694, 270] width 54 height 9
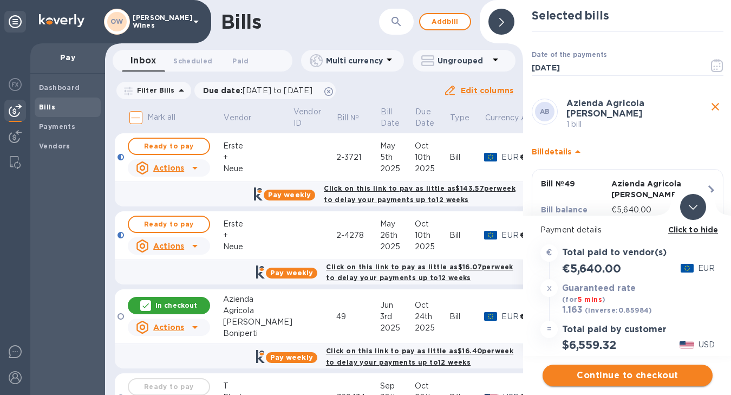
click at [610, 381] on span "Continue to checkout" at bounding box center [627, 375] width 153 height 13
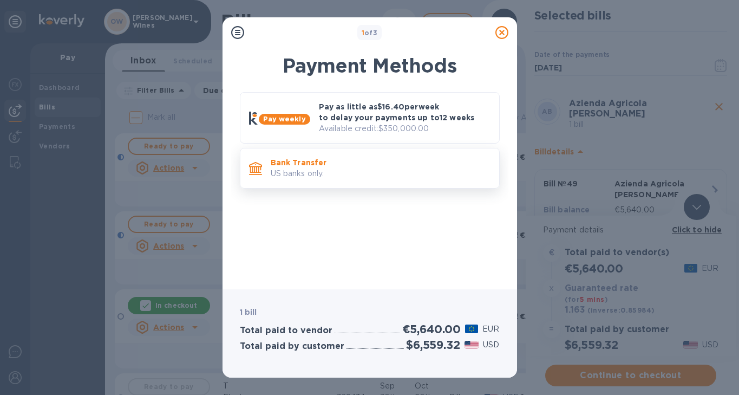
click at [304, 172] on p "US banks only." at bounding box center [381, 173] width 220 height 11
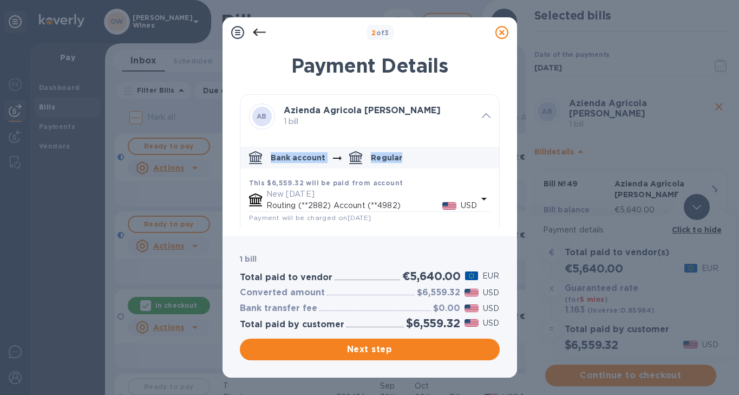
drag, startPoint x: 494, startPoint y: 144, endPoint x: 494, endPoint y: 155, distance: 11.4
click at [494, 155] on div "AB Azienda Agricola Gilberto Boniperti 1 bill Bank account Regular This $6,559.…" at bounding box center [370, 225] width 260 height 263
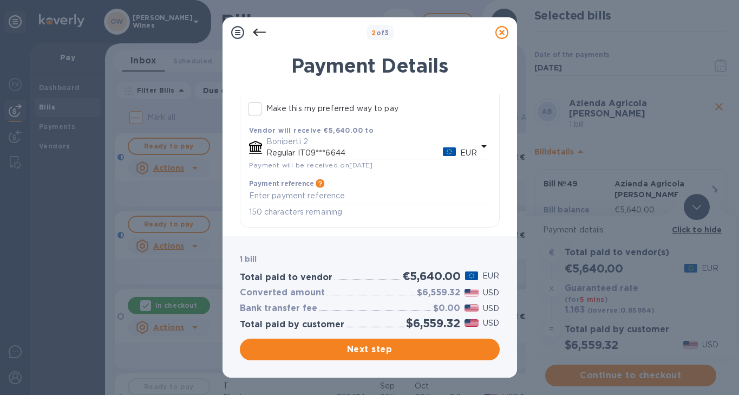
scroll to position [130, 0]
click at [432, 350] on span "Next step" at bounding box center [370, 349] width 243 height 13
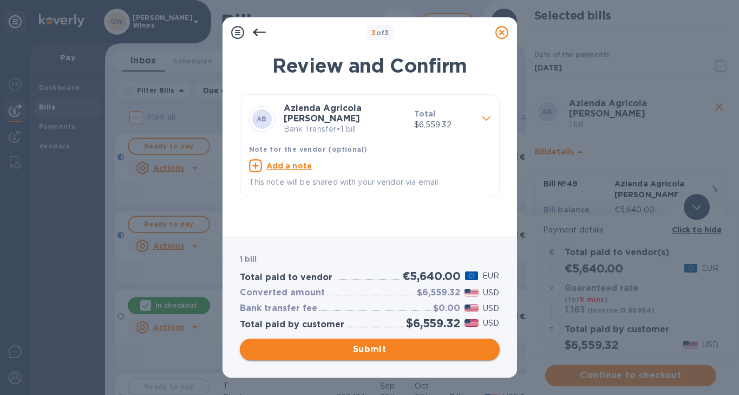
click at [380, 351] on span "Submit" at bounding box center [370, 349] width 243 height 13
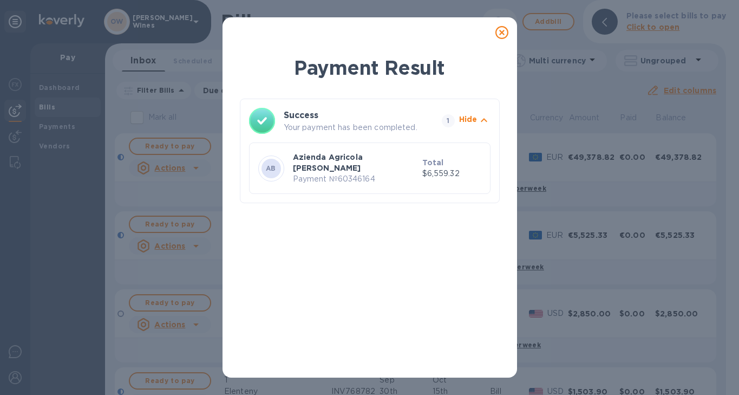
click at [502, 32] on icon at bounding box center [501, 32] width 13 height 13
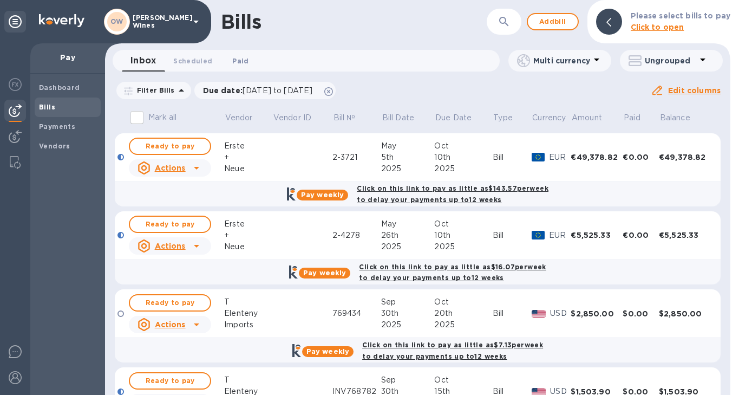
click at [242, 57] on span "Paid 0" at bounding box center [240, 60] width 16 height 11
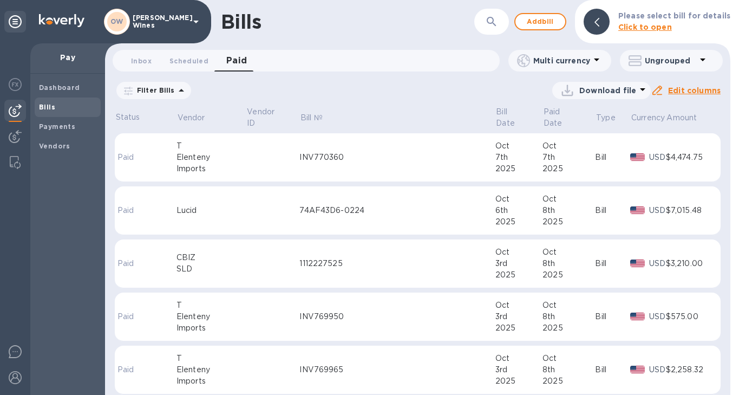
click at [0, 0] on div "Paid date : 09/08/2025 to 10/08/2025" at bounding box center [0, 0] width 0 height 0
click at [0, 0] on icon at bounding box center [0, 0] width 0 height 0
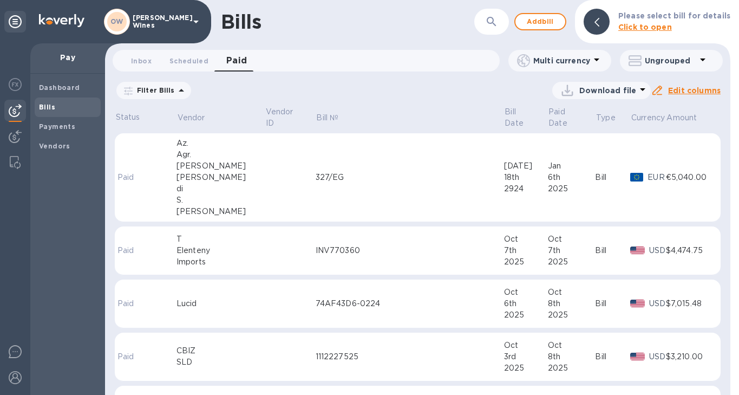
drag, startPoint x: 726, startPoint y: 113, endPoint x: 725, endPoint y: 120, distance: 7.1
click at [725, 120] on div "Status Vendor Vendor ID Bill № Bill Date Paid Date Type Currency Amount Paid Az…" at bounding box center [417, 250] width 625 height 290
click at [233, 55] on span "Paid 0" at bounding box center [236, 60] width 21 height 15
click at [604, 61] on div "Multi currency" at bounding box center [559, 61] width 103 height 22
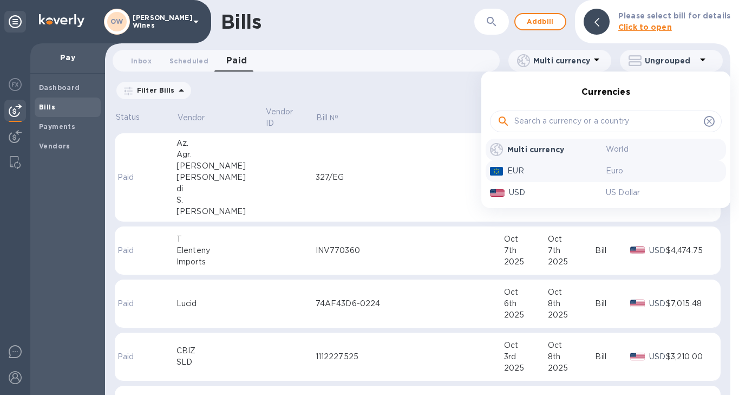
click at [543, 168] on p "EUR" at bounding box center [556, 170] width 99 height 11
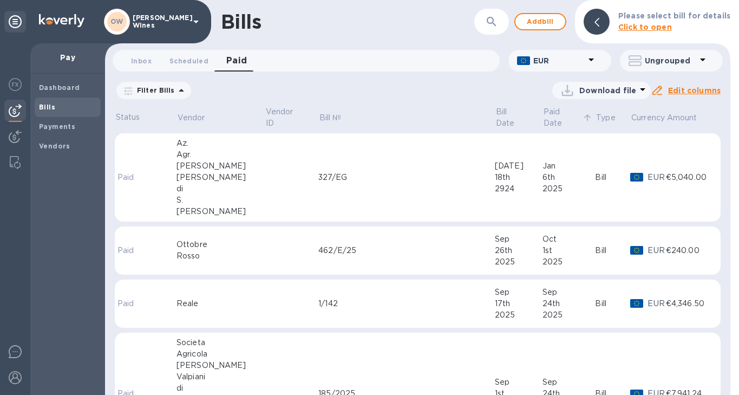
click at [557, 116] on p "Paid Date" at bounding box center [562, 117] width 37 height 23
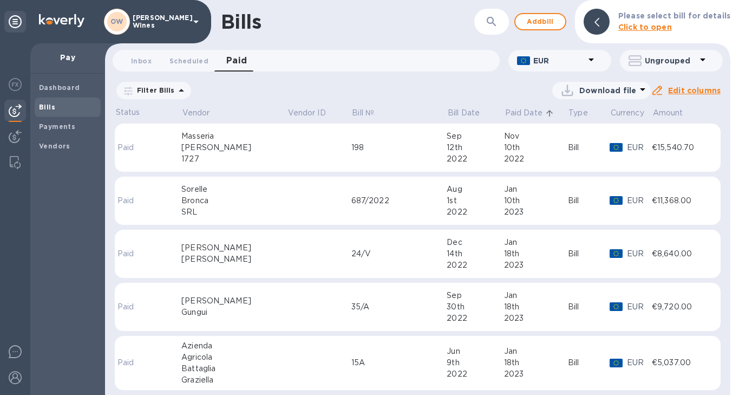
click at [511, 114] on p "Paid Date" at bounding box center [523, 112] width 37 height 11
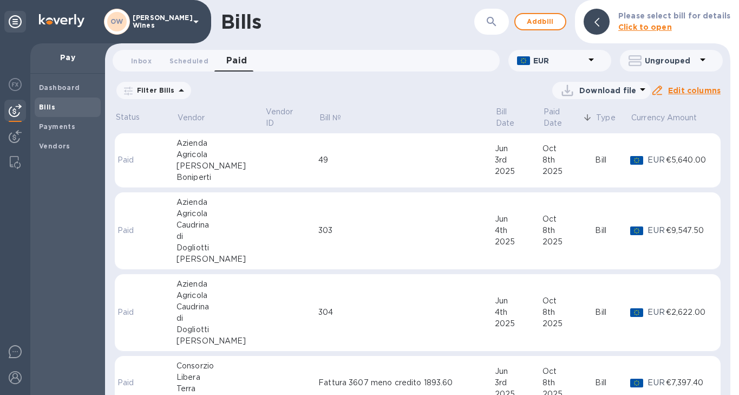
click at [417, 165] on td "49" at bounding box center [406, 160] width 177 height 55
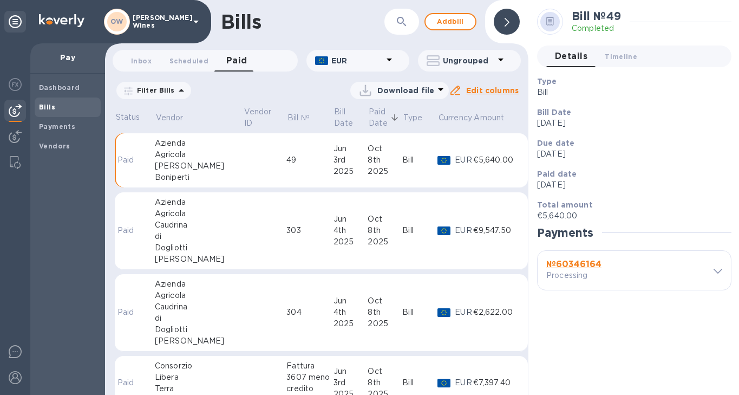
click at [583, 270] on p "Processing" at bounding box center [585, 275] width 79 height 11
click at [584, 267] on b "№ 60346164" at bounding box center [573, 264] width 55 height 10
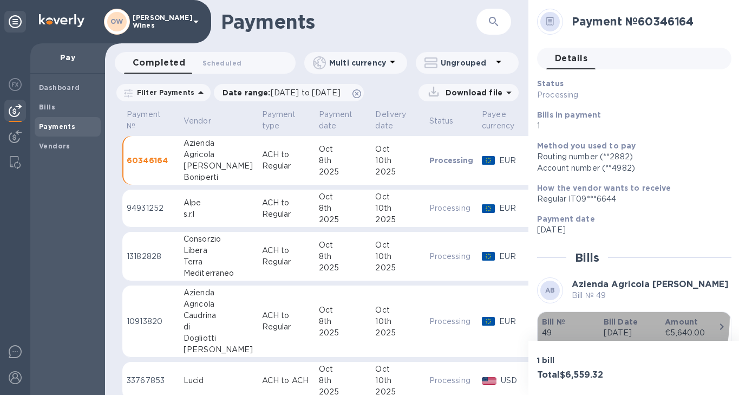
click at [563, 322] on p "Bill №" at bounding box center [568, 321] width 53 height 11
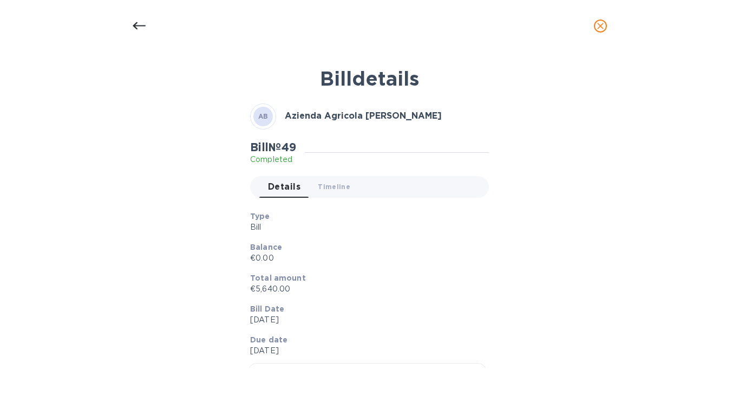
click at [137, 25] on icon at bounding box center [138, 26] width 13 height 8
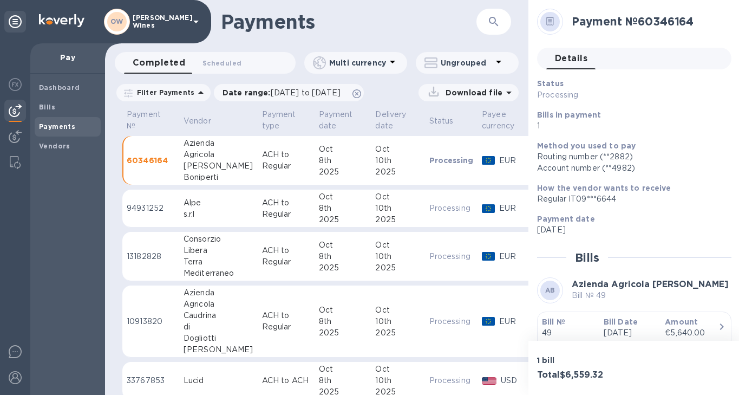
scroll to position [14, 0]
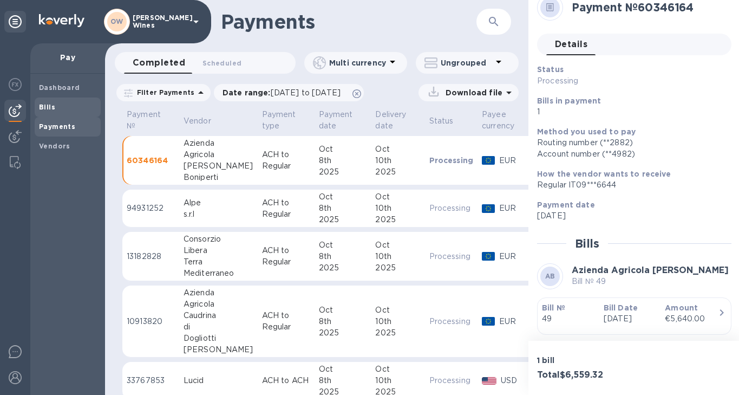
click at [62, 106] on span "Bills" at bounding box center [67, 107] width 57 height 11
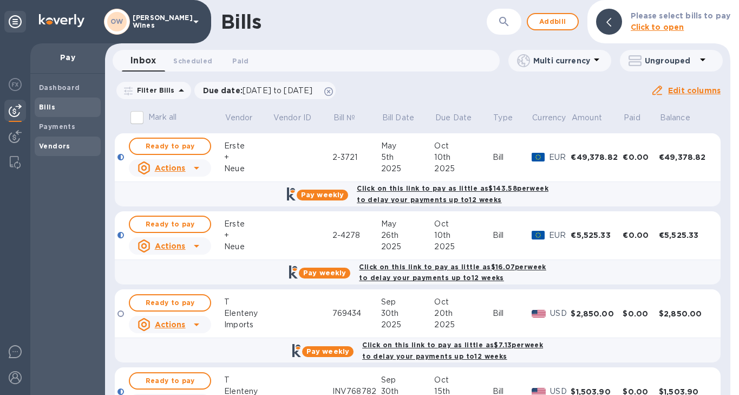
click at [65, 143] on b "Vendors" at bounding box center [54, 146] width 31 height 8
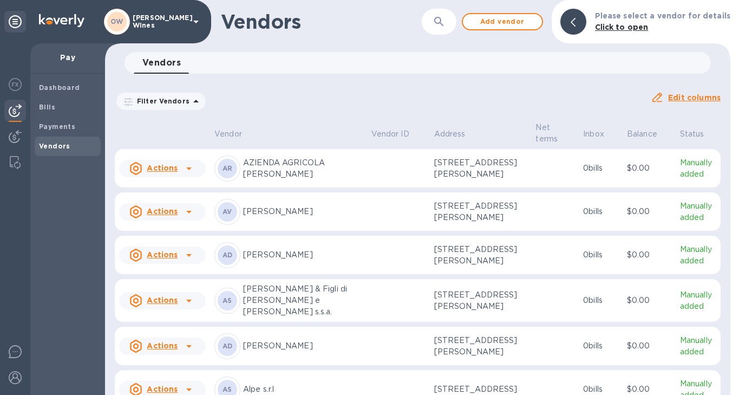
click at [446, 21] on icon "button" at bounding box center [439, 21] width 13 height 13
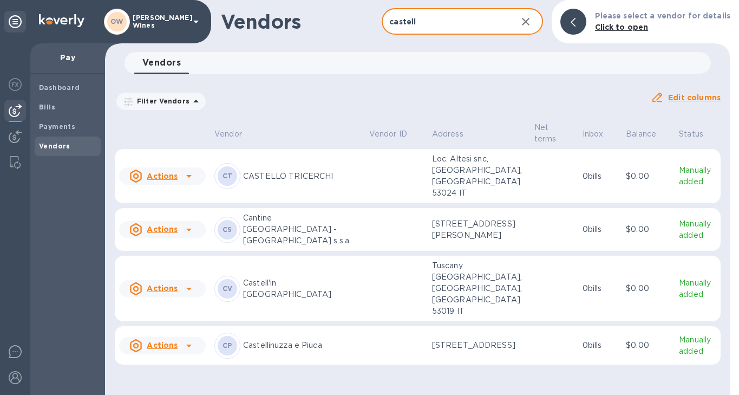
type input "castell"
click at [190, 284] on icon at bounding box center [188, 288] width 13 height 13
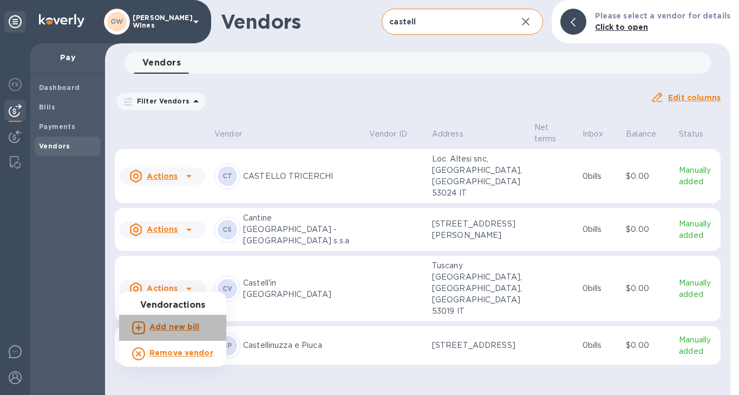
click at [185, 325] on b "Add new bill" at bounding box center [174, 326] width 50 height 9
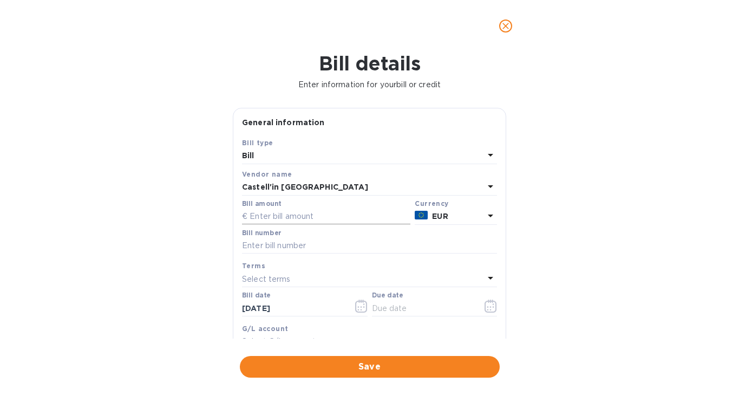
click at [312, 216] on input "text" at bounding box center [326, 216] width 168 height 16
type input "10,286"
click at [288, 252] on input "text" at bounding box center [369, 246] width 255 height 16
type input "39 (1 of 2 payments)"
drag, startPoint x: 324, startPoint y: 304, endPoint x: 224, endPoint y: 303, distance: 100.2
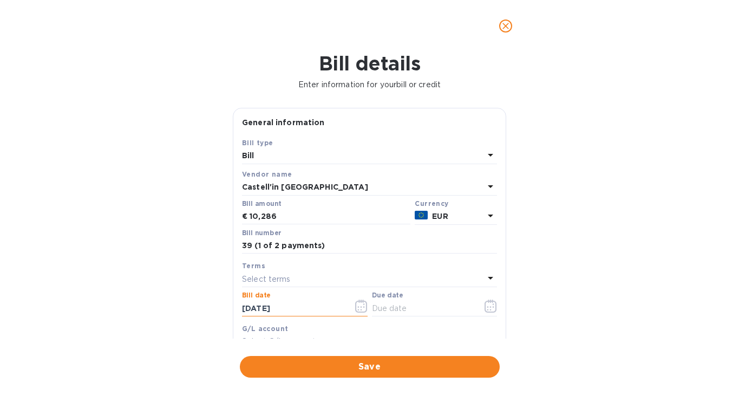
click at [224, 303] on div "Bill details Enter information for your bill or credit General information Save…" at bounding box center [369, 223] width 739 height 343
drag, startPoint x: 288, startPoint y: 314, endPoint x: 220, endPoint y: 308, distance: 68.0
click at [220, 308] on div "Bill details Enter information for your bill or credit General information Save…" at bounding box center [369, 223] width 739 height 343
type input "06/04/2025"
click at [487, 314] on button "button" at bounding box center [490, 306] width 25 height 26
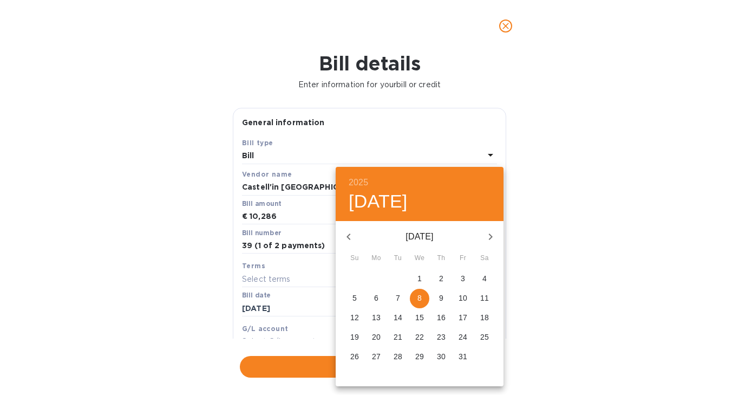
click at [415, 297] on span "8" at bounding box center [419, 297] width 19 height 11
type input "[DATE]"
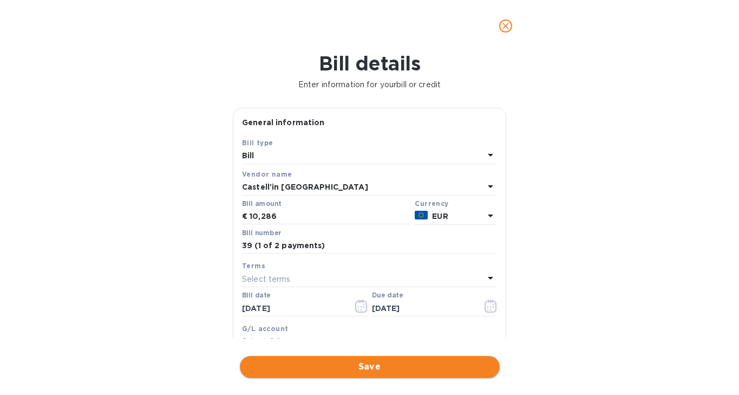
click at [394, 369] on span "Save" at bounding box center [370, 366] width 243 height 13
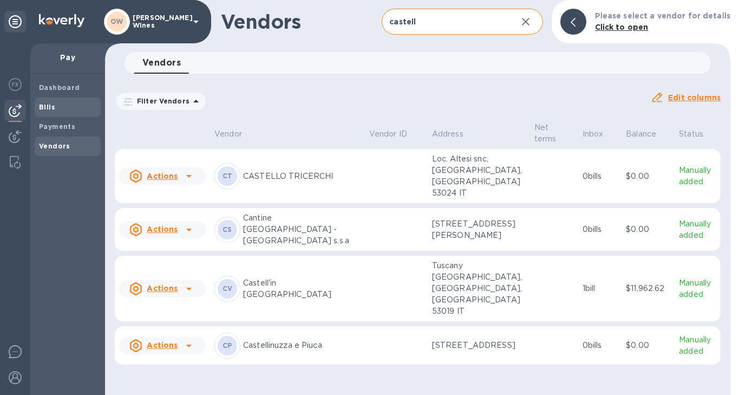
click at [48, 111] on span "Bills" at bounding box center [47, 107] width 16 height 11
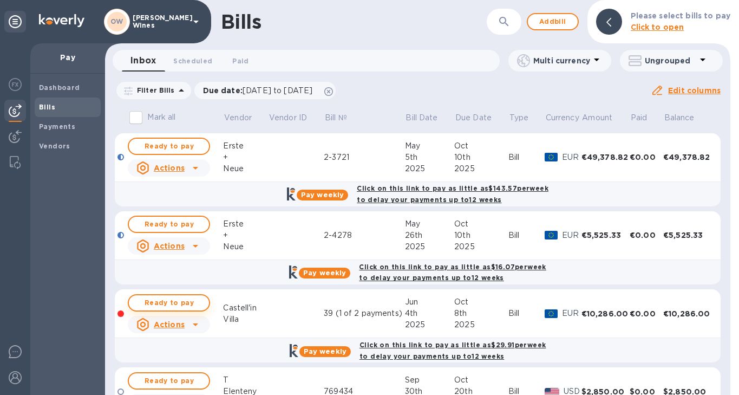
click at [179, 302] on span "Ready to pay" at bounding box center [169, 302] width 63 height 13
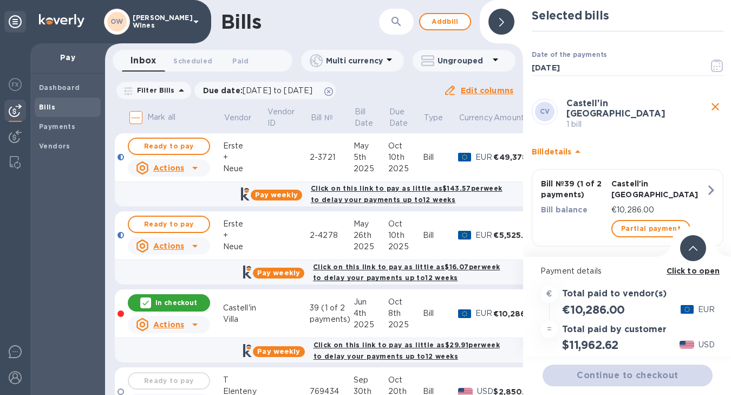
click at [678, 269] on b "Click to open" at bounding box center [694, 270] width 54 height 9
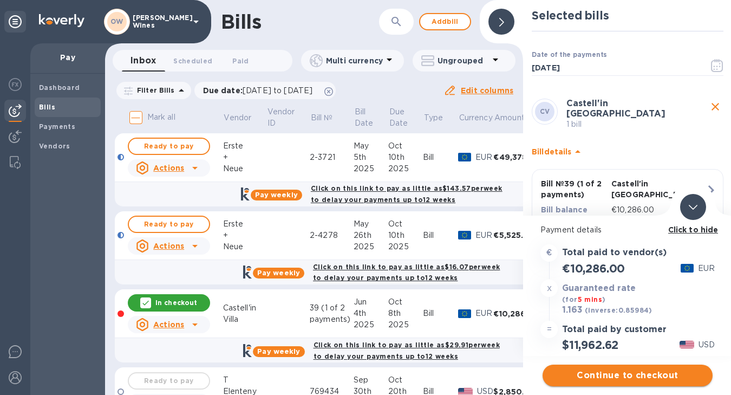
click at [638, 375] on span "Continue to checkout" at bounding box center [627, 375] width 153 height 13
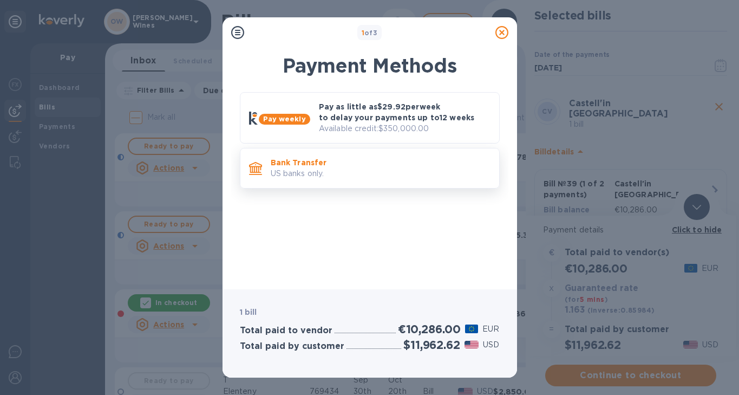
click at [305, 169] on p "US banks only." at bounding box center [381, 173] width 220 height 11
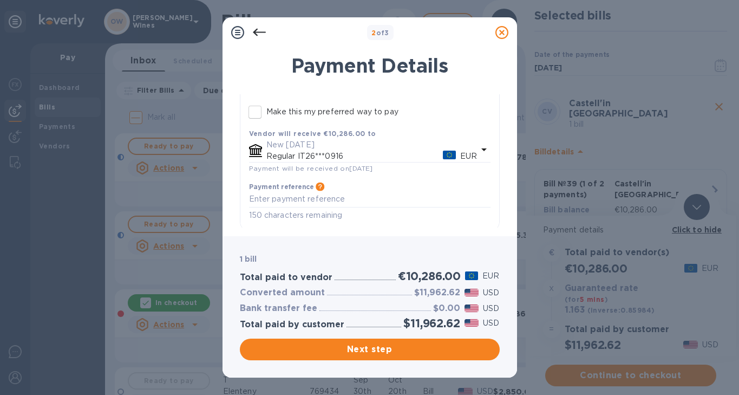
scroll to position [131, 0]
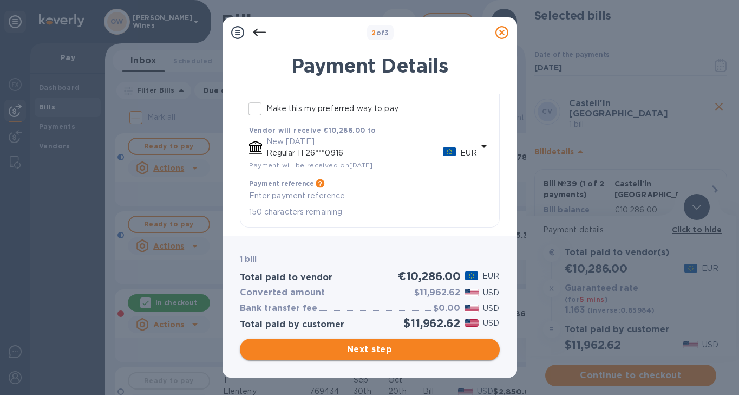
click at [421, 351] on span "Next step" at bounding box center [370, 349] width 243 height 13
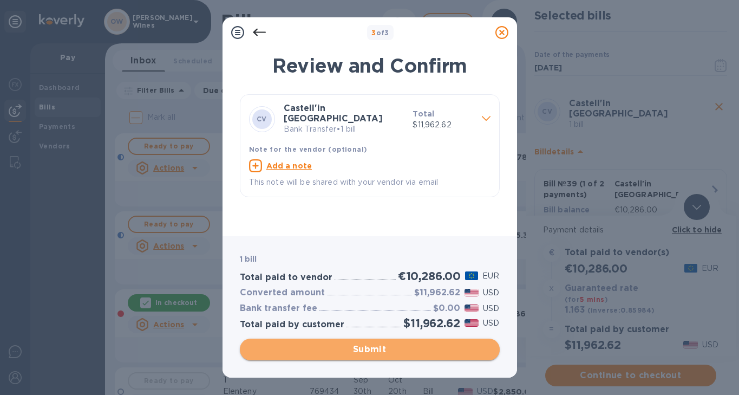
click at [419, 355] on span "Submit" at bounding box center [370, 349] width 243 height 13
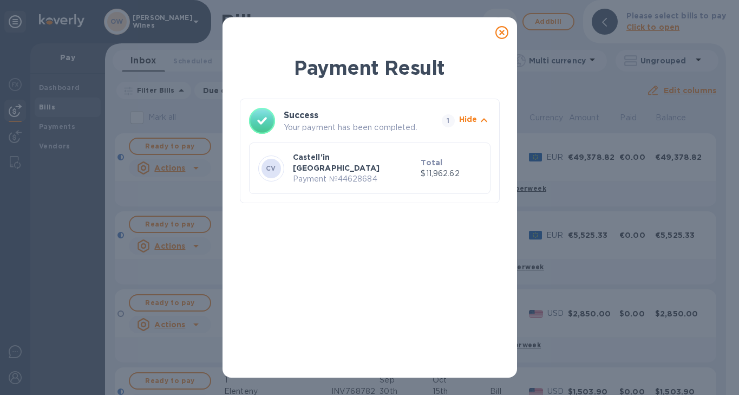
click at [499, 32] on icon at bounding box center [501, 32] width 13 height 13
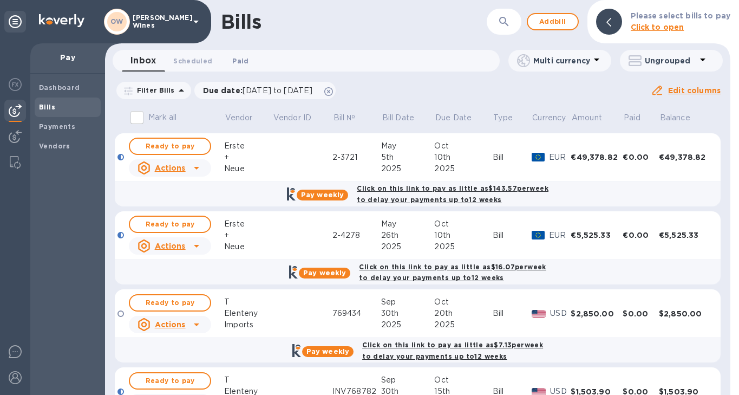
click at [238, 60] on span "Paid 0" at bounding box center [240, 60] width 16 height 11
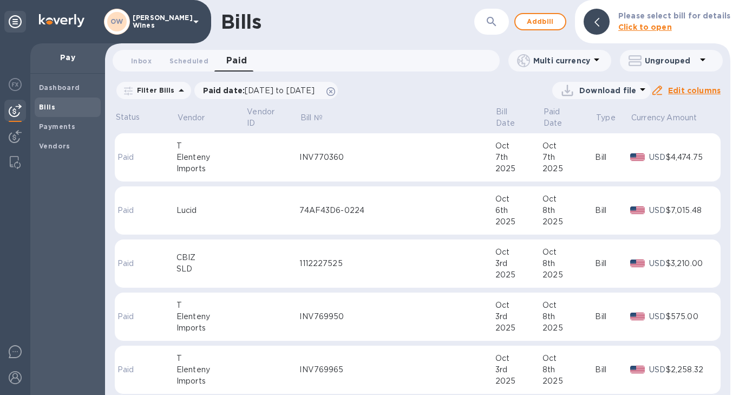
click at [599, 59] on icon at bounding box center [596, 59] width 13 height 13
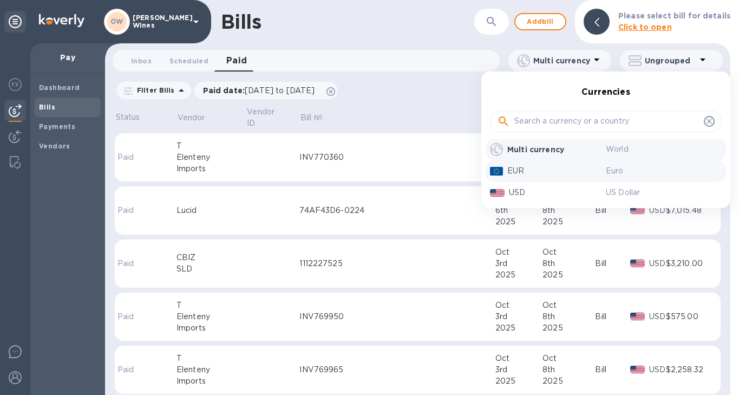
click at [536, 176] on p "EUR" at bounding box center [556, 170] width 99 height 11
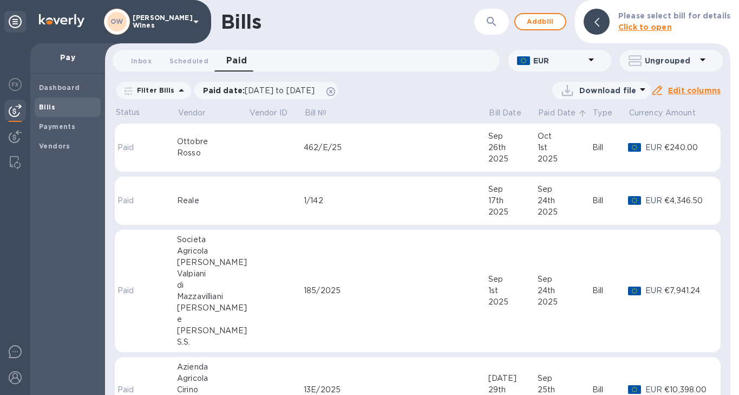
click at [538, 117] on p "Paid Date" at bounding box center [556, 112] width 37 height 11
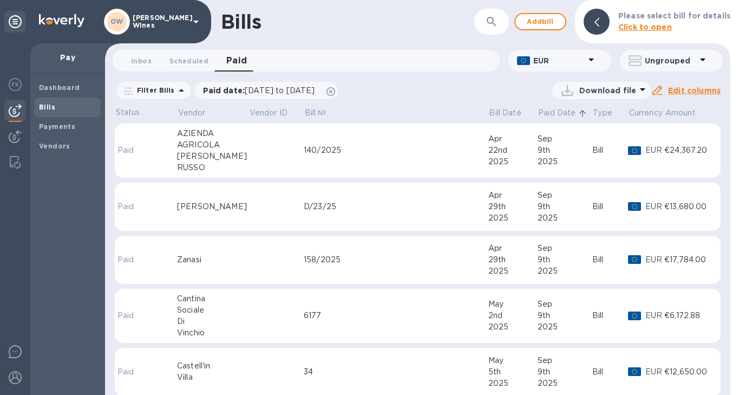
click at [552, 110] on p "Paid Date" at bounding box center [556, 112] width 37 height 11
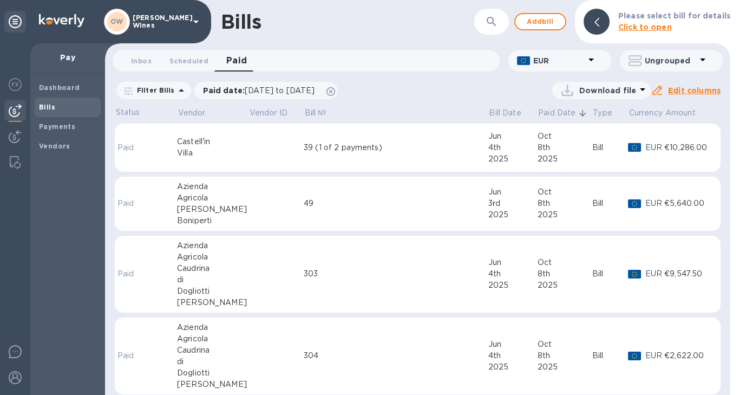
click at [337, 152] on div "39 (1 of 2 payments)" at bounding box center [396, 147] width 185 height 11
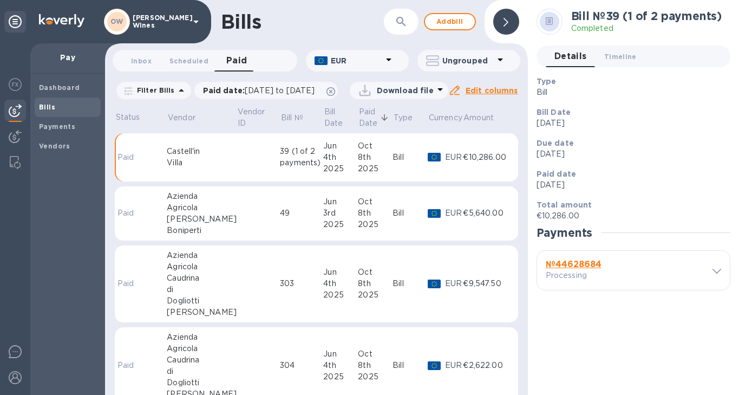
click at [573, 267] on b "№ 44628684" at bounding box center [574, 264] width 56 height 10
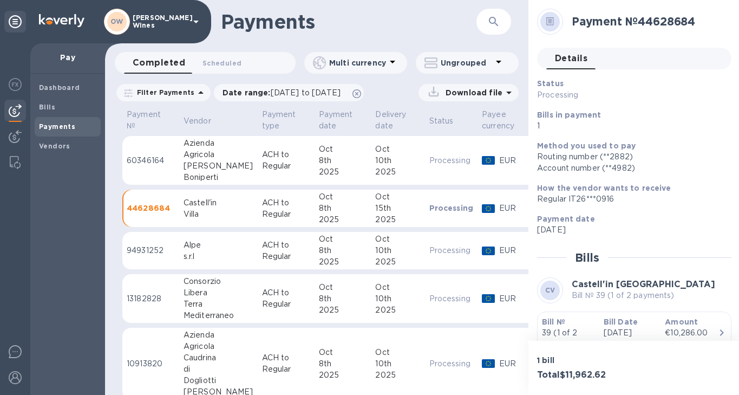
click at [553, 324] on b "Bill №" at bounding box center [553, 321] width 23 height 9
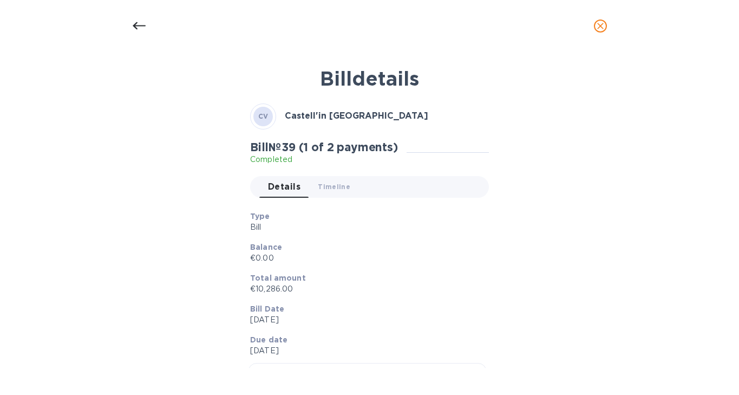
click at [134, 18] on div at bounding box center [139, 26] width 26 height 26
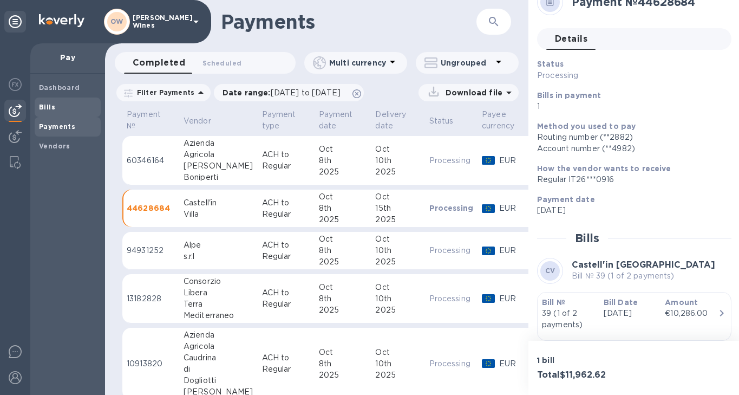
click at [46, 106] on b "Bills" at bounding box center [47, 107] width 16 height 8
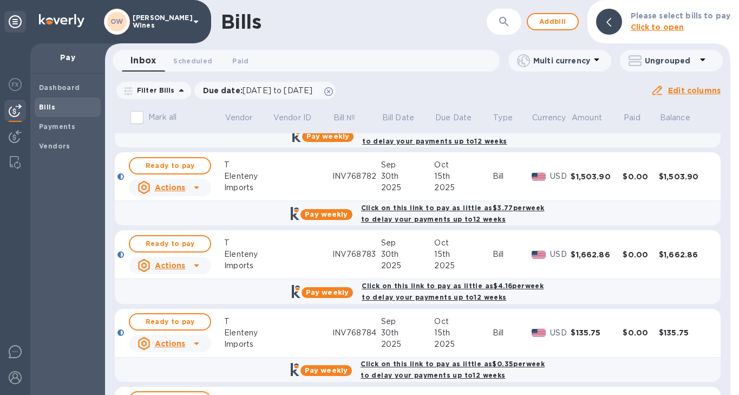
scroll to position [213, 0]
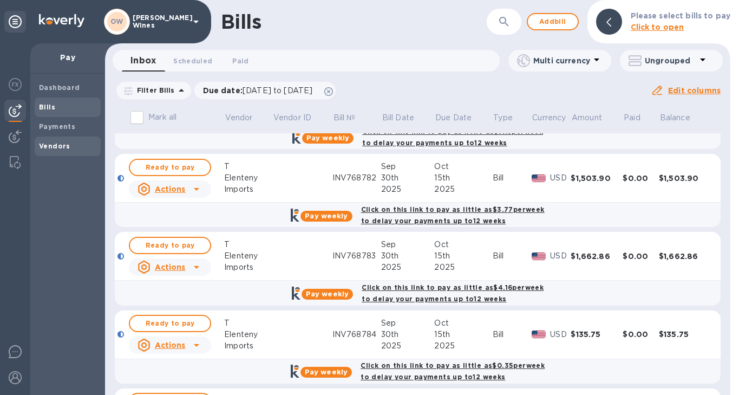
click at [47, 147] on b "Vendors" at bounding box center [54, 146] width 31 height 8
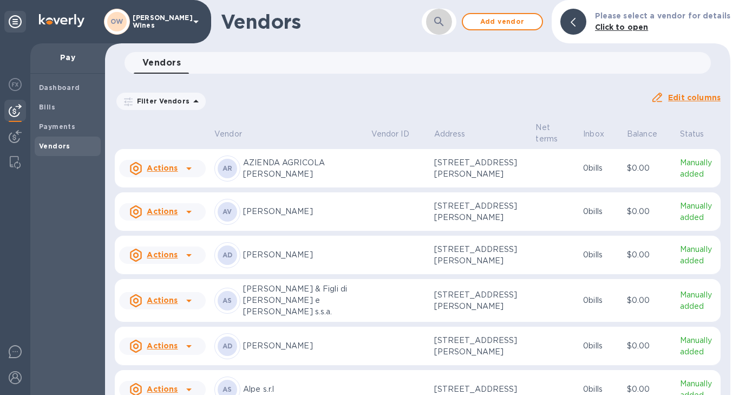
click at [446, 24] on icon "button" at bounding box center [439, 21] width 13 height 13
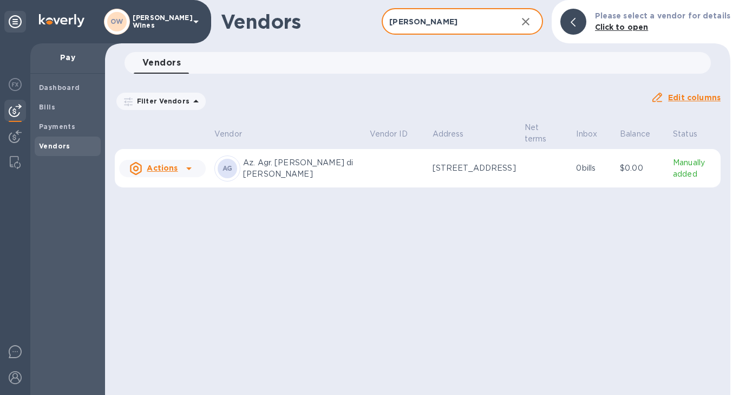
type input "ettore"
click at [184, 172] on icon at bounding box center [188, 168] width 13 height 13
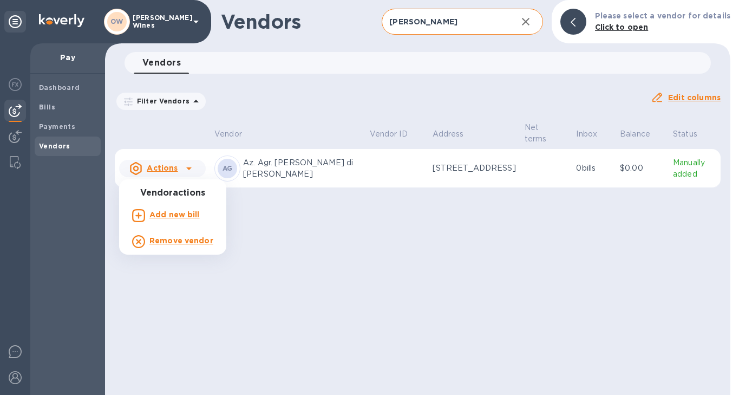
click at [178, 213] on b "Add new bill" at bounding box center [174, 214] width 50 height 9
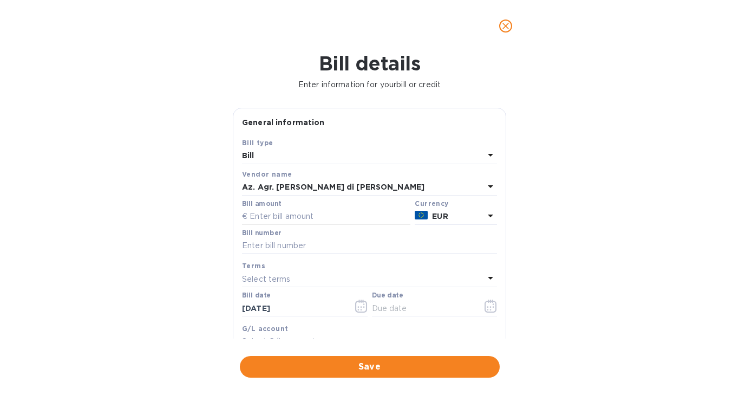
click at [307, 219] on input "text" at bounding box center [326, 216] width 168 height 16
type input "37,734"
click at [298, 243] on input "text" at bounding box center [369, 246] width 255 height 16
type input "454/EG"
drag, startPoint x: 296, startPoint y: 310, endPoint x: 223, endPoint y: 299, distance: 73.9
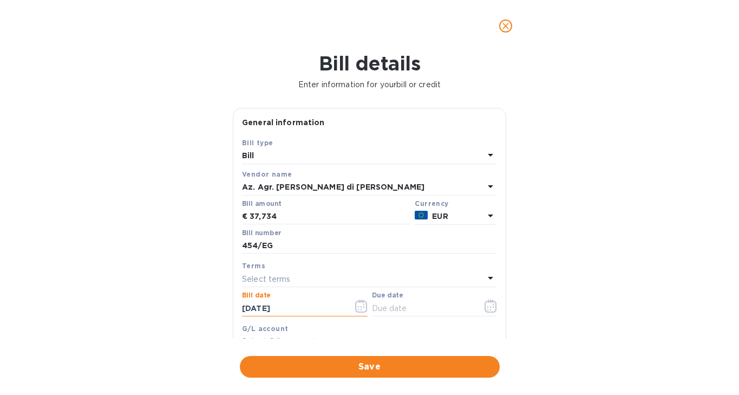
click at [217, 306] on div "Bill details Enter information for your bill or credit General information Save…" at bounding box center [369, 223] width 739 height 343
type input "[DATE]"
click at [486, 306] on icon "button" at bounding box center [491, 305] width 12 height 13
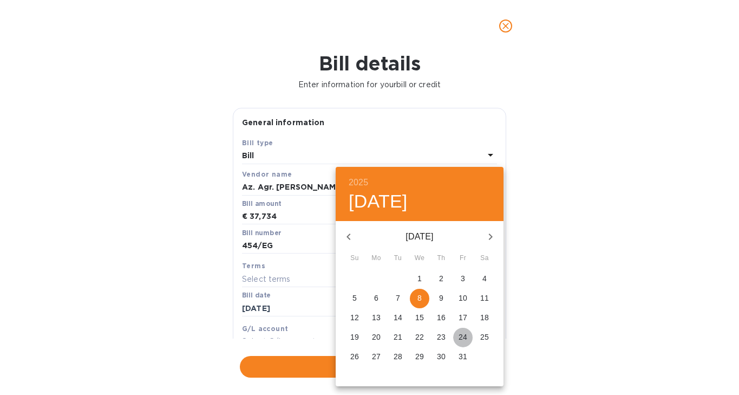
click at [463, 339] on p "24" at bounding box center [463, 336] width 9 height 11
type input "[DATE]"
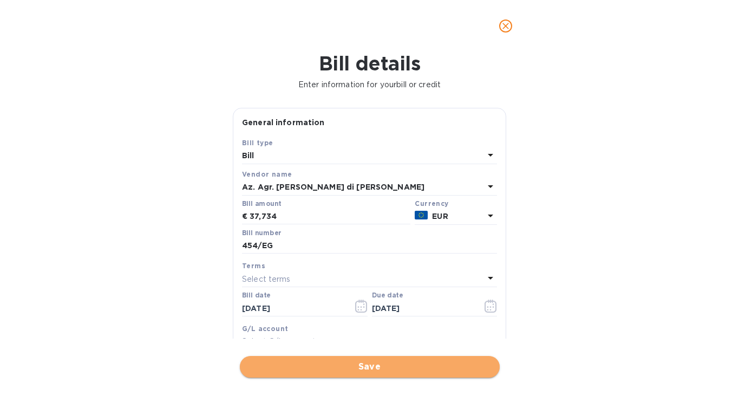
click at [400, 365] on span "Save" at bounding box center [370, 366] width 243 height 13
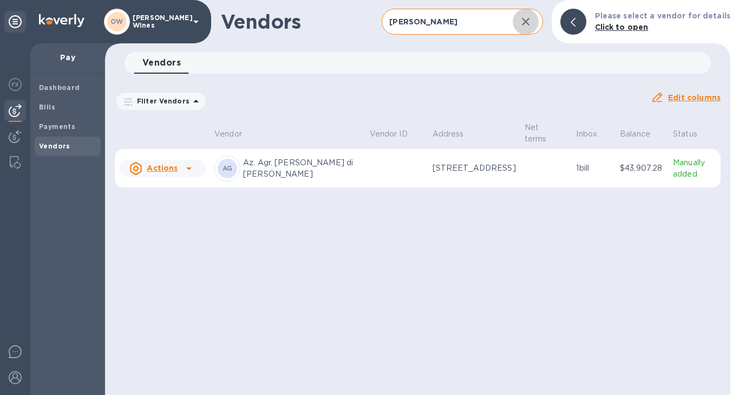
click at [530, 23] on icon "button" at bounding box center [526, 22] width 8 height 8
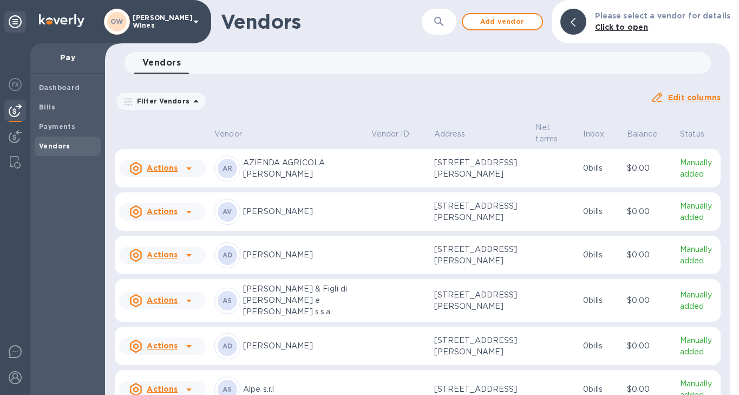
click at [442, 29] on button "button" at bounding box center [439, 22] width 26 height 26
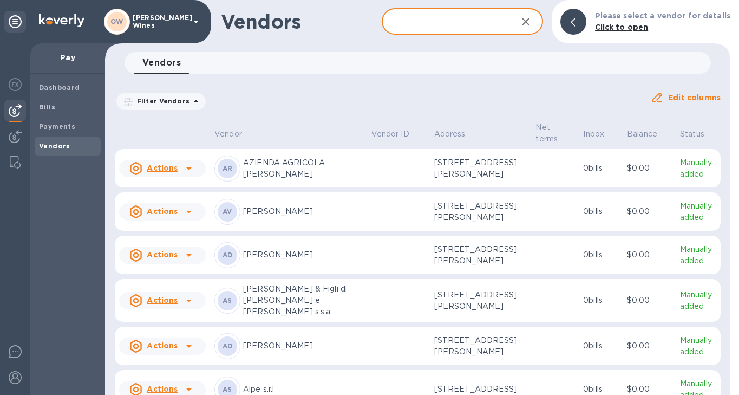
click at [434, 24] on input "text" at bounding box center [445, 22] width 126 height 27
type input "istine"
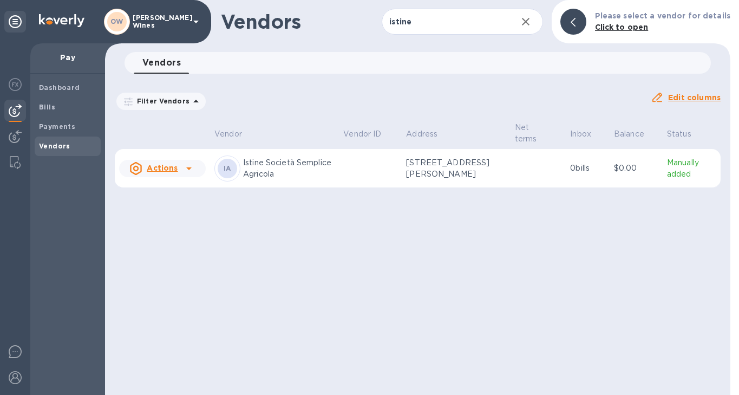
click at [194, 170] on div at bounding box center [188, 168] width 17 height 17
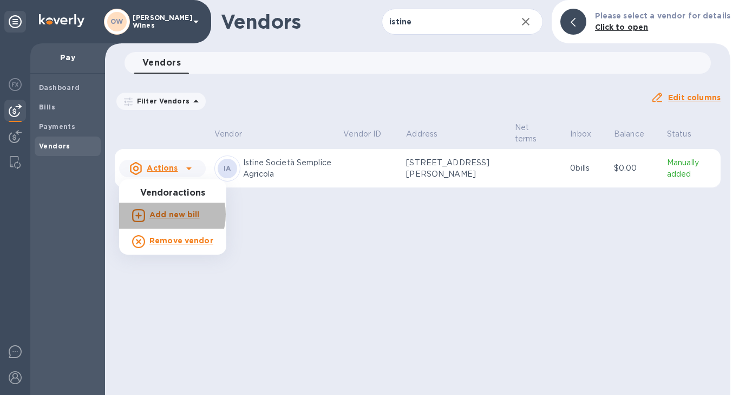
click at [166, 214] on b "Add new bill" at bounding box center [174, 214] width 50 height 9
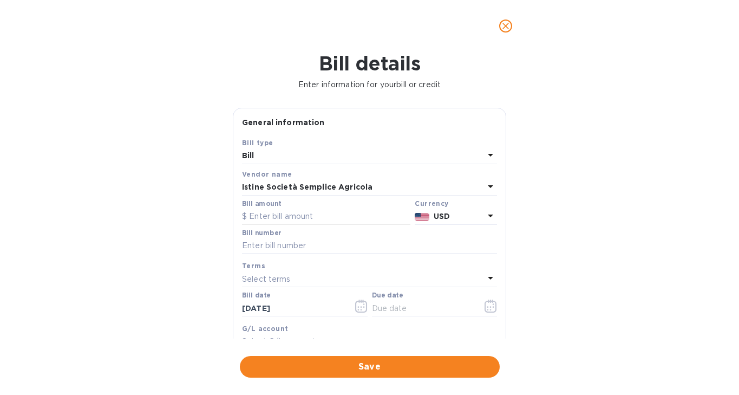
click at [338, 217] on input "text" at bounding box center [326, 216] width 168 height 16
click at [485, 218] on icon at bounding box center [490, 215] width 13 height 13
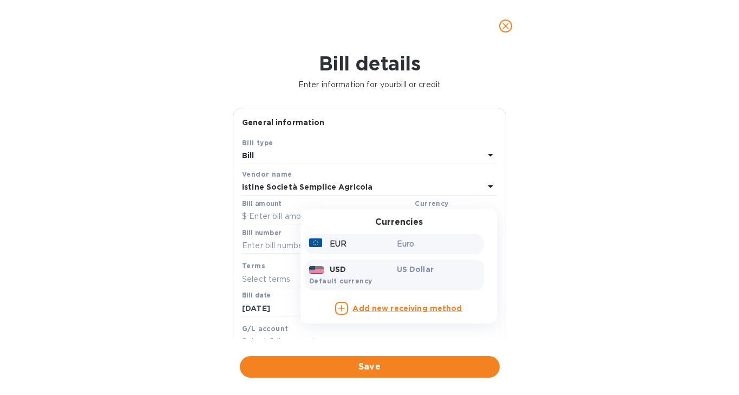
click at [370, 247] on div "EUR" at bounding box center [351, 244] width 88 height 16
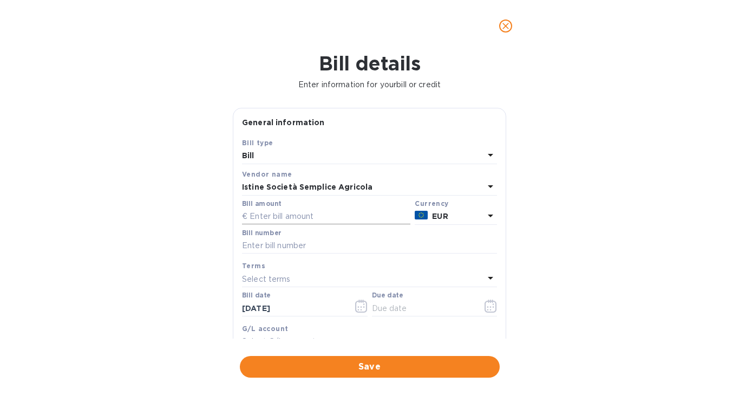
click at [284, 210] on input "text" at bounding box center [326, 216] width 168 height 16
type input "40,843.16"
click at [265, 245] on input "text" at bounding box center [369, 246] width 255 height 16
type input "332/2025"
drag, startPoint x: 289, startPoint y: 310, endPoint x: 205, endPoint y: 308, distance: 84.5
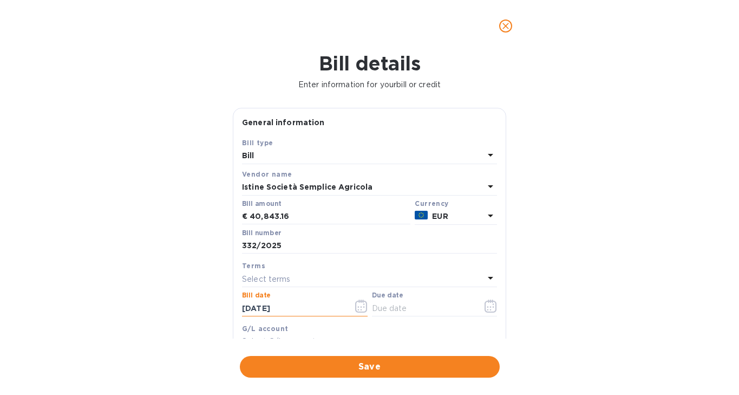
click at [205, 308] on div "Bill details Enter information for your bill or credit General information Save…" at bounding box center [369, 223] width 739 height 343
type input "[DATE]"
click at [491, 310] on icon "button" at bounding box center [491, 305] width 12 height 13
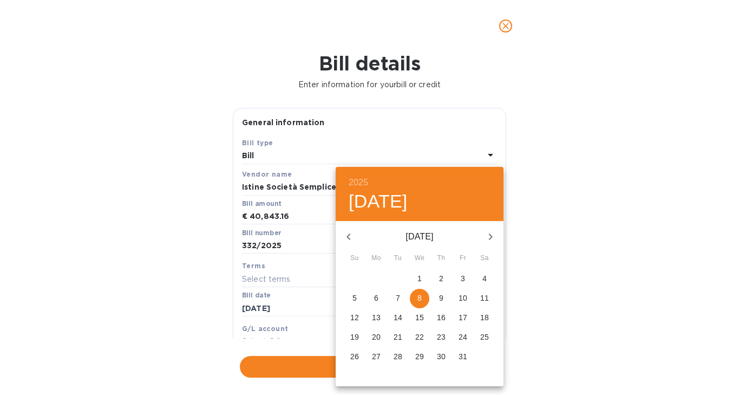
click at [463, 338] on p "24" at bounding box center [463, 336] width 9 height 11
type input "[DATE]"
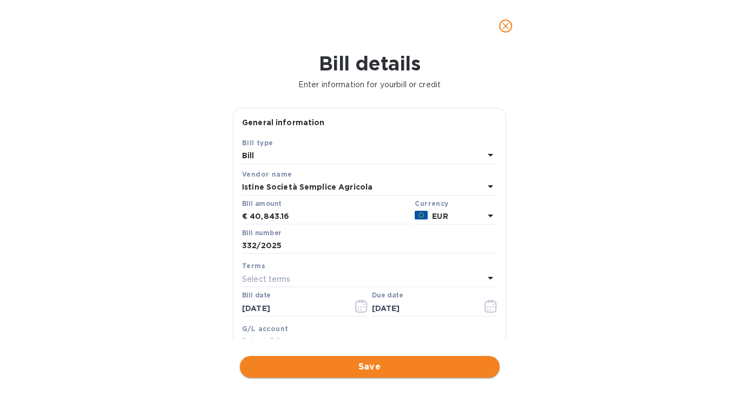
click at [439, 365] on span "Save" at bounding box center [370, 366] width 243 height 13
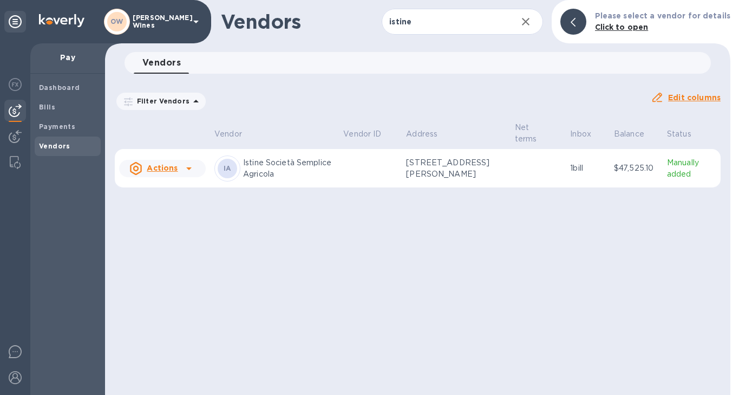
click at [527, 21] on icon "button" at bounding box center [525, 21] width 13 height 13
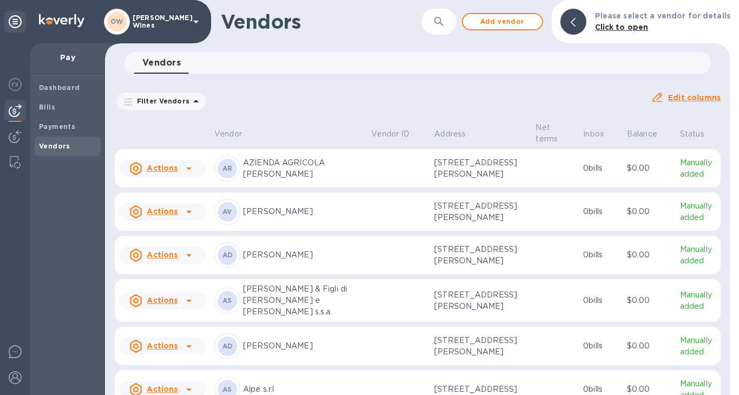
click at [446, 23] on icon "button" at bounding box center [439, 21] width 13 height 13
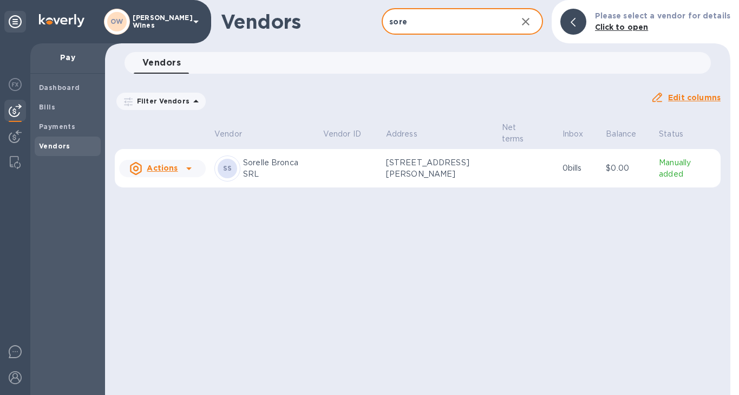
type input "sorelle"
click at [186, 168] on icon at bounding box center [188, 168] width 13 height 13
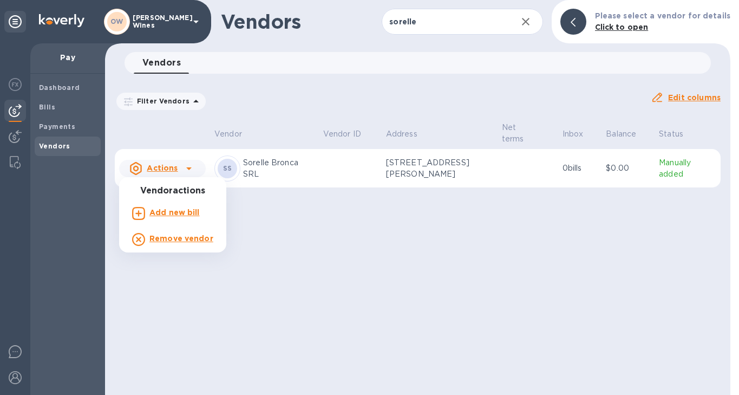
click at [181, 214] on b "Add new bill" at bounding box center [174, 212] width 50 height 9
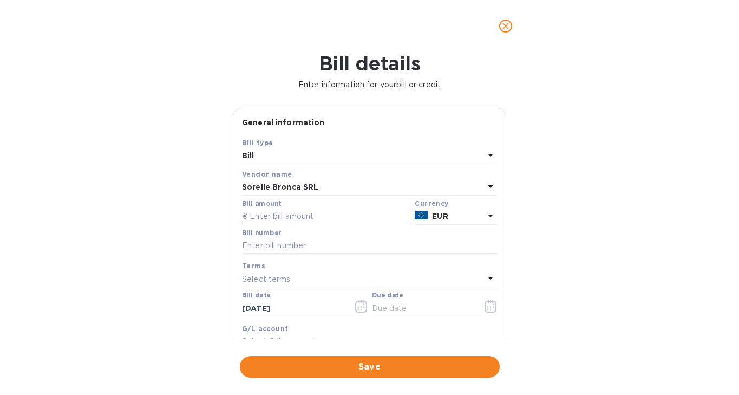
click at [332, 210] on input "text" at bounding box center [326, 216] width 168 height 16
type input "35,160"
click at [319, 247] on input "text" at bounding box center [369, 246] width 255 height 16
type input "283/2025"
drag, startPoint x: 302, startPoint y: 308, endPoint x: 211, endPoint y: 308, distance: 90.4
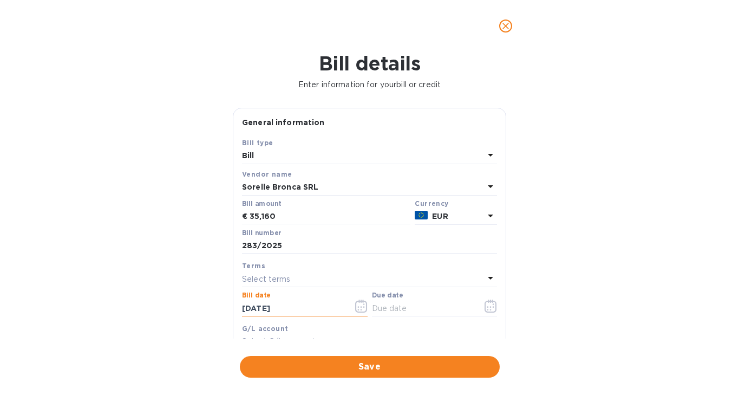
click at [211, 308] on div "Bill details Enter information for your bill or credit General information Save…" at bounding box center [369, 223] width 739 height 343
type input "[DATE]"
click at [485, 310] on icon "button" at bounding box center [491, 305] width 12 height 13
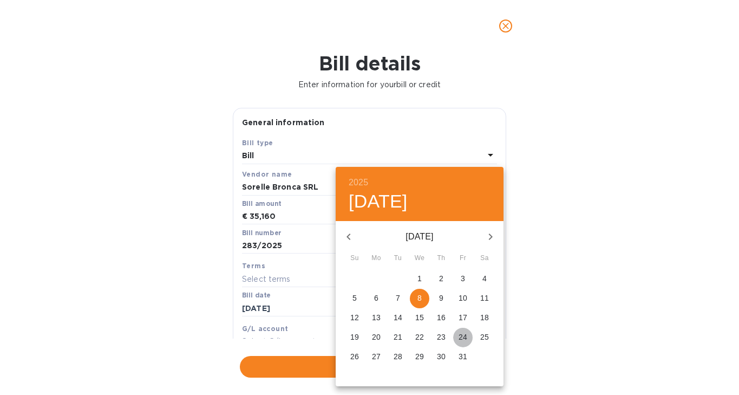
click at [462, 335] on p "24" at bounding box center [463, 336] width 9 height 11
type input "[DATE]"
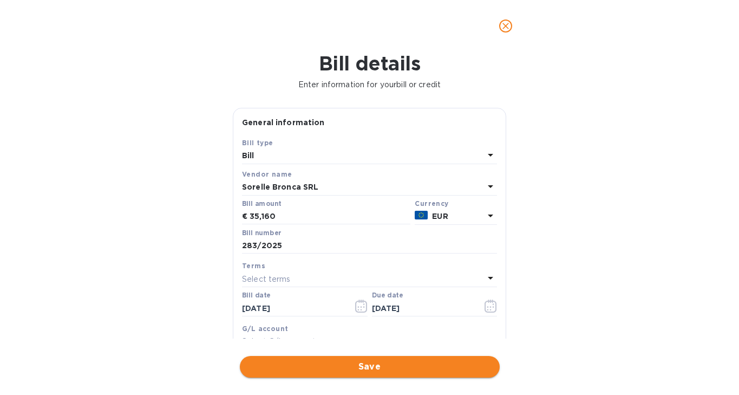
click at [421, 369] on span "Save" at bounding box center [370, 366] width 243 height 13
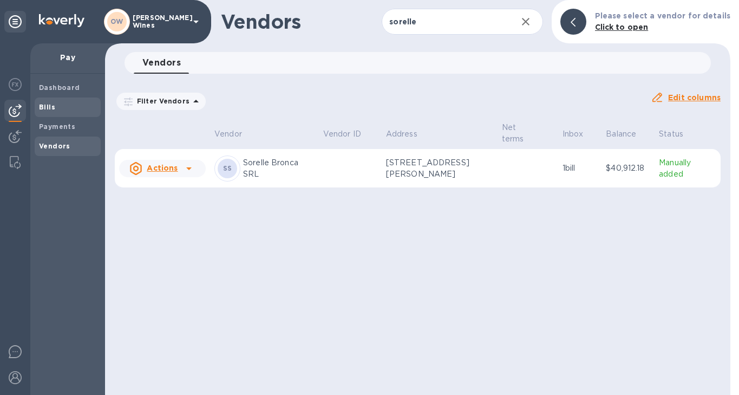
click at [57, 102] on span "Bills" at bounding box center [67, 107] width 57 height 11
